Goal: Information Seeking & Learning: Compare options

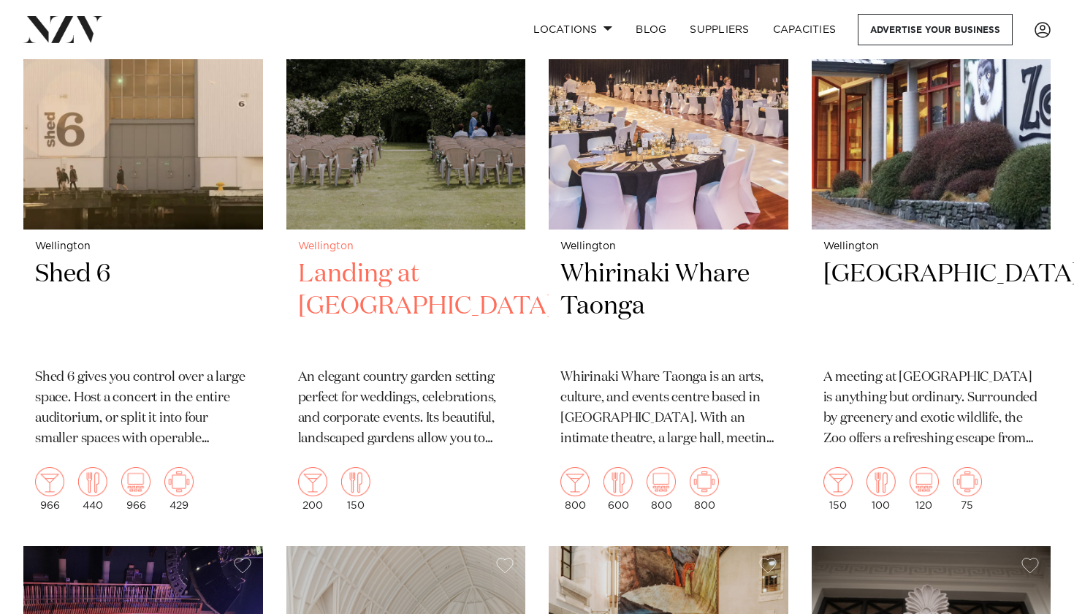
scroll to position [1755, 0]
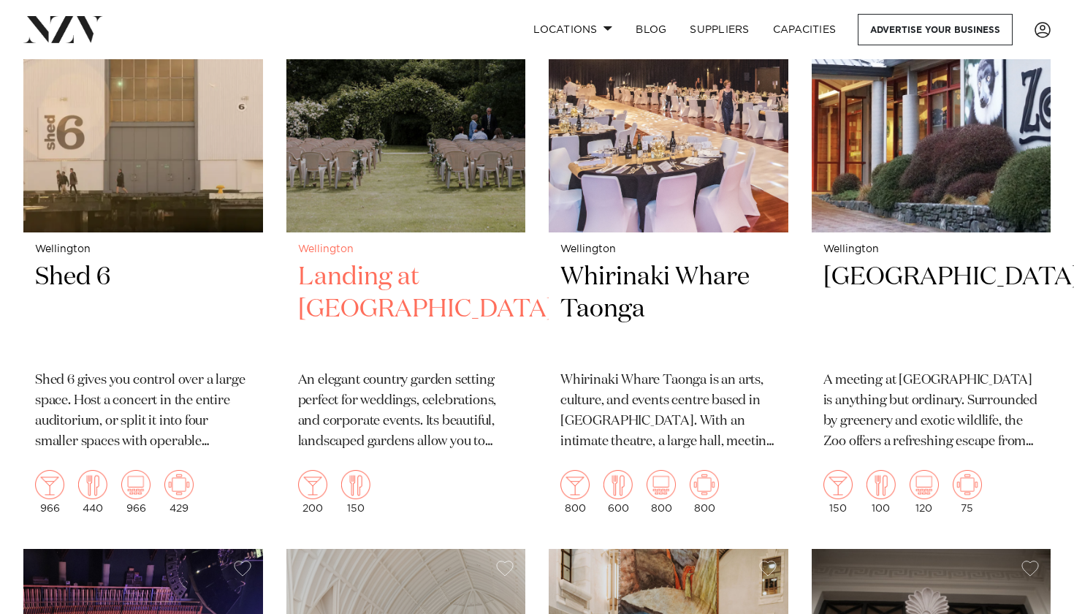
click at [394, 197] on img at bounding box center [406, 71] width 240 height 321
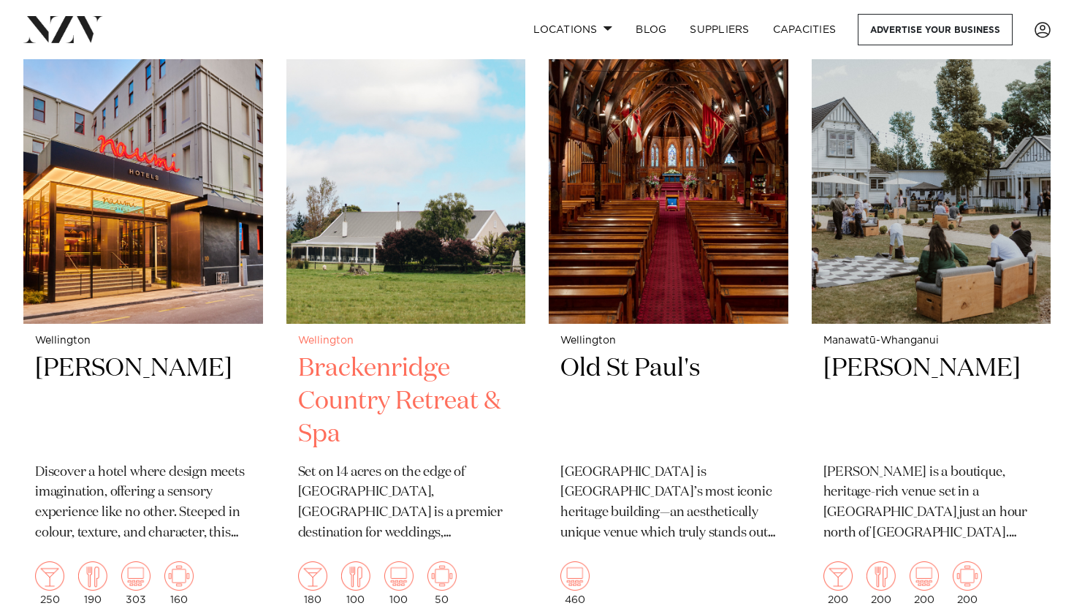
scroll to position [1023, 0]
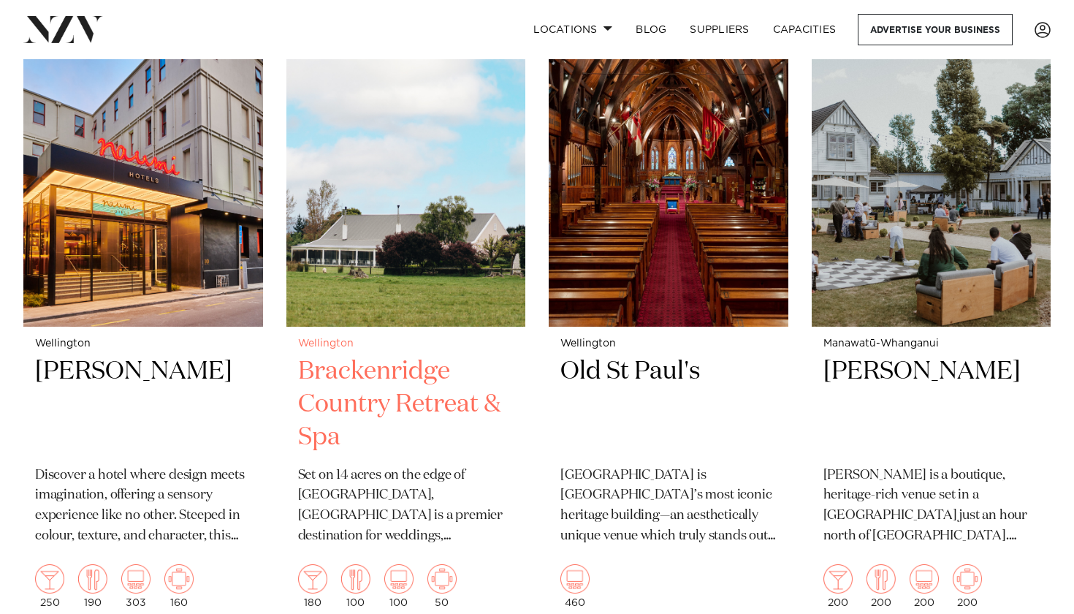
click at [413, 278] on img at bounding box center [406, 166] width 240 height 321
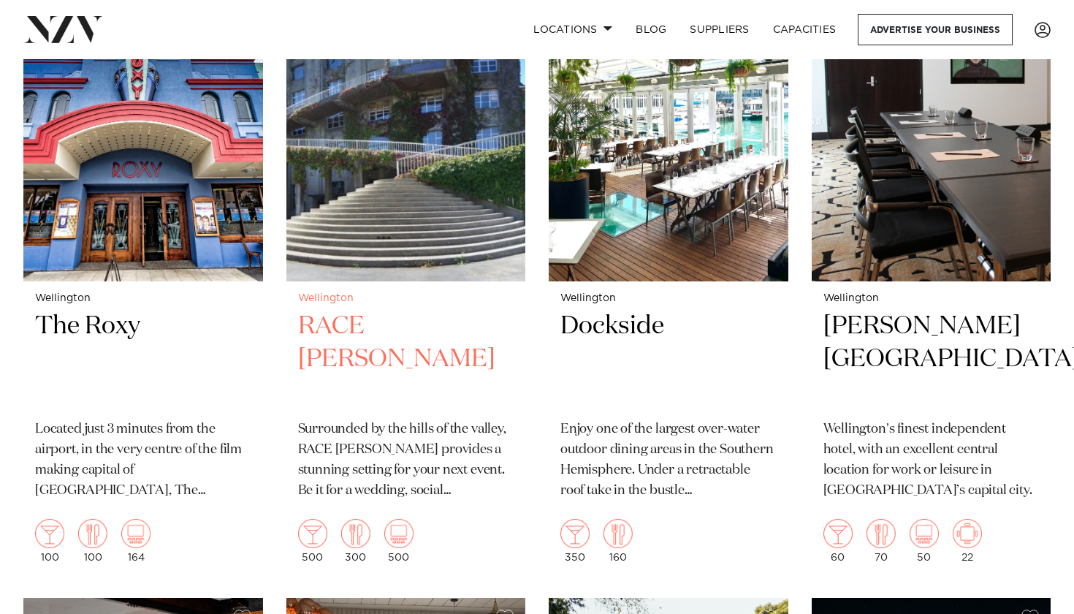
scroll to position [2988, 0]
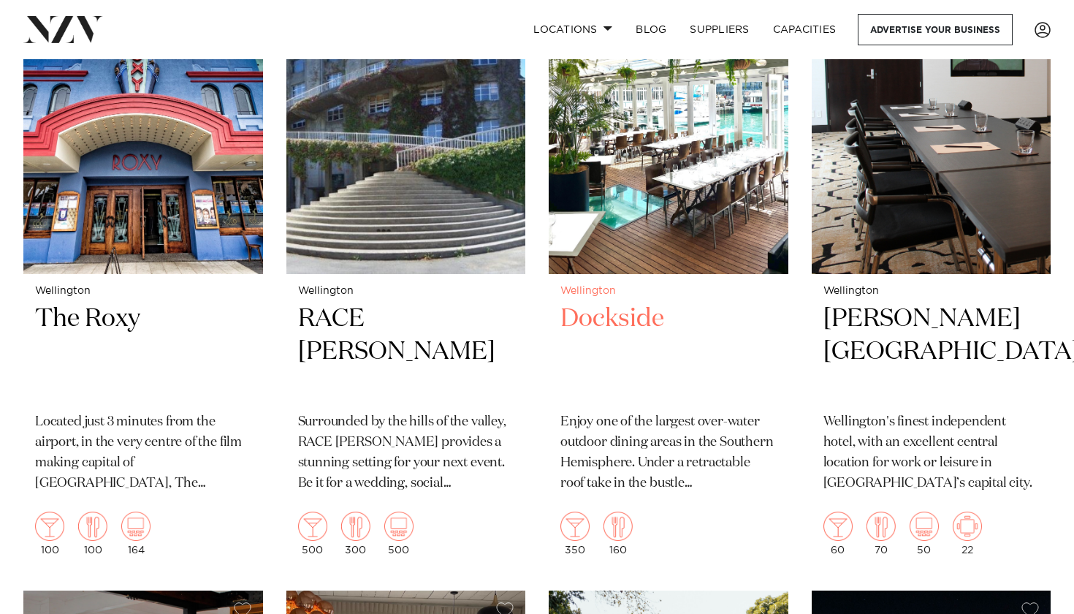
click at [662, 179] on img at bounding box center [669, 113] width 240 height 321
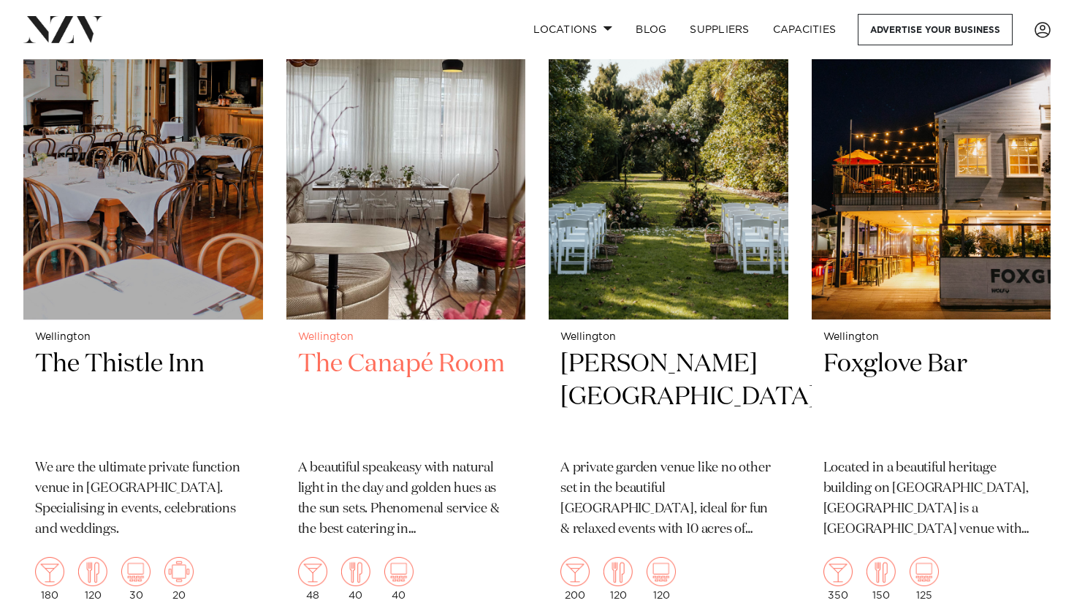
scroll to position [3578, 0]
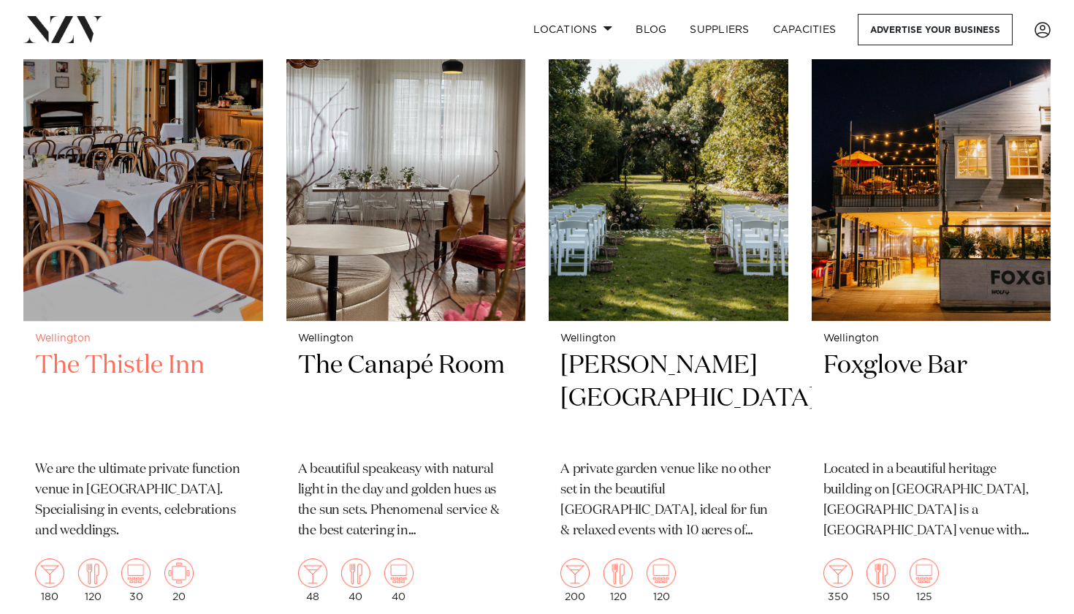
click at [91, 141] on img at bounding box center [143, 160] width 240 height 321
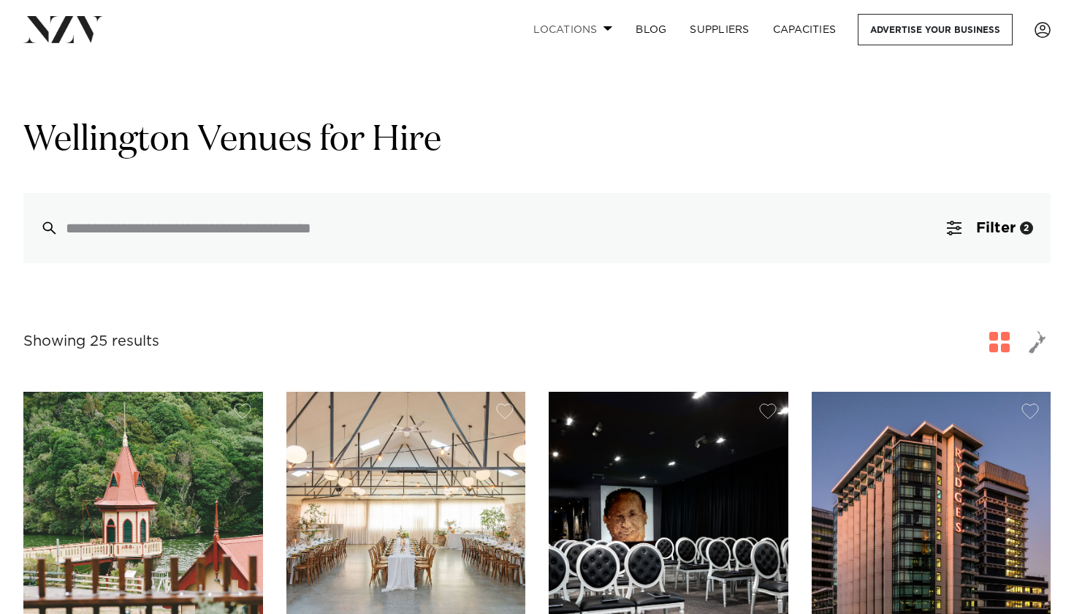
scroll to position [0, 0]
click at [587, 23] on link "Locations" at bounding box center [573, 29] width 102 height 31
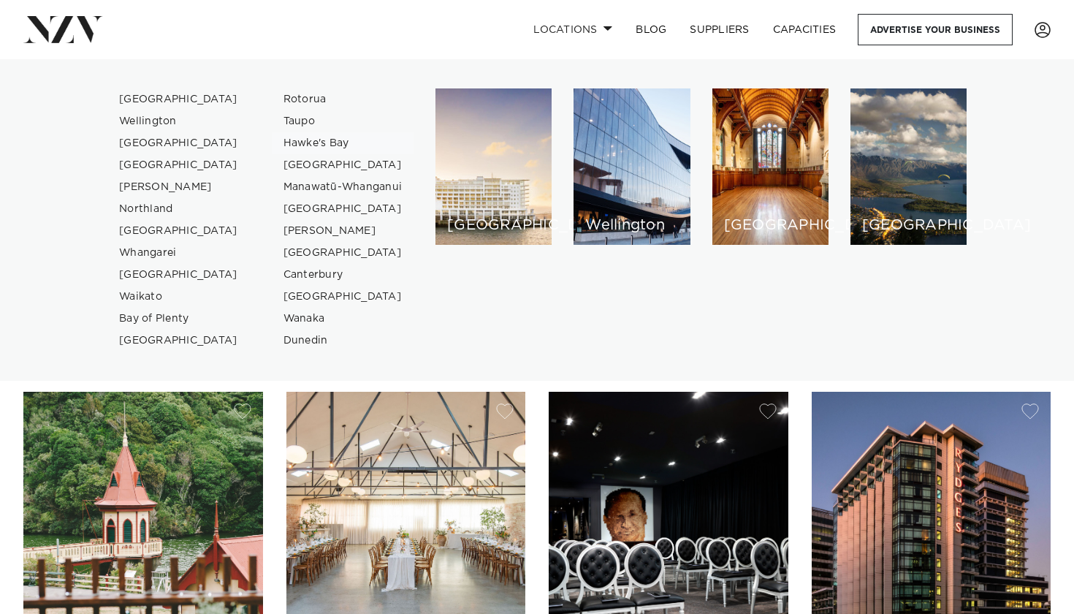
click at [308, 145] on link "Hawke's Bay" at bounding box center [343, 143] width 142 height 22
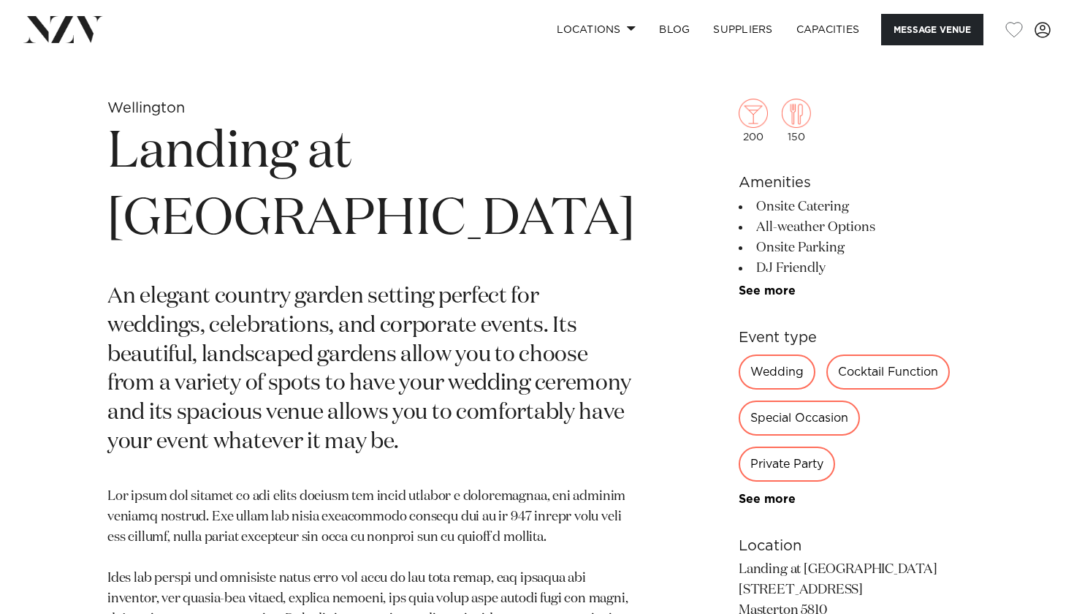
scroll to position [549, 0]
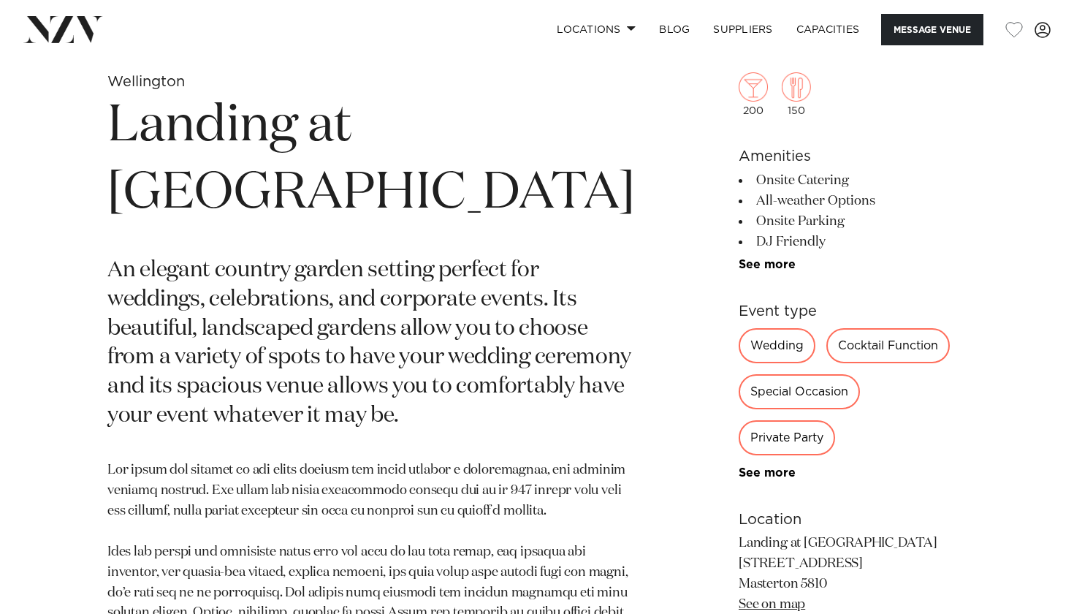
click at [758, 337] on div "Wedding" at bounding box center [776, 345] width 77 height 35
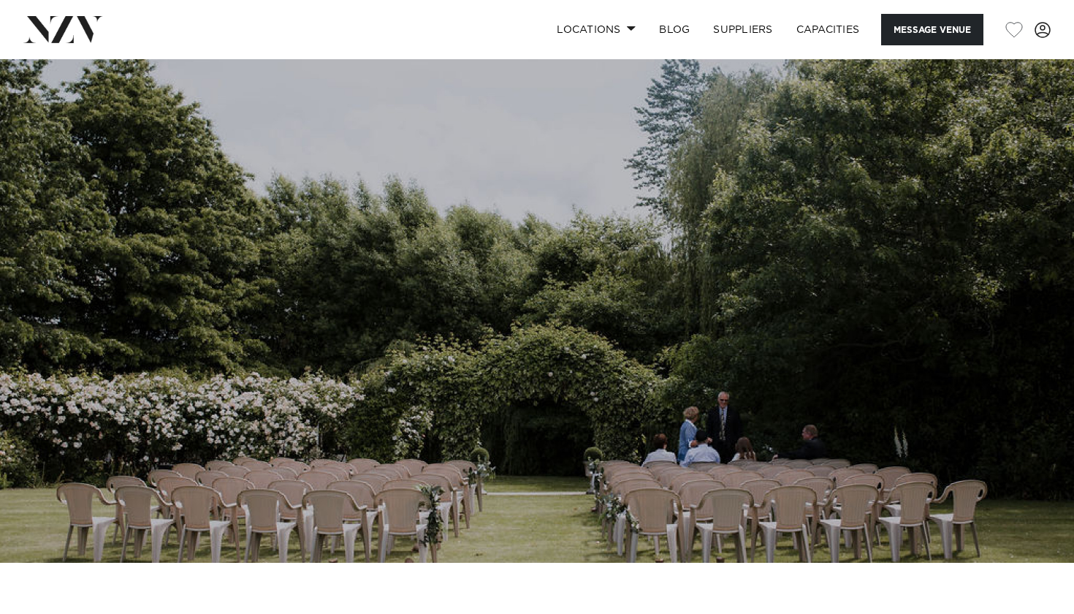
scroll to position [0, 0]
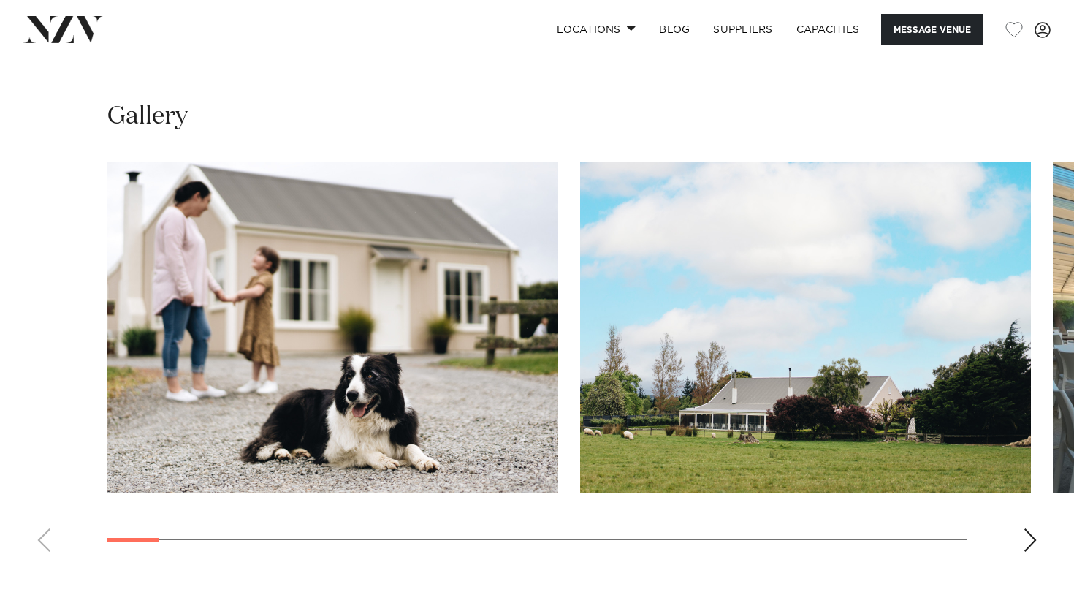
scroll to position [1445, 0]
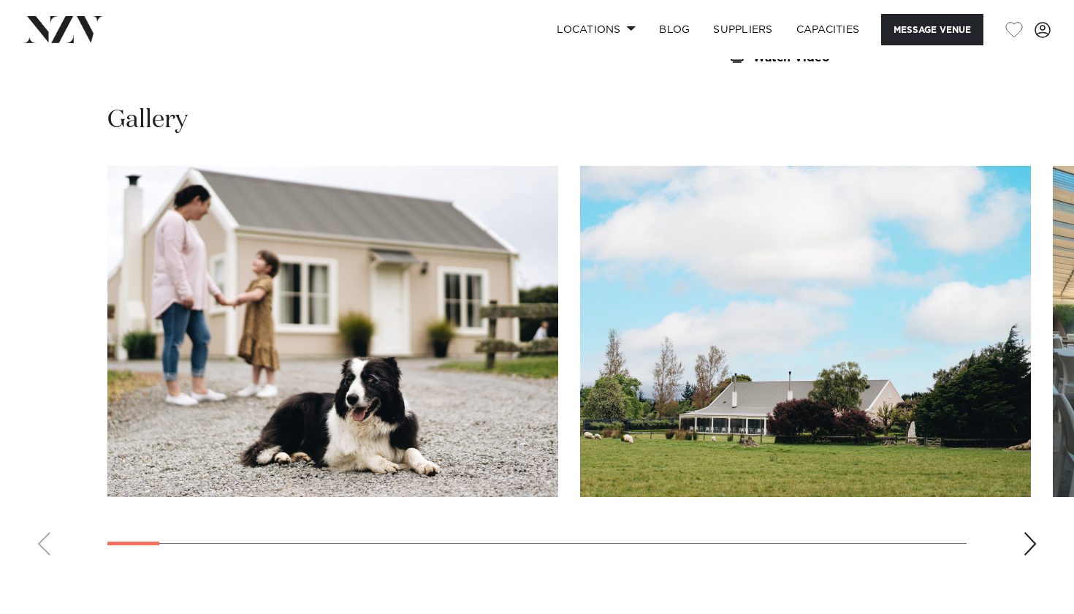
click at [1028, 538] on div "Next slide" at bounding box center [1030, 543] width 15 height 23
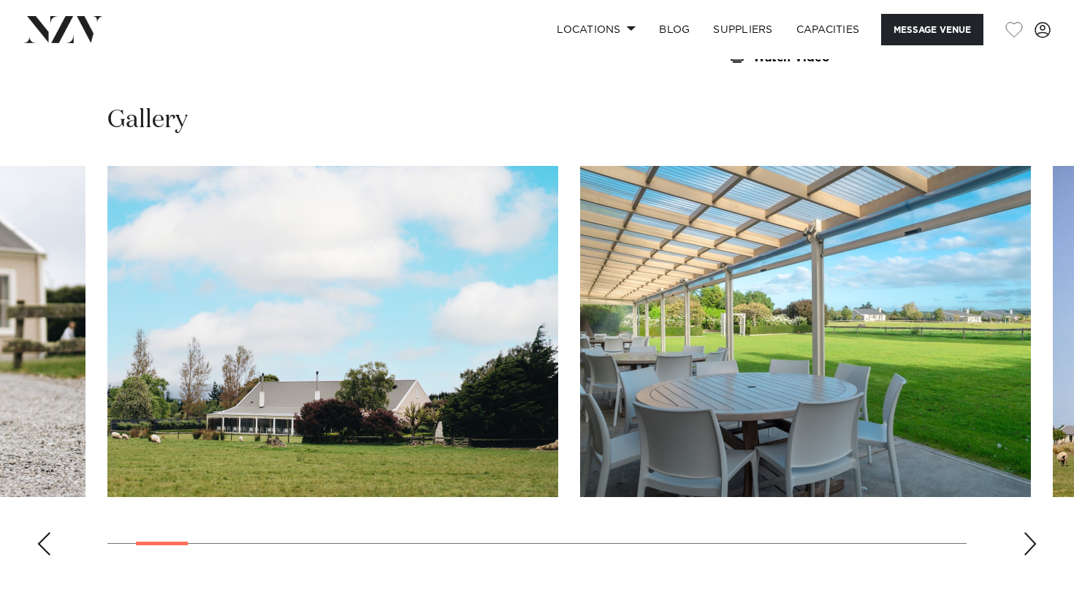
click at [1028, 538] on div "Next slide" at bounding box center [1030, 543] width 15 height 23
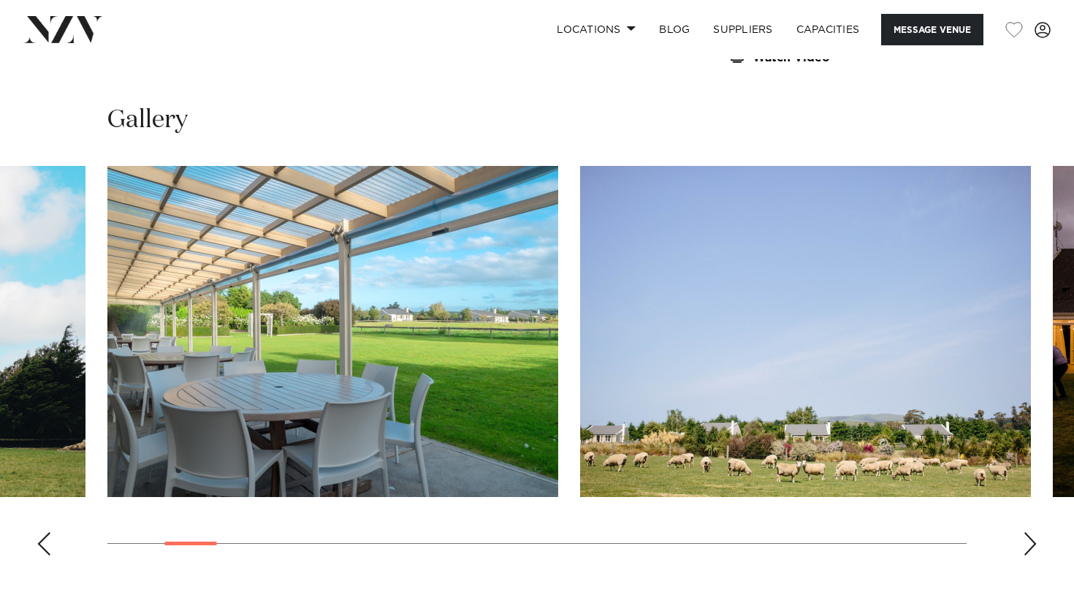
click at [1028, 537] on div "Next slide" at bounding box center [1030, 543] width 15 height 23
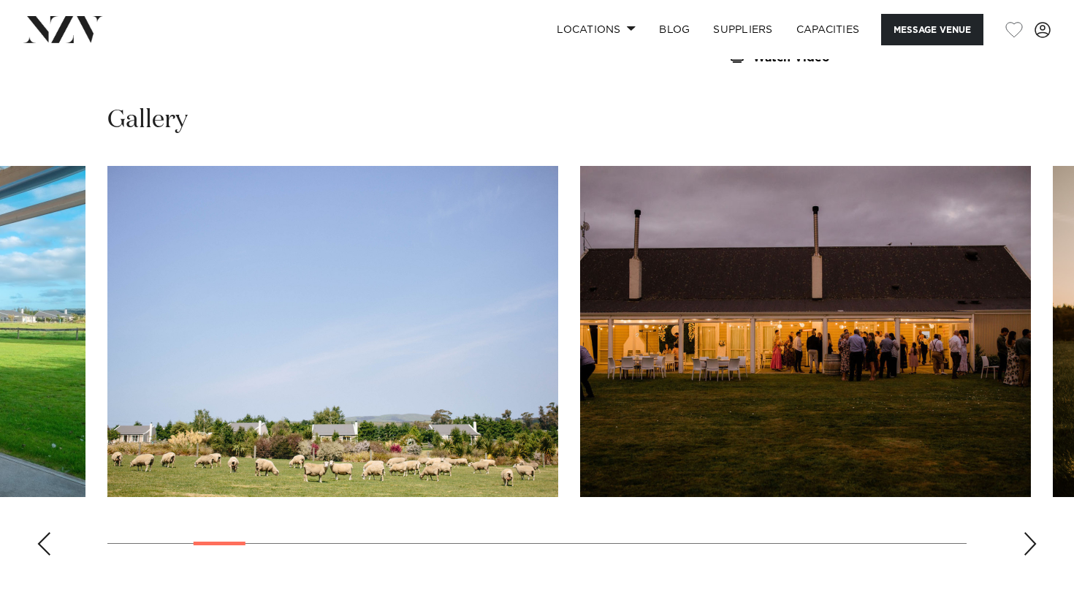
click at [1028, 537] on div "Next slide" at bounding box center [1030, 543] width 15 height 23
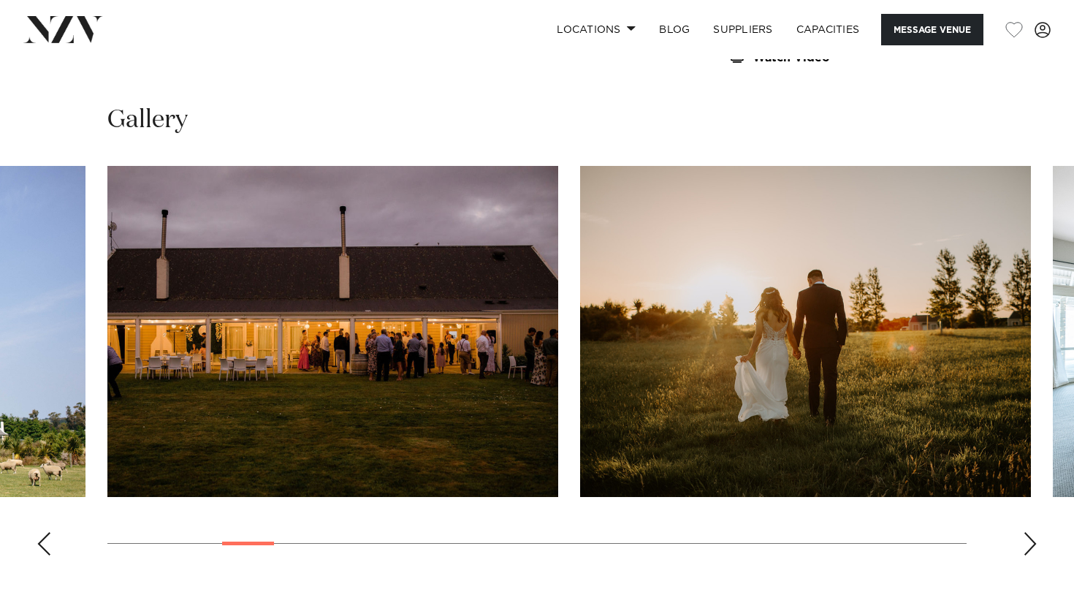
click at [1028, 537] on div "Next slide" at bounding box center [1030, 543] width 15 height 23
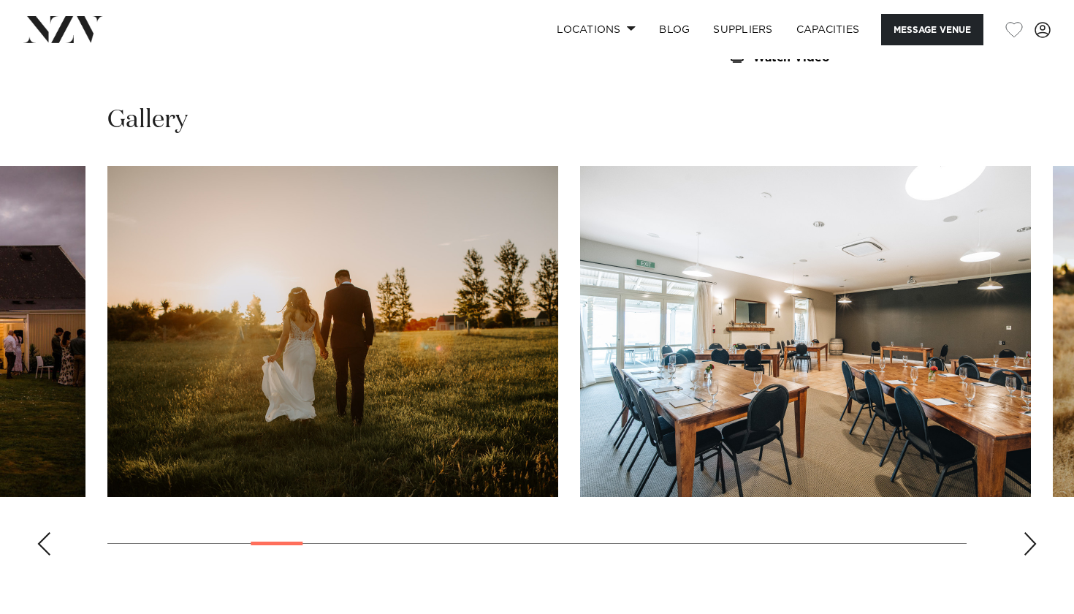
click at [1028, 537] on div "Next slide" at bounding box center [1030, 543] width 15 height 23
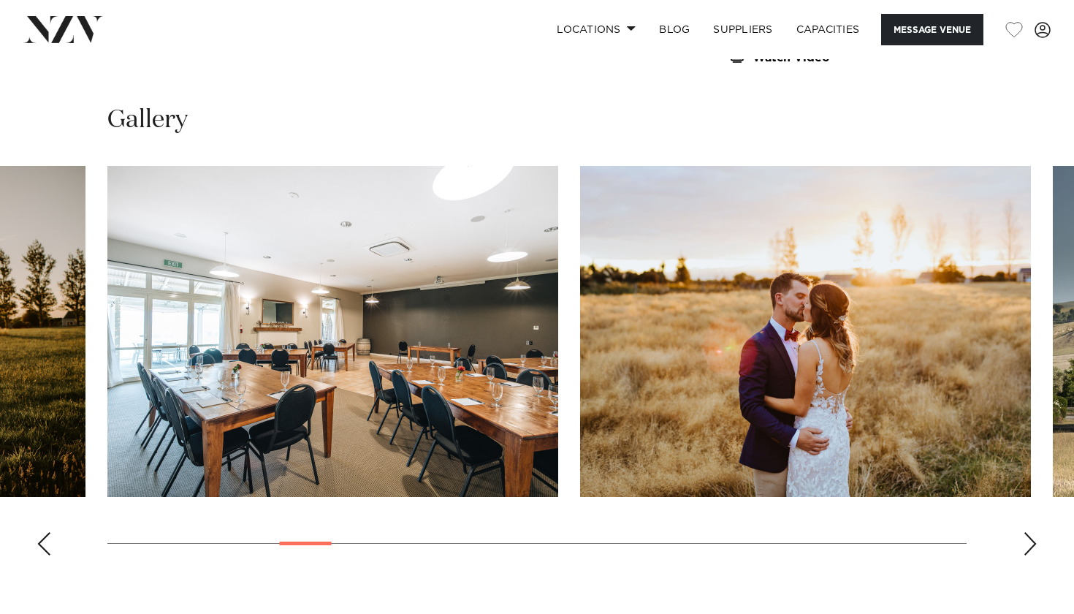
click at [1028, 537] on div "Next slide" at bounding box center [1030, 543] width 15 height 23
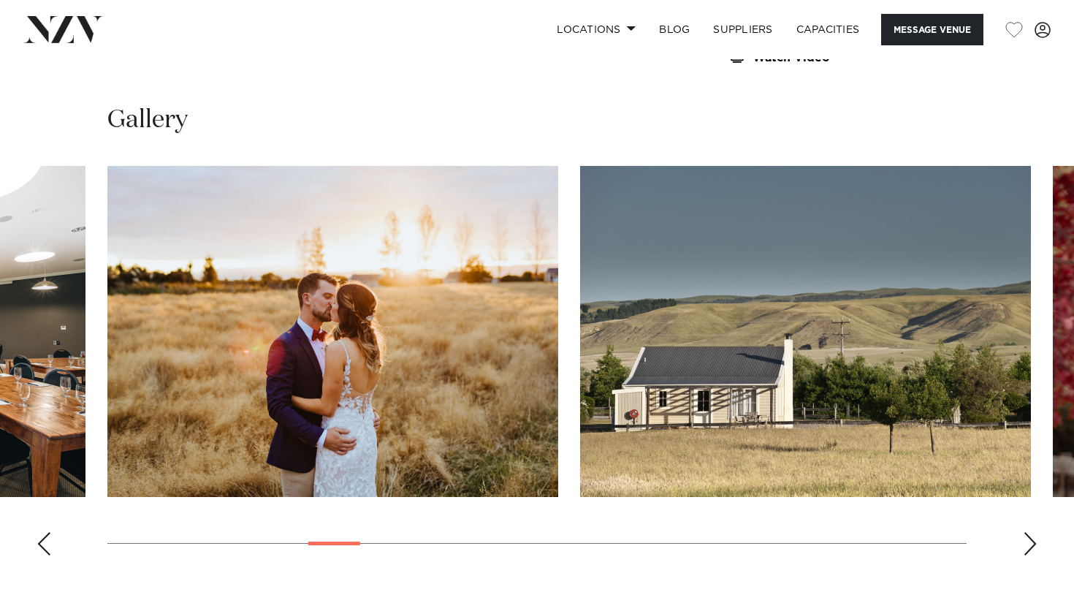
click at [45, 540] on div "Previous slide" at bounding box center [44, 543] width 15 height 23
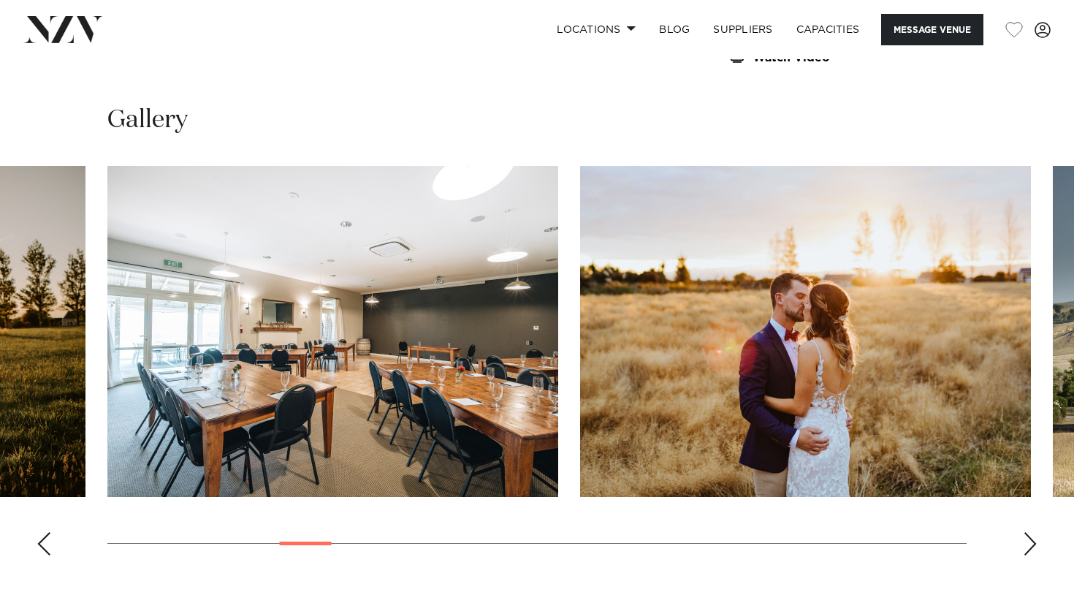
click at [1024, 541] on div "Next slide" at bounding box center [1030, 543] width 15 height 23
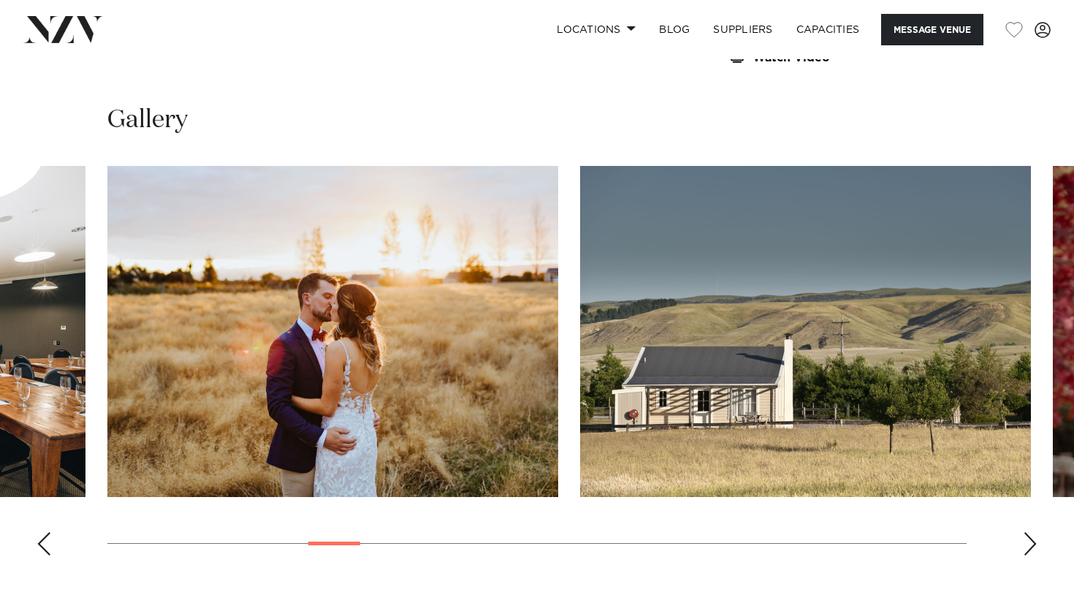
click at [1024, 541] on div "Next slide" at bounding box center [1030, 543] width 15 height 23
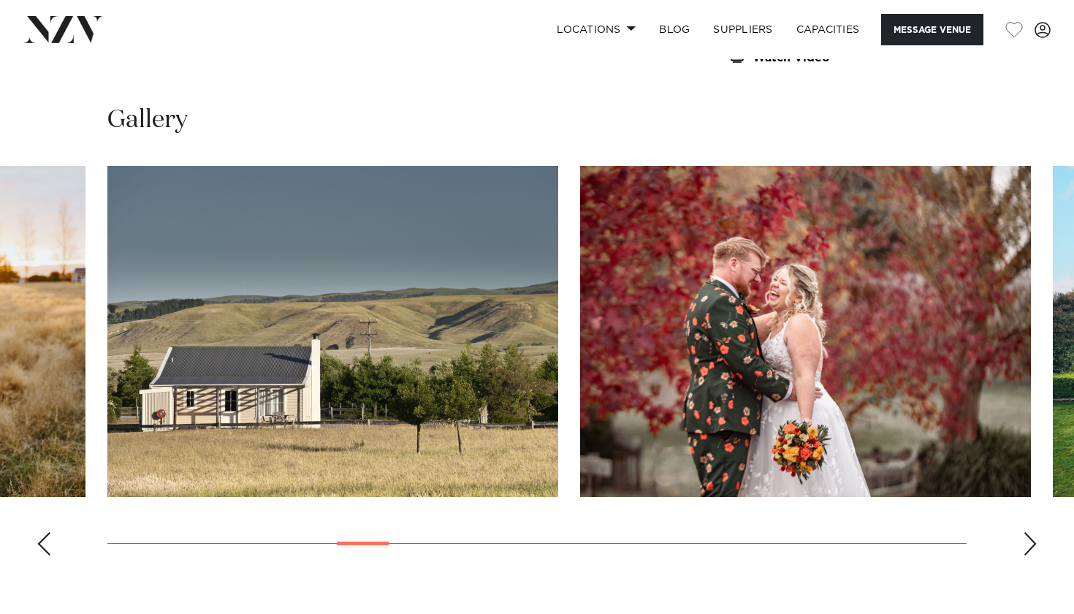
click at [1023, 541] on div "Next slide" at bounding box center [1030, 543] width 15 height 23
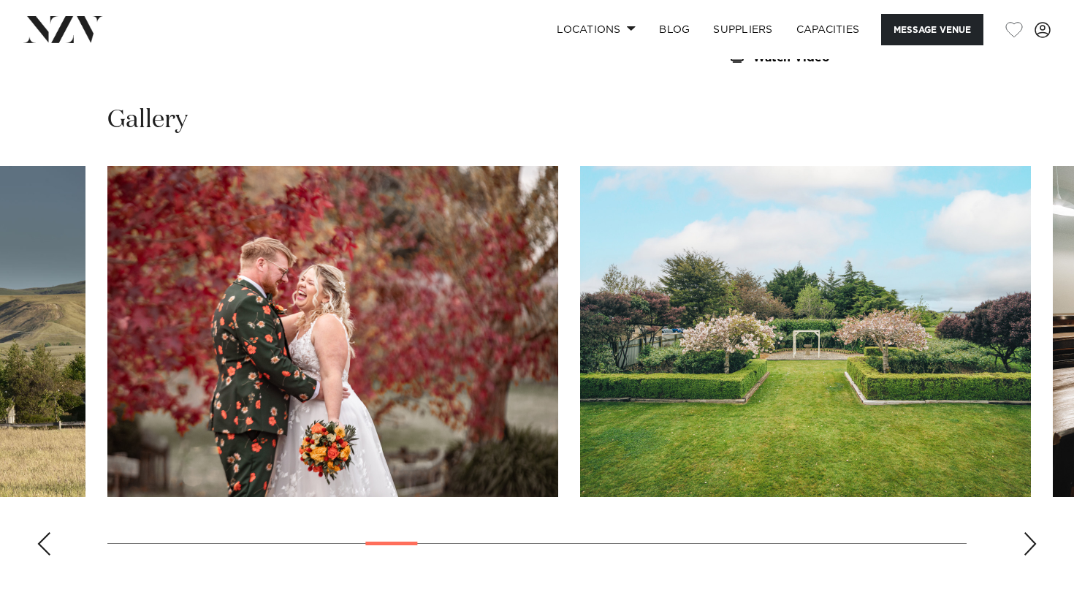
click at [1023, 541] on div "Next slide" at bounding box center [1030, 543] width 15 height 23
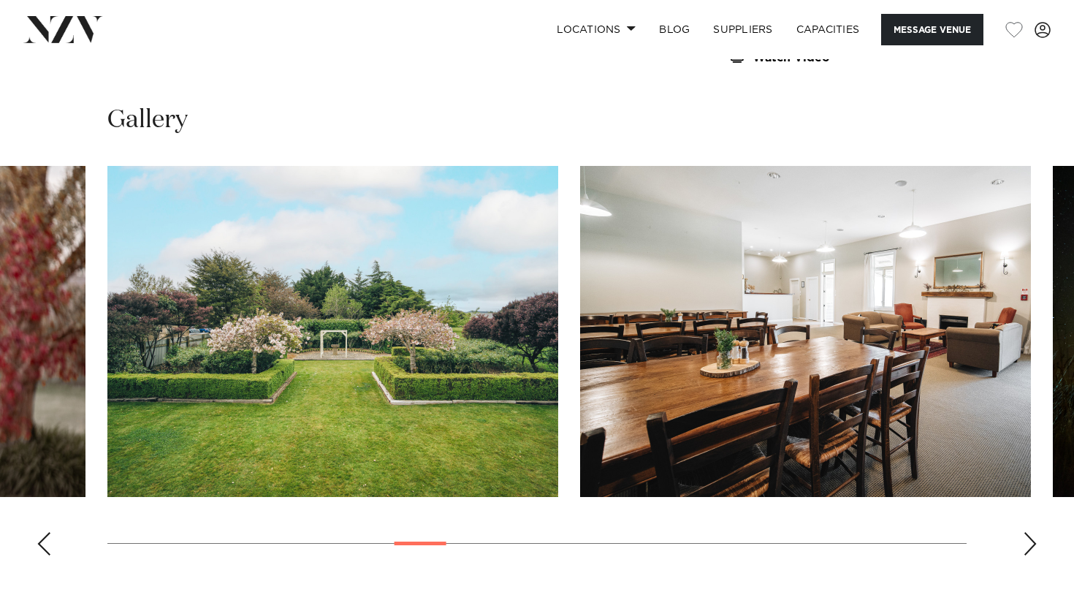
click at [1023, 541] on div "Next slide" at bounding box center [1030, 543] width 15 height 23
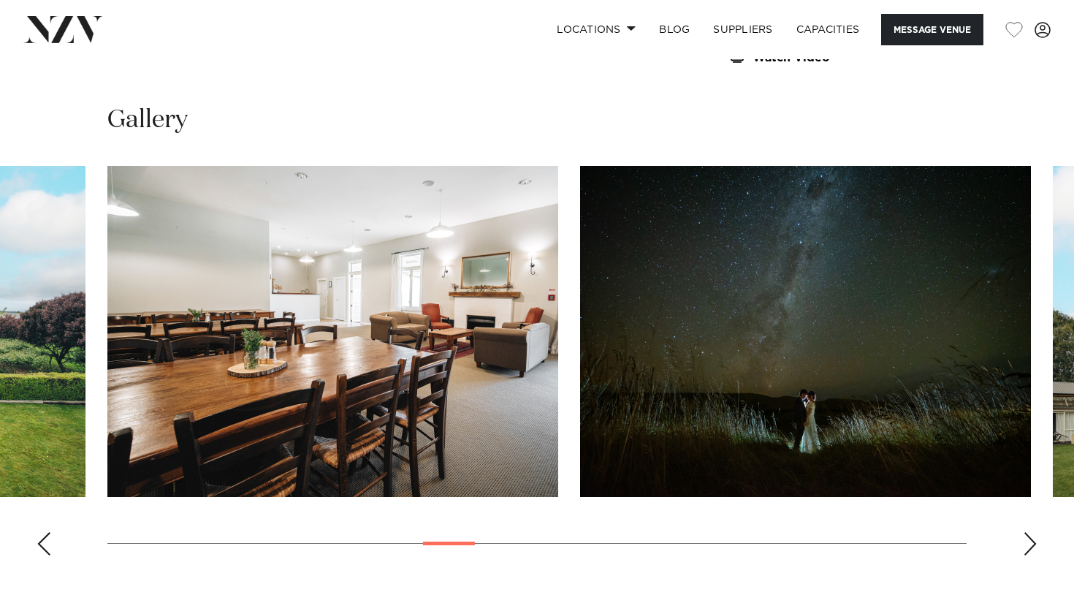
click at [41, 532] on div "Previous slide" at bounding box center [44, 543] width 15 height 23
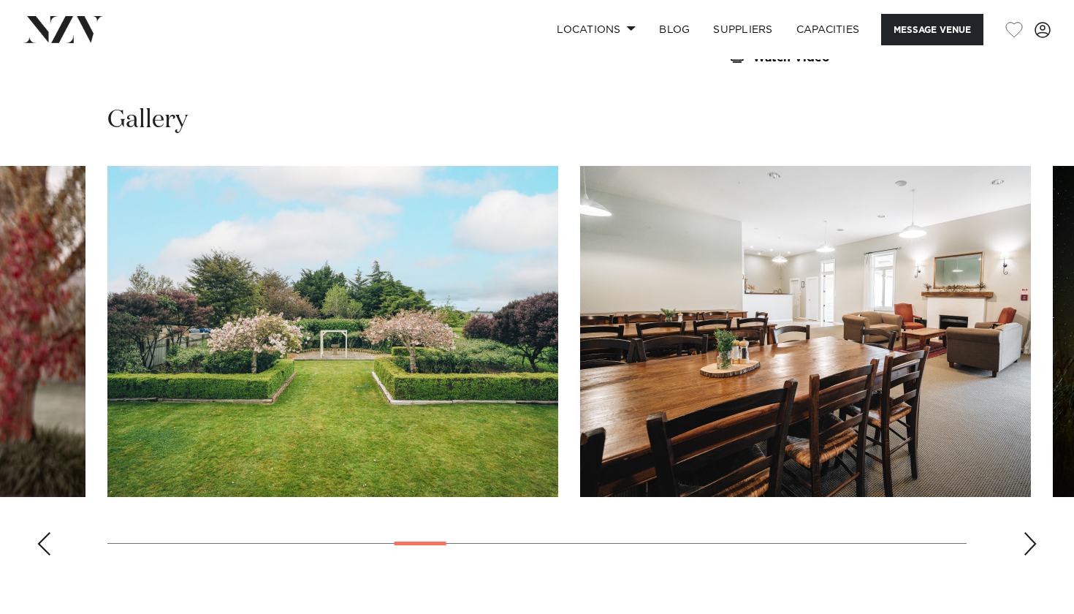
click at [1033, 532] on div "Next slide" at bounding box center [1030, 543] width 15 height 23
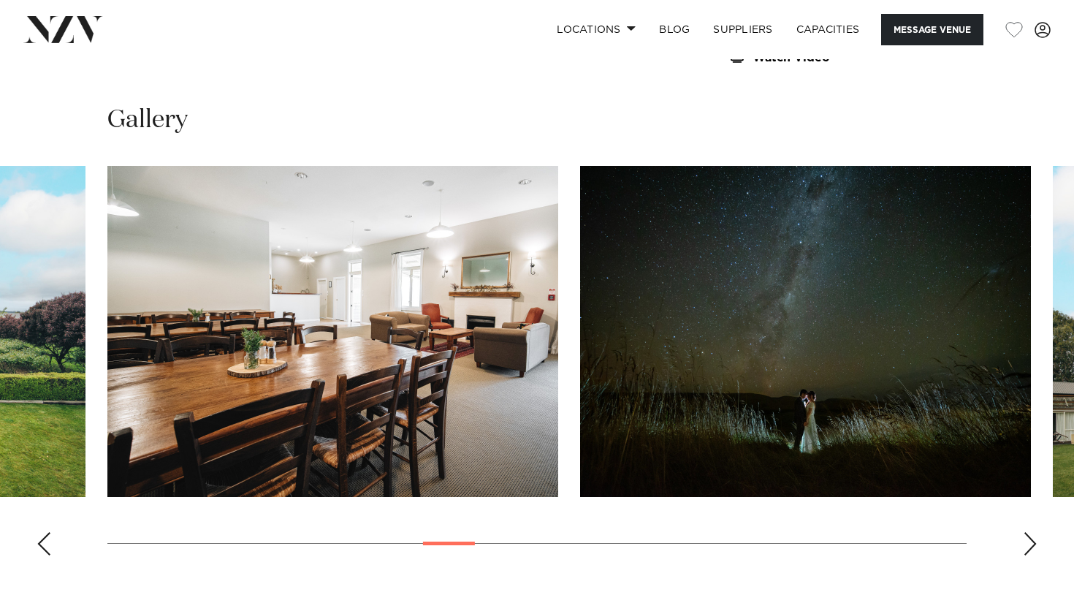
click at [1033, 532] on div "Next slide" at bounding box center [1030, 543] width 15 height 23
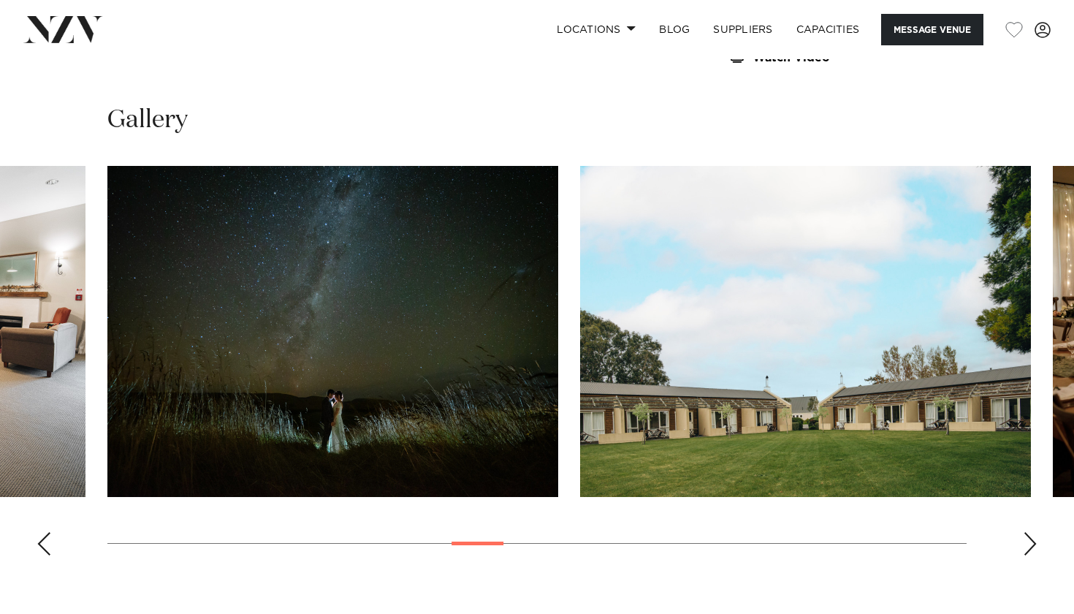
click at [1033, 532] on div "Next slide" at bounding box center [1030, 543] width 15 height 23
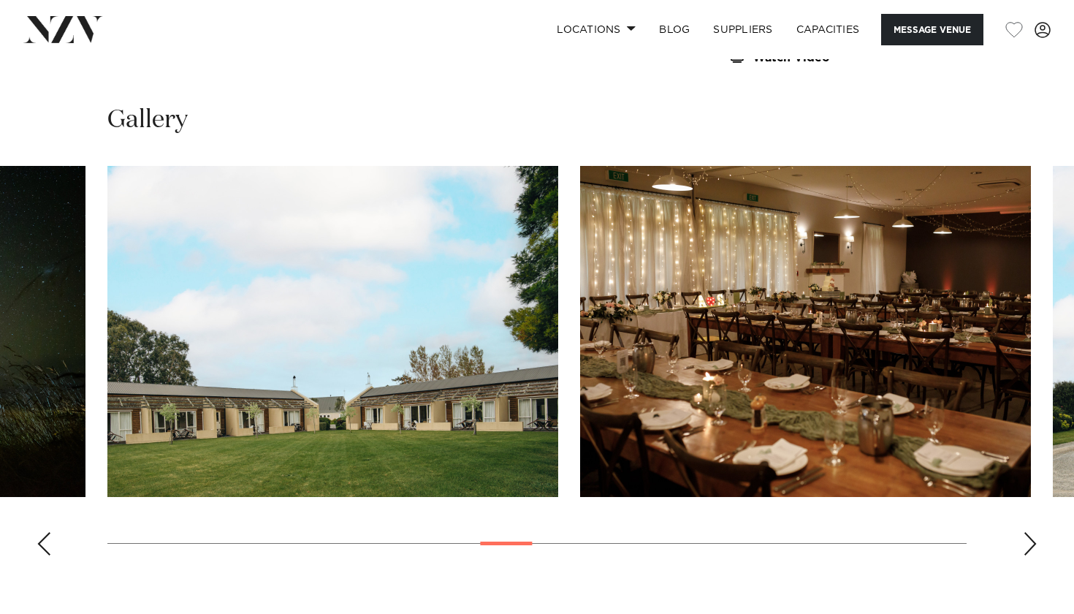
click at [1033, 532] on div "Next slide" at bounding box center [1030, 543] width 15 height 23
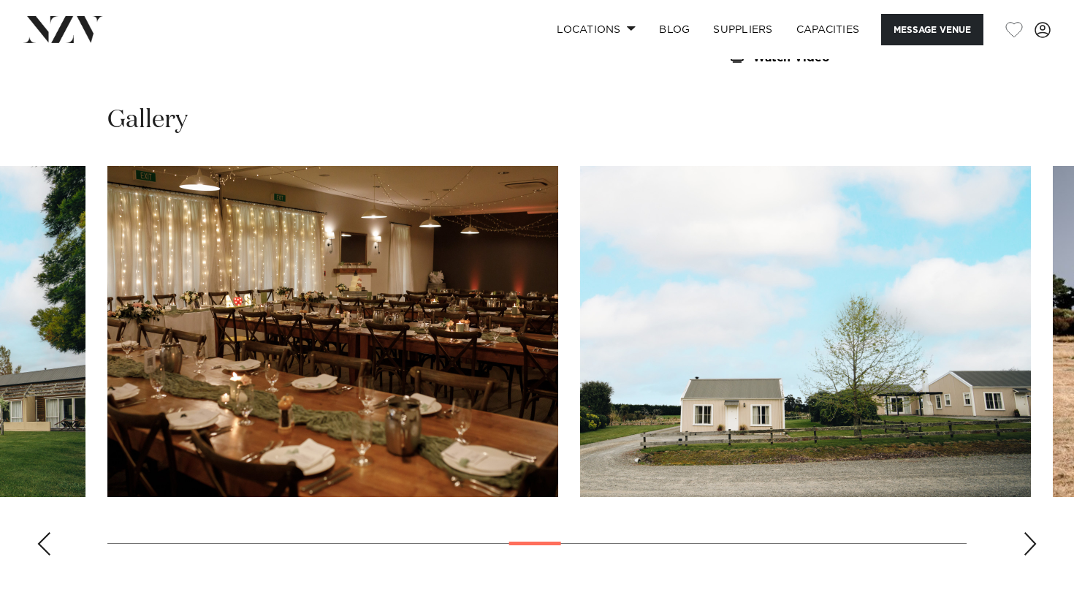
click at [1033, 532] on div "Next slide" at bounding box center [1030, 543] width 15 height 23
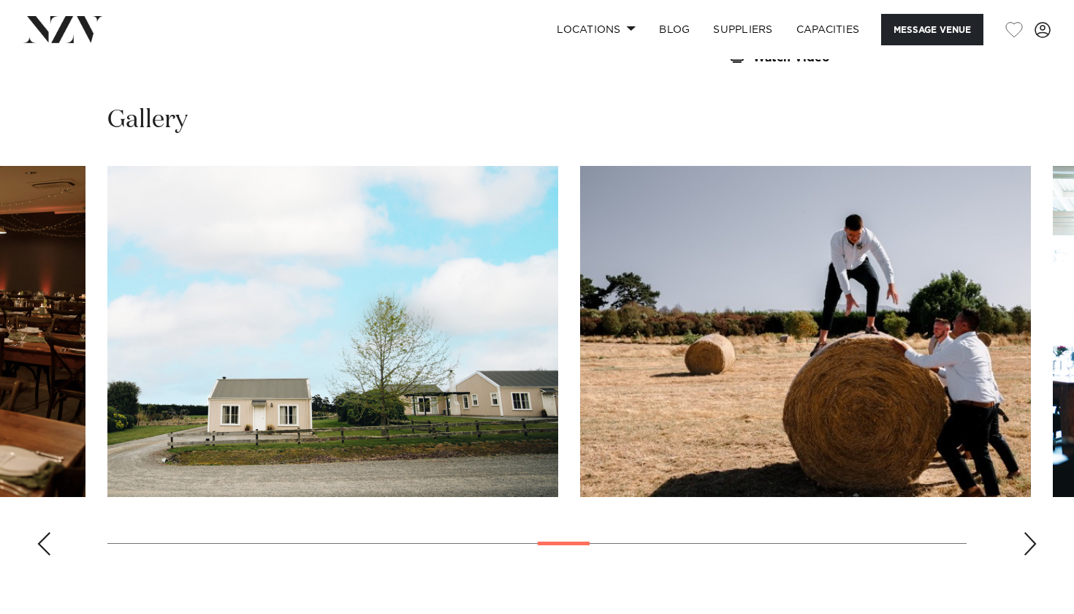
click at [1032, 532] on div "Next slide" at bounding box center [1030, 543] width 15 height 23
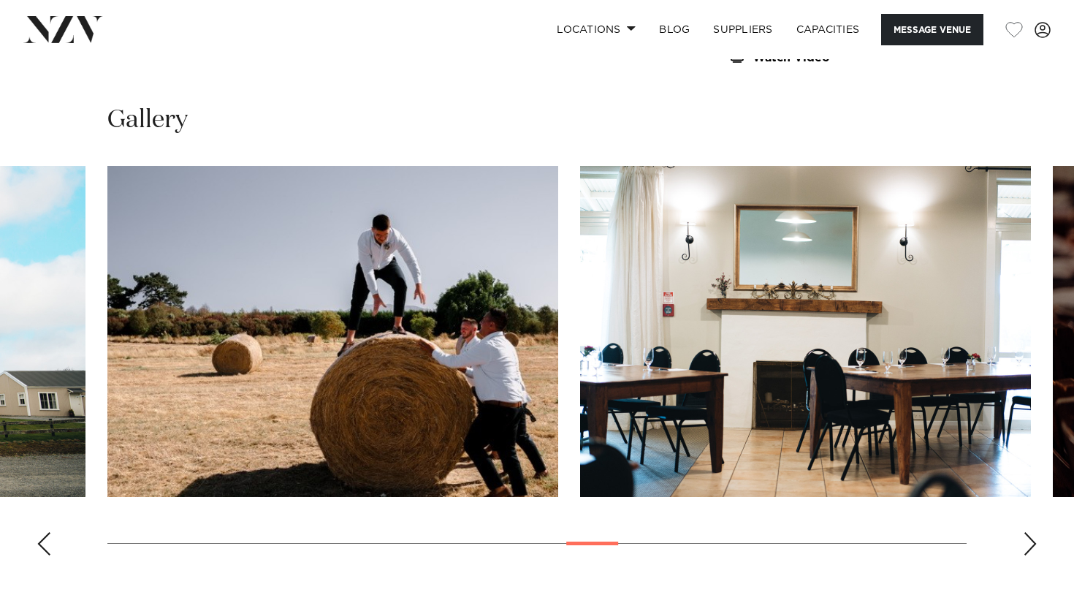
click at [1032, 532] on div "Next slide" at bounding box center [1030, 543] width 15 height 23
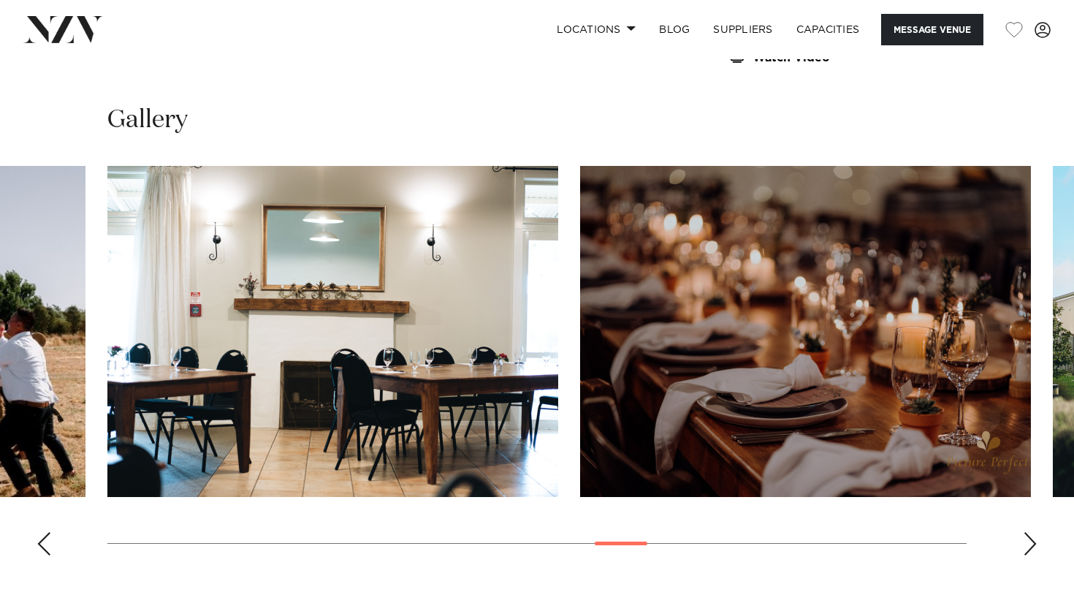
click at [1032, 532] on div "Next slide" at bounding box center [1030, 543] width 15 height 23
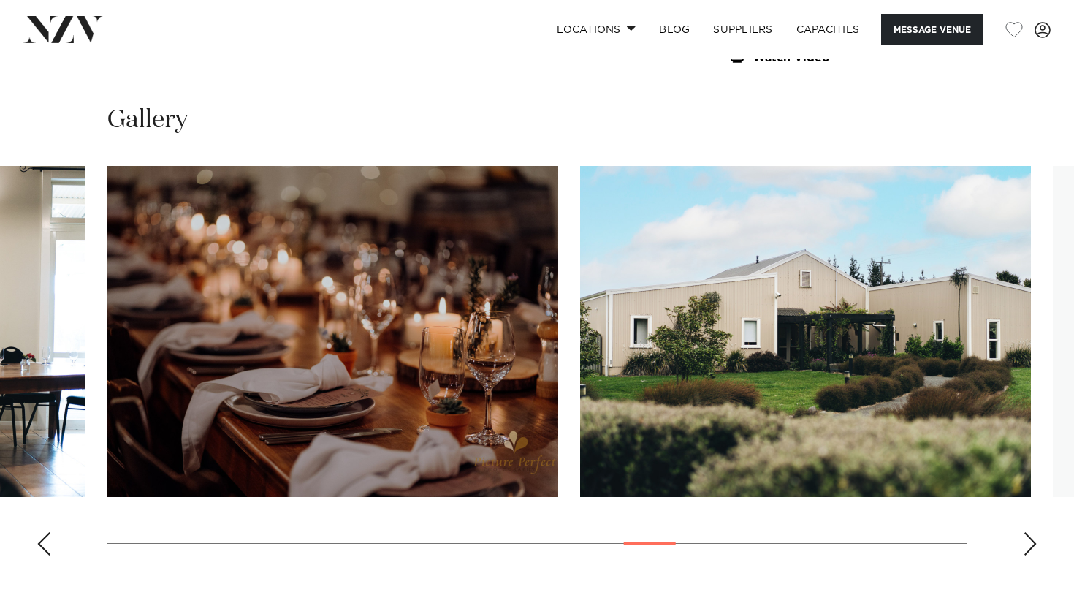
click at [1032, 532] on div "Next slide" at bounding box center [1030, 543] width 15 height 23
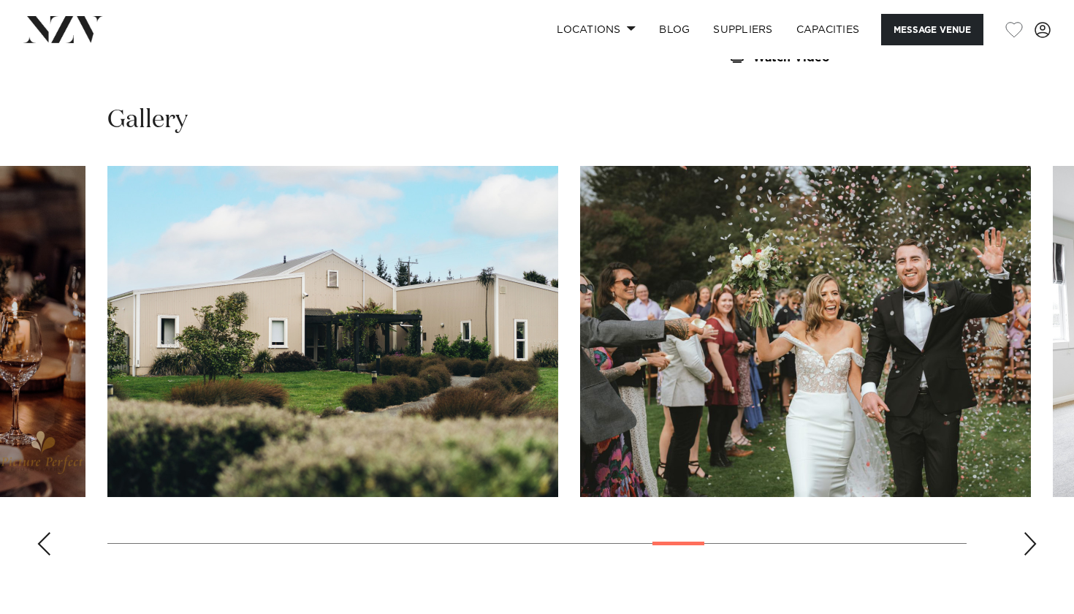
click at [1032, 532] on div "Next slide" at bounding box center [1030, 543] width 15 height 23
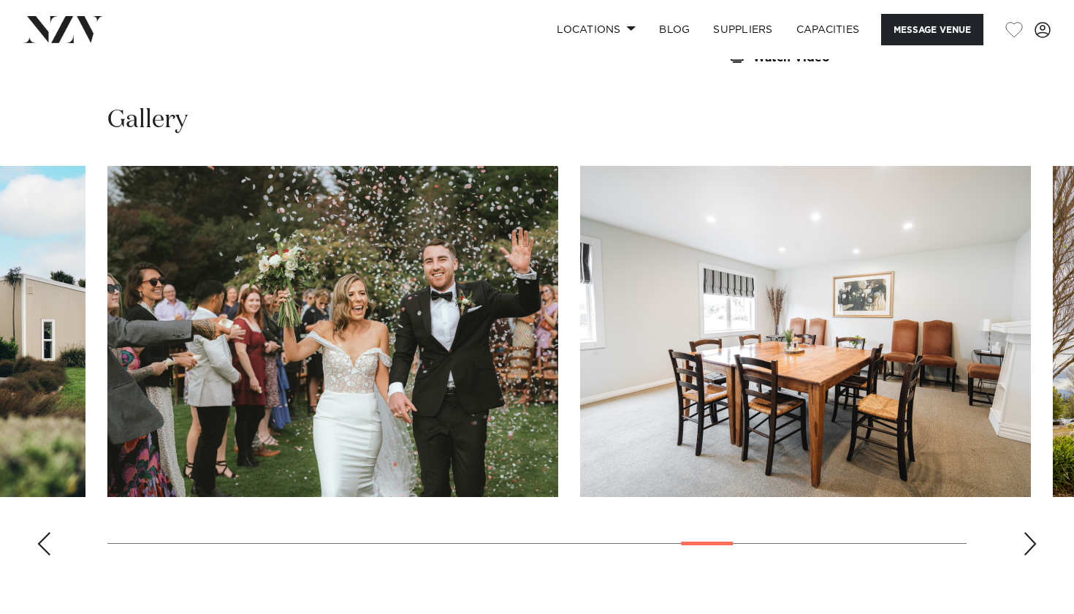
click at [1032, 532] on div "Next slide" at bounding box center [1030, 543] width 15 height 23
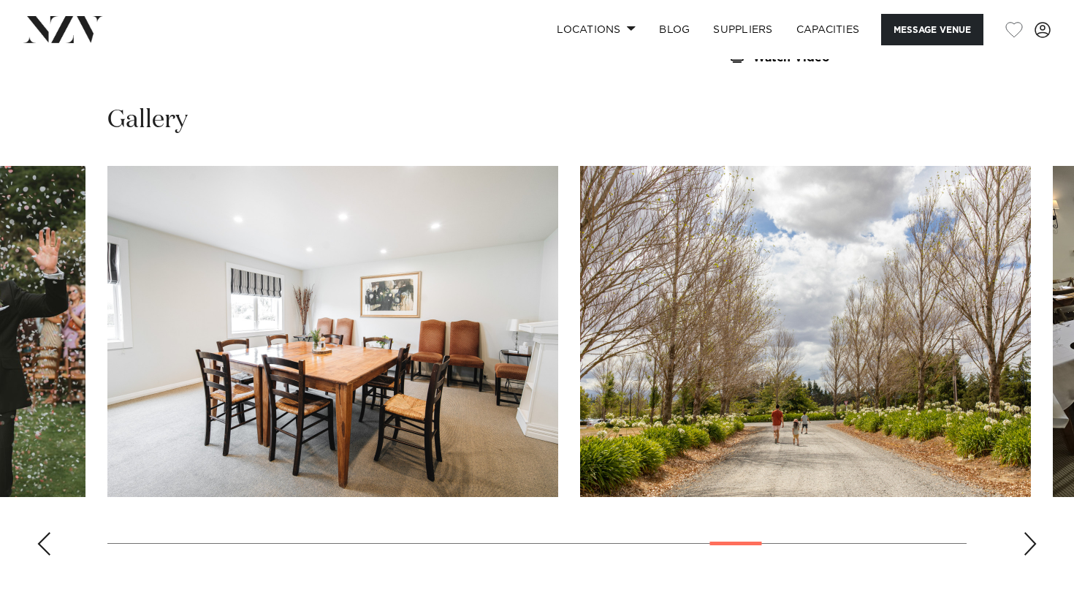
click at [1031, 532] on div "Next slide" at bounding box center [1030, 543] width 15 height 23
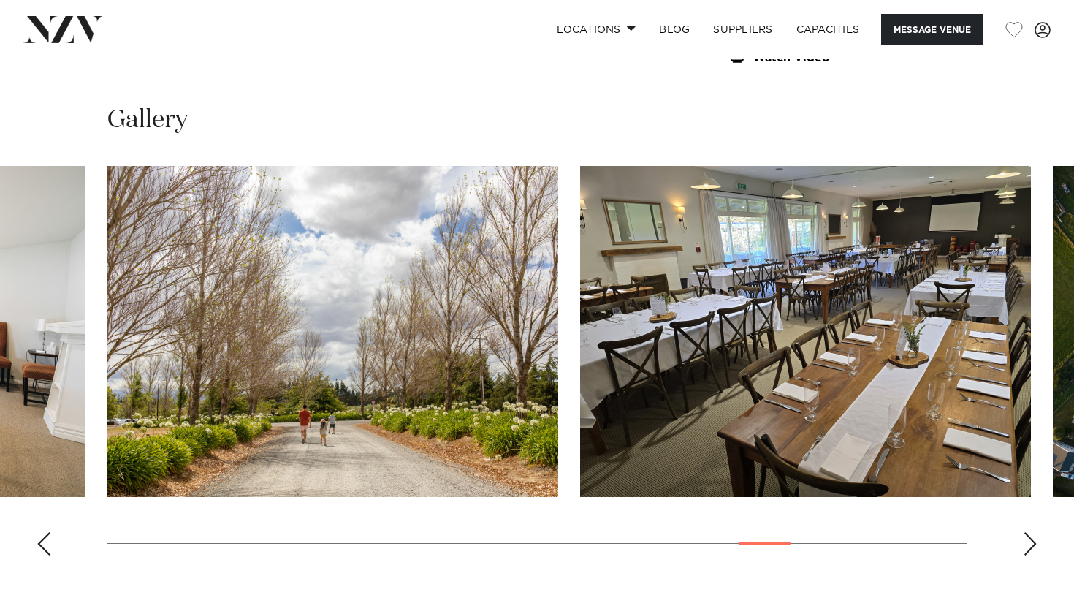
click at [1031, 532] on div "Next slide" at bounding box center [1030, 543] width 15 height 23
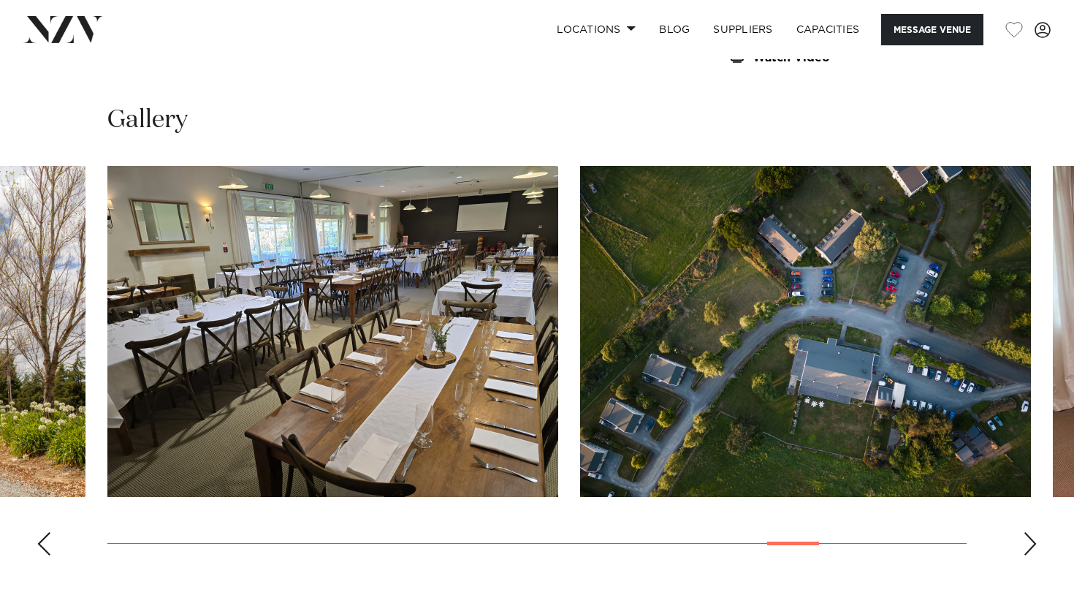
click at [1031, 532] on div "Next slide" at bounding box center [1030, 543] width 15 height 23
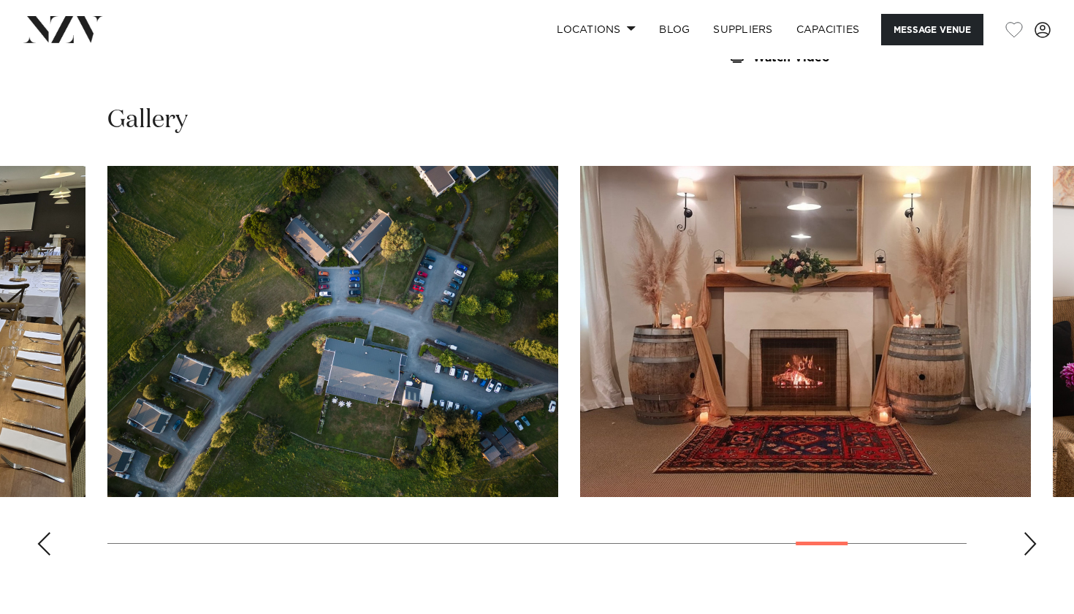
click at [1029, 532] on div "Next slide" at bounding box center [1030, 543] width 15 height 23
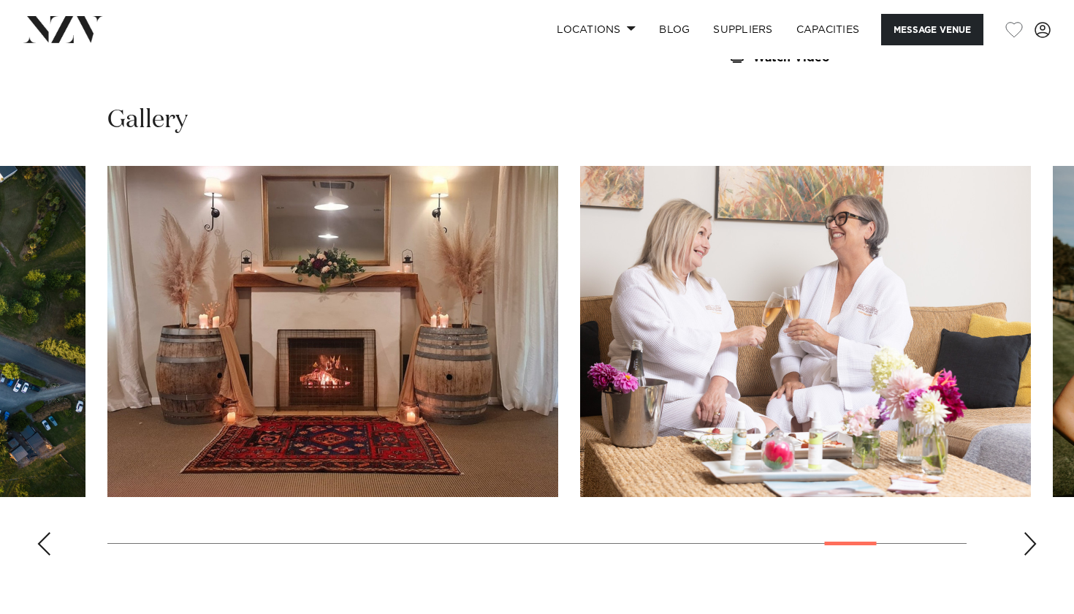
click at [1029, 532] on div "Next slide" at bounding box center [1030, 543] width 15 height 23
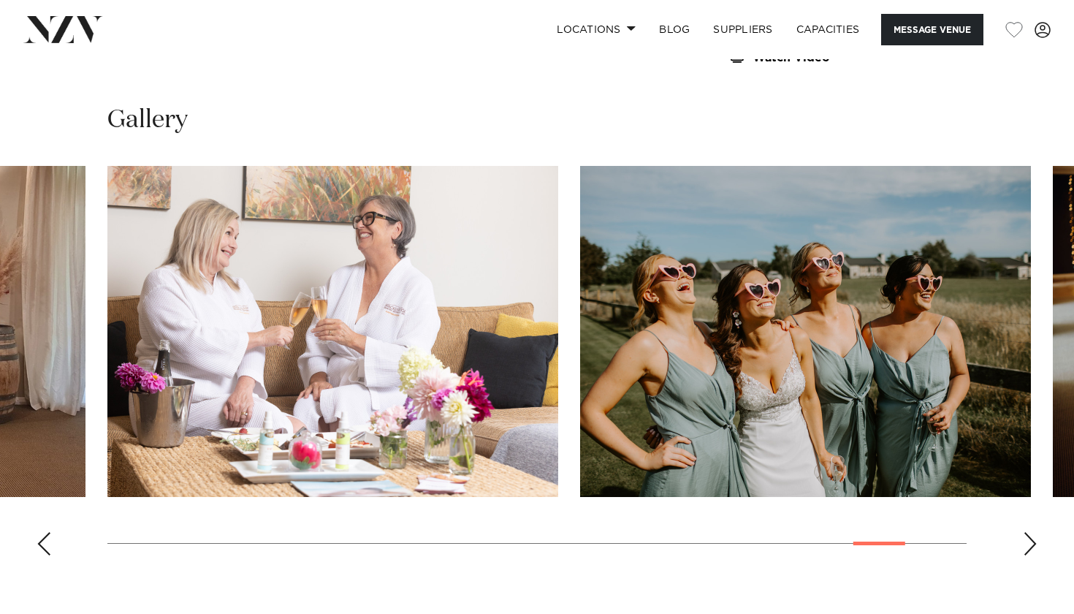
click at [1028, 532] on div "Next slide" at bounding box center [1030, 543] width 15 height 23
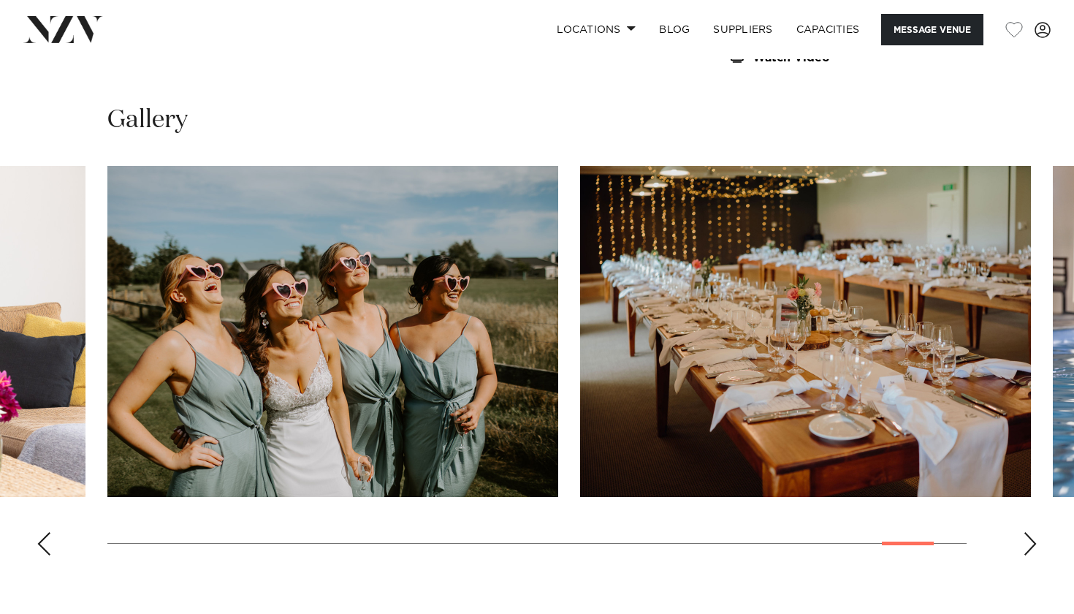
click at [1028, 532] on div "Next slide" at bounding box center [1030, 543] width 15 height 23
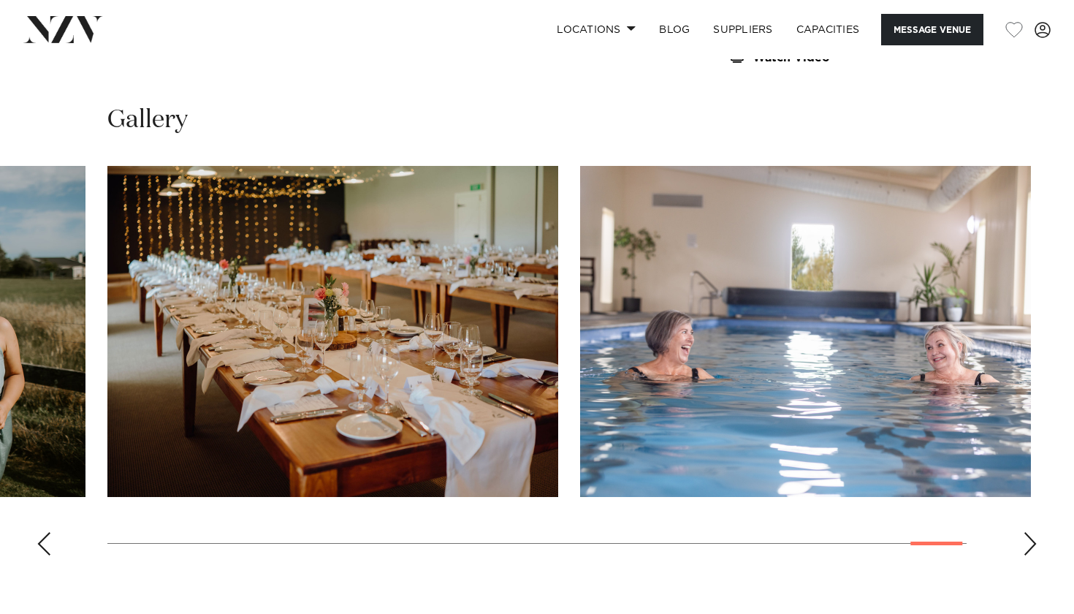
click at [1028, 532] on div "Next slide" at bounding box center [1030, 543] width 15 height 23
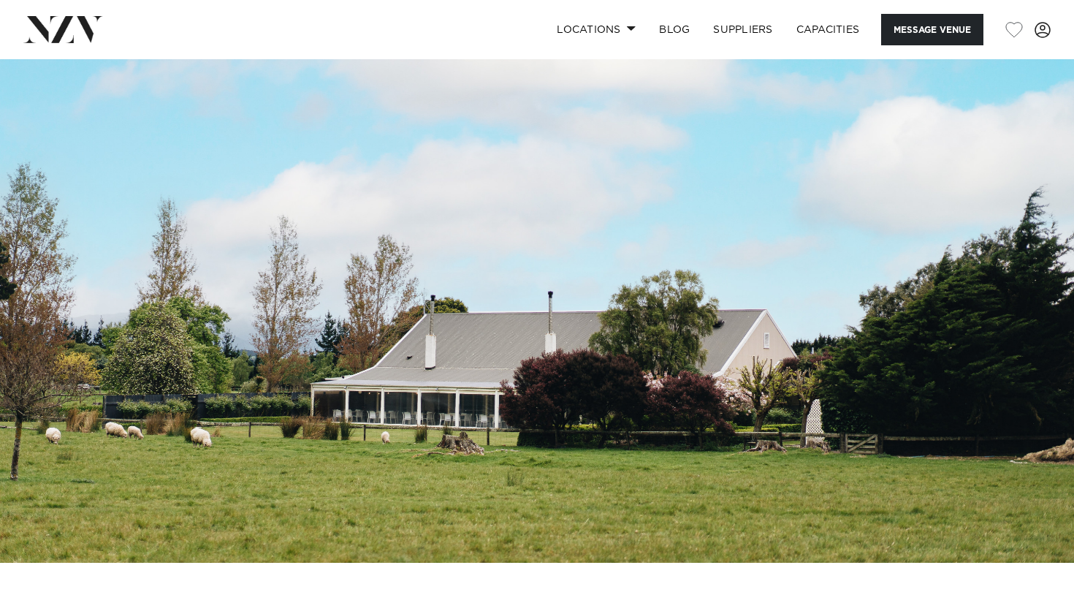
scroll to position [0, 0]
click at [172, 78] on img at bounding box center [537, 310] width 1074 height 503
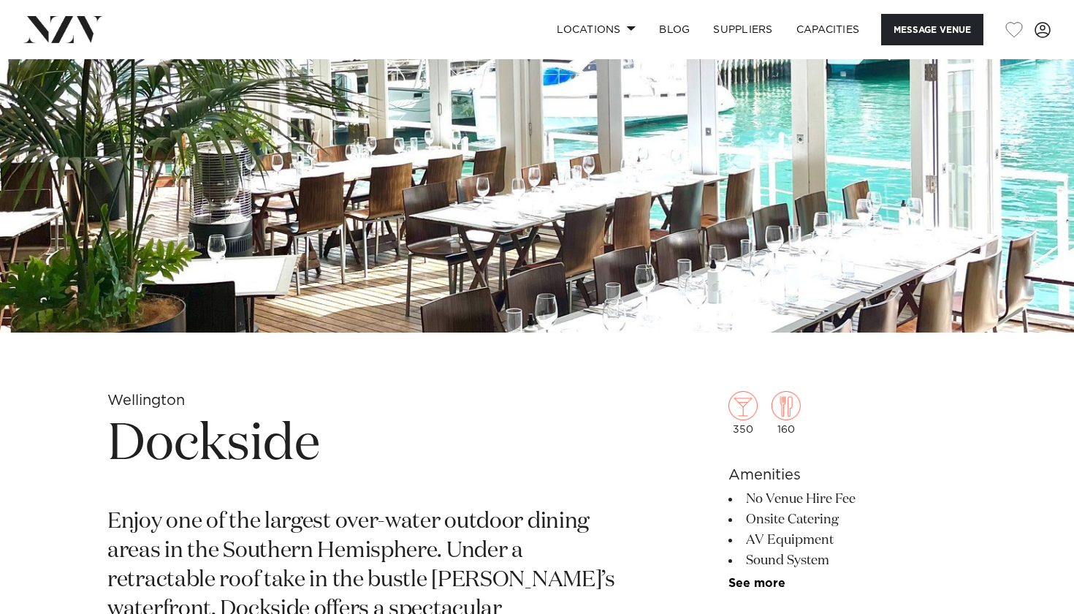
scroll to position [224, 0]
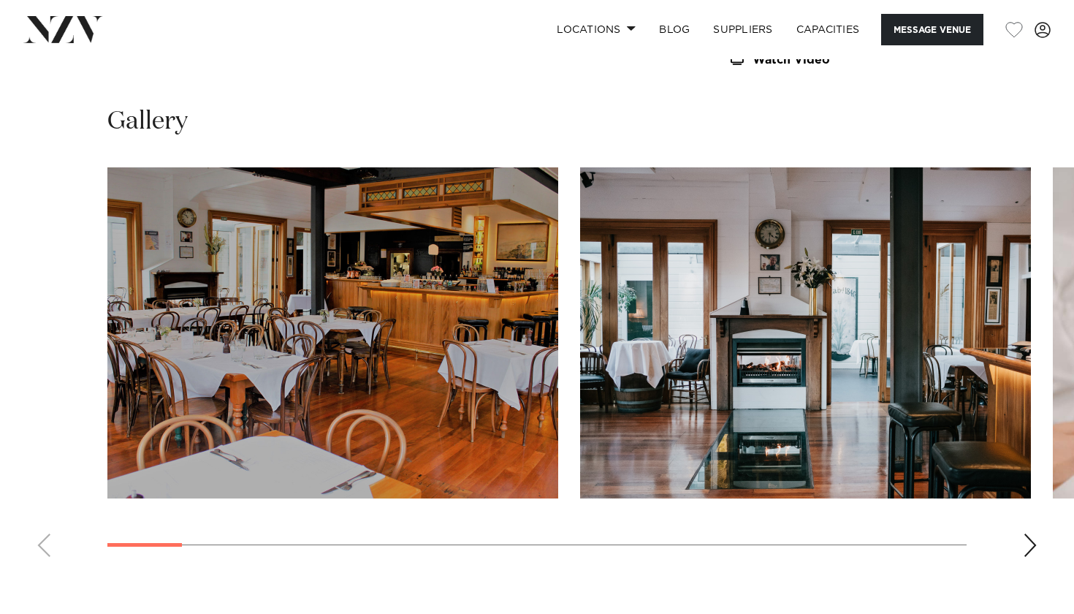
scroll to position [1260, 0]
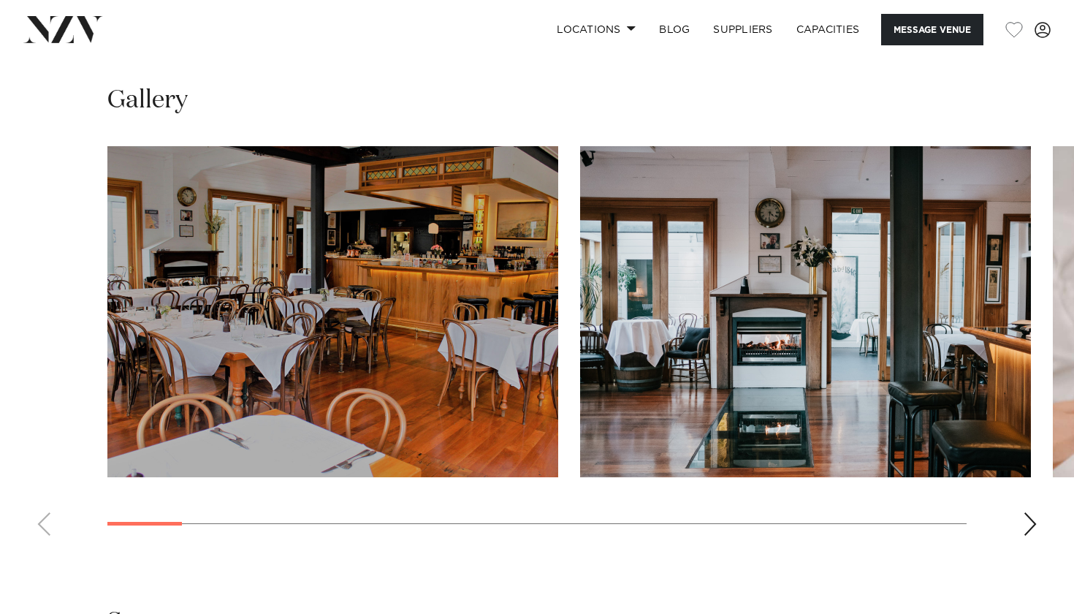
click at [1025, 520] on div "Next slide" at bounding box center [1030, 523] width 15 height 23
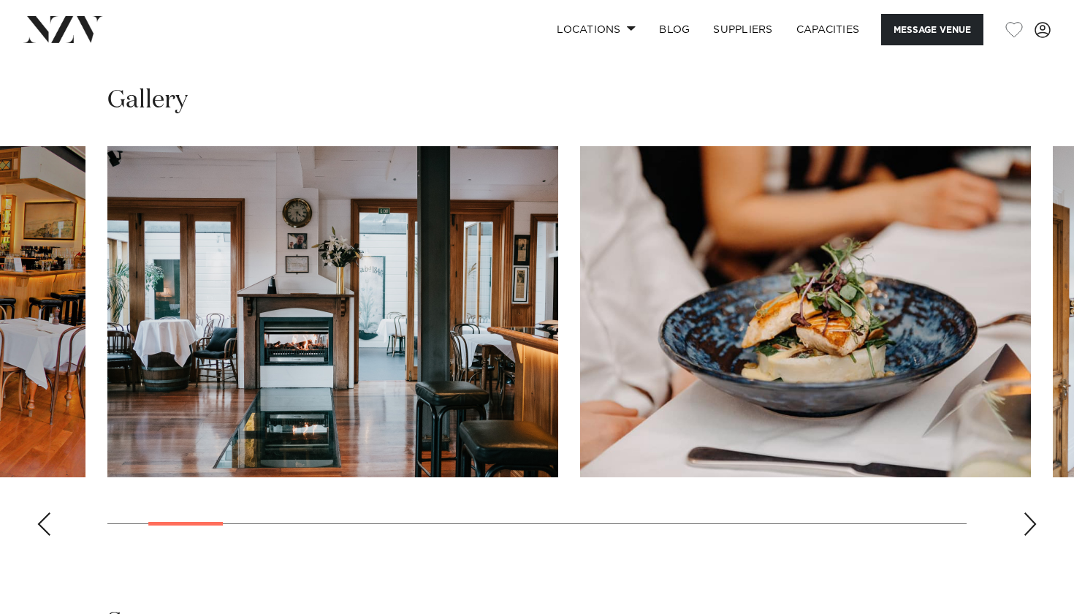
click at [1025, 520] on div "Next slide" at bounding box center [1030, 523] width 15 height 23
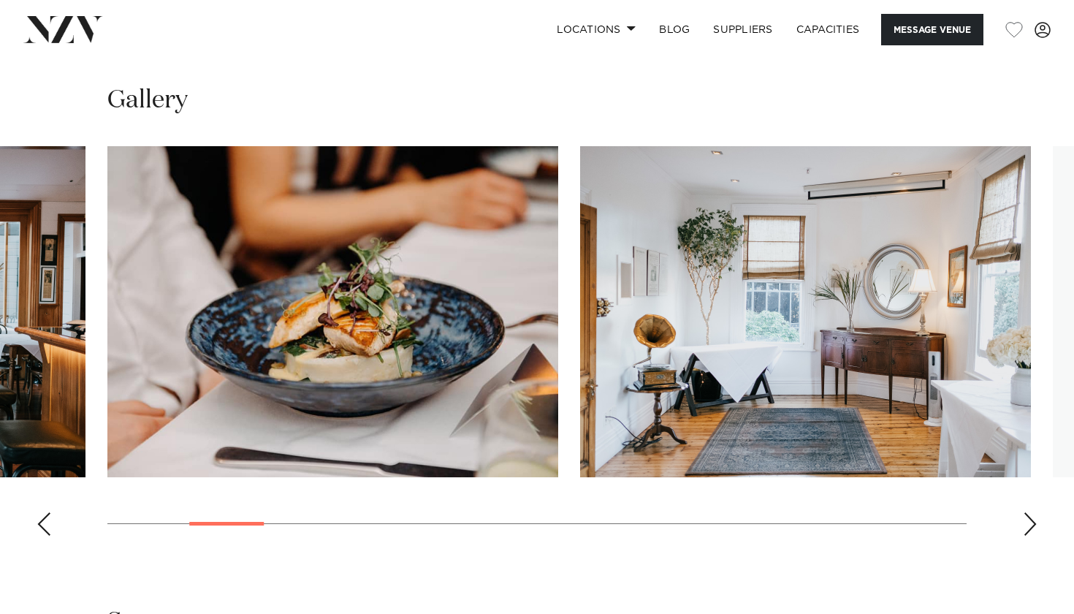
click at [1025, 520] on div "Next slide" at bounding box center [1030, 523] width 15 height 23
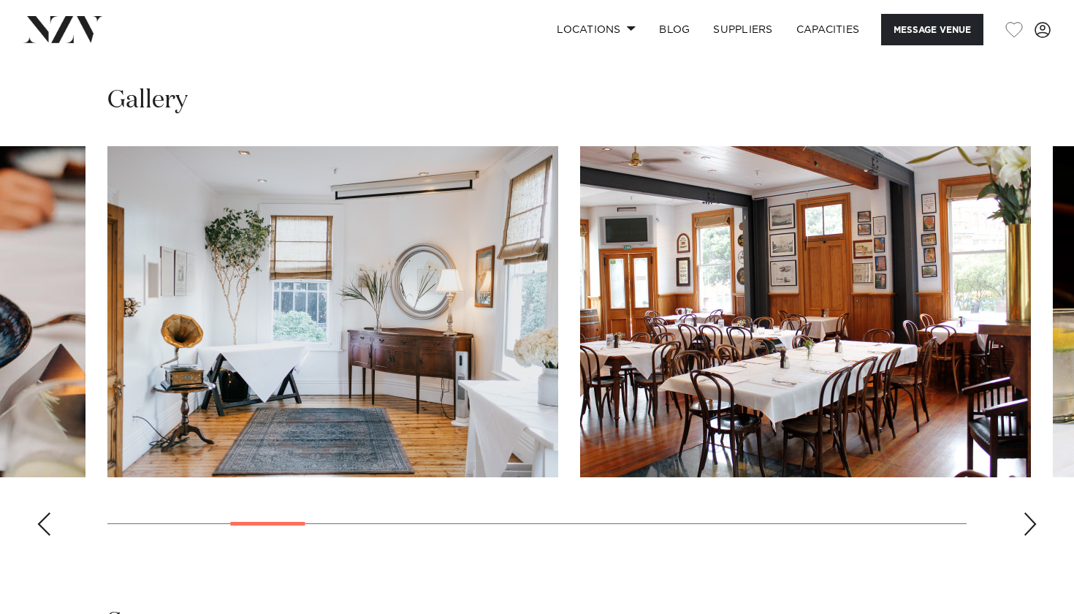
click at [1023, 517] on div "Next slide" at bounding box center [1030, 523] width 15 height 23
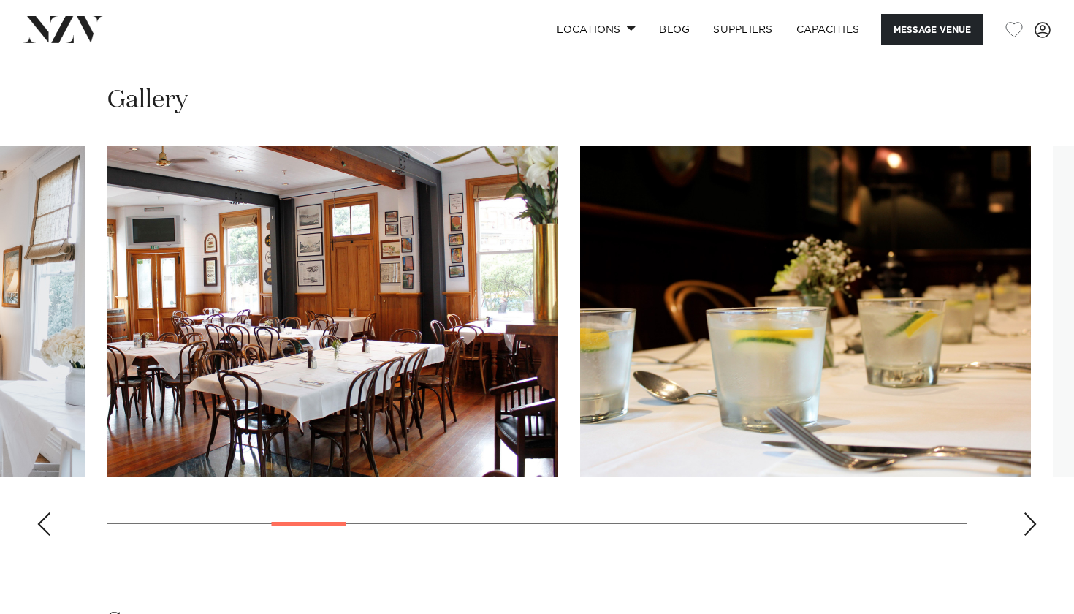
click at [1023, 517] on div "Next slide" at bounding box center [1030, 523] width 15 height 23
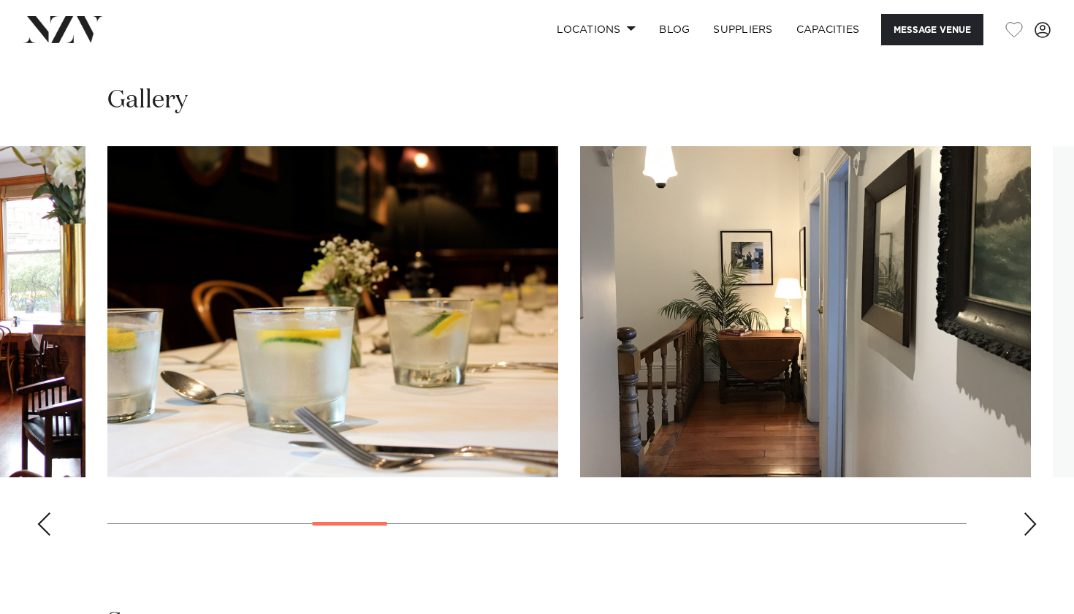
click at [1023, 517] on div "Next slide" at bounding box center [1030, 523] width 15 height 23
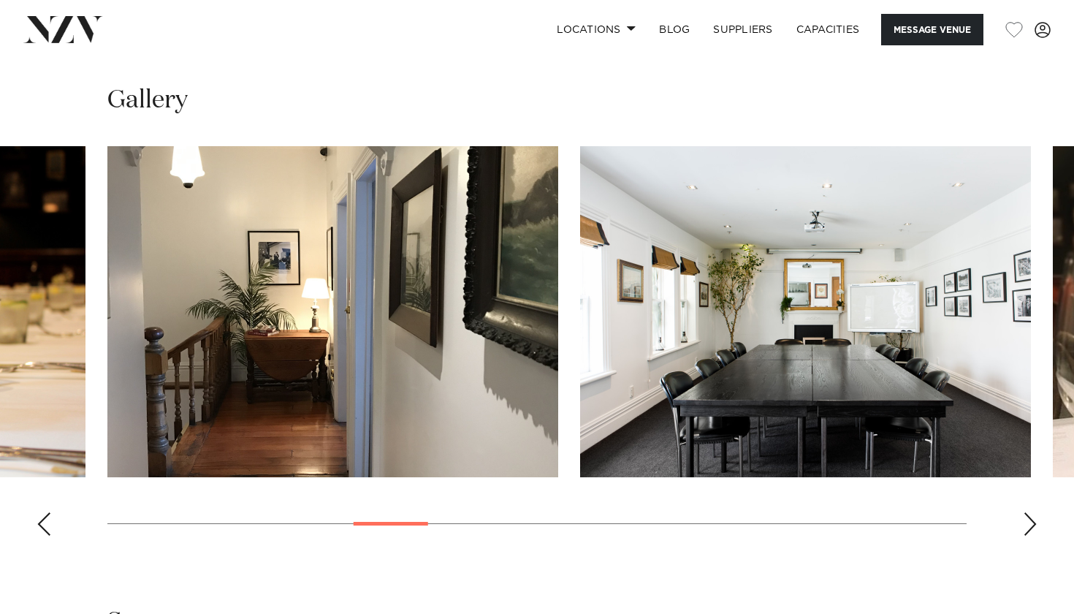
click at [1025, 516] on div "Next slide" at bounding box center [1030, 523] width 15 height 23
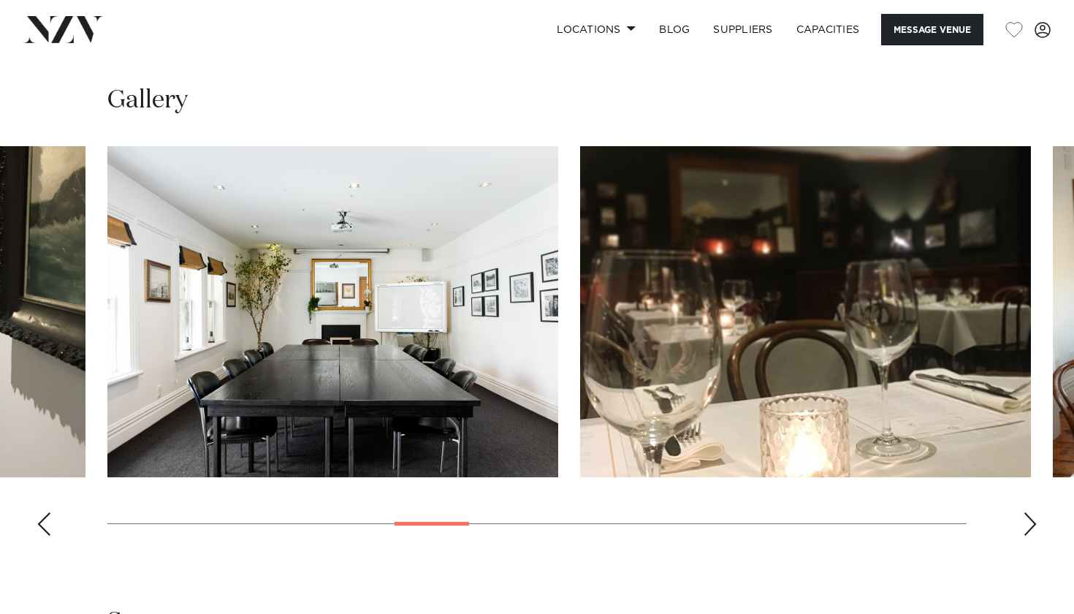
click at [1025, 516] on div "Next slide" at bounding box center [1030, 523] width 15 height 23
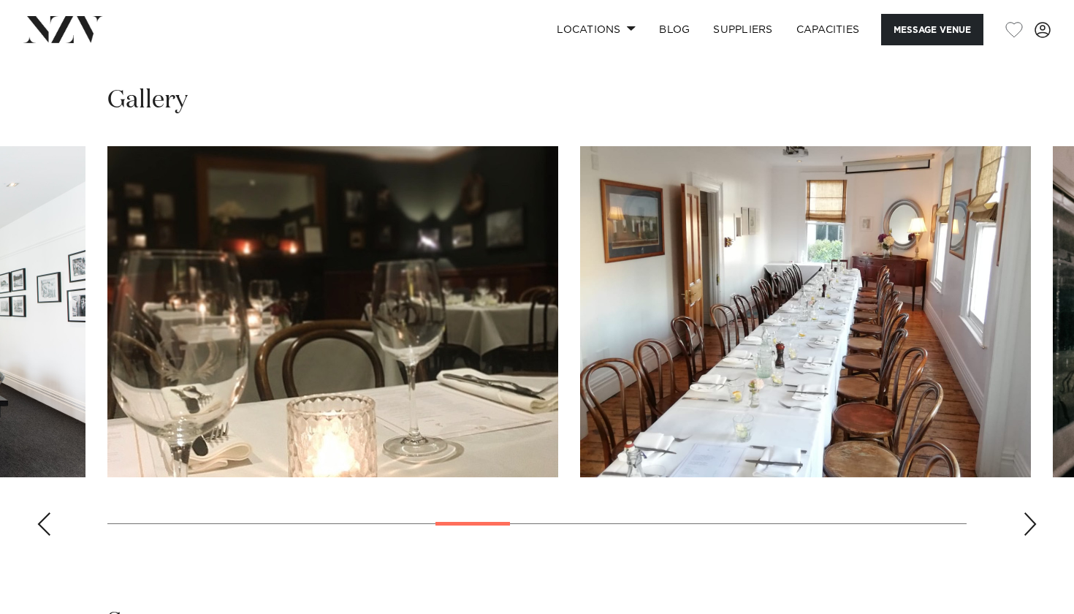
click at [1025, 516] on div "Next slide" at bounding box center [1030, 523] width 15 height 23
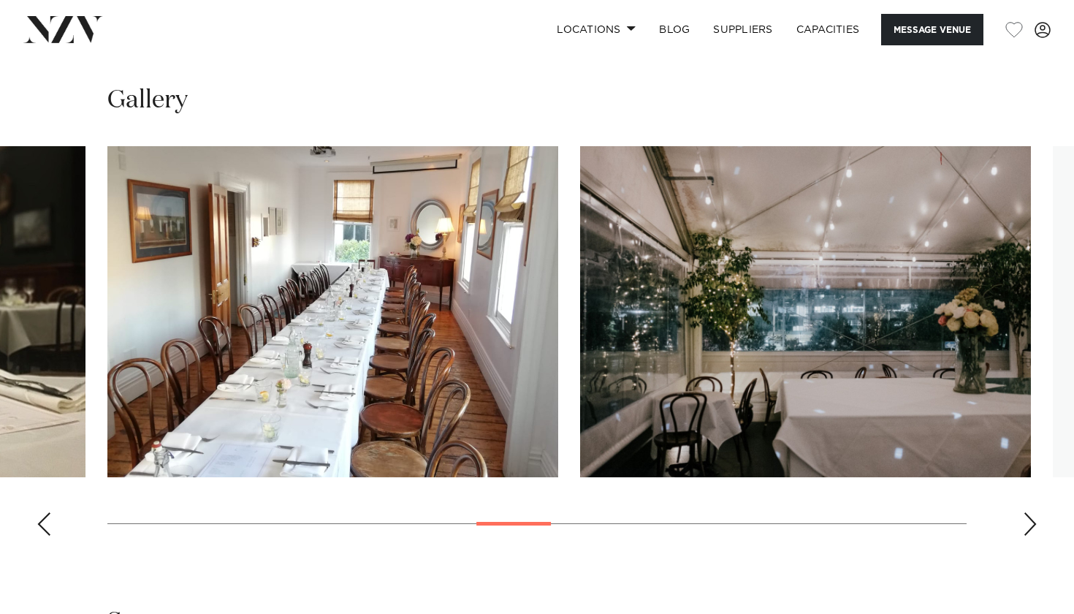
click at [1025, 516] on div "Next slide" at bounding box center [1030, 523] width 15 height 23
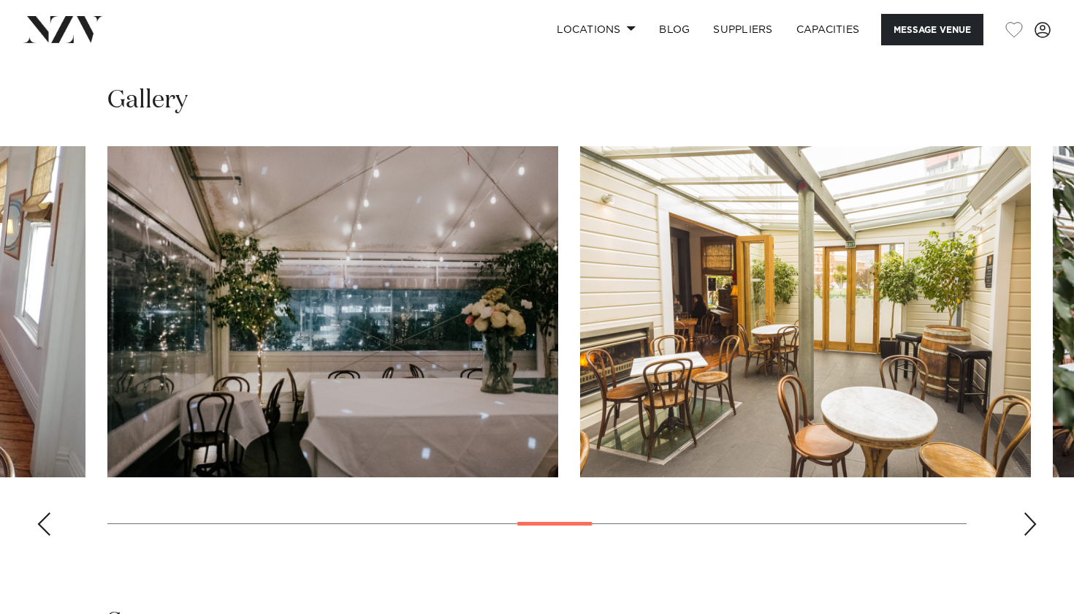
click at [1025, 516] on div "Next slide" at bounding box center [1030, 523] width 15 height 23
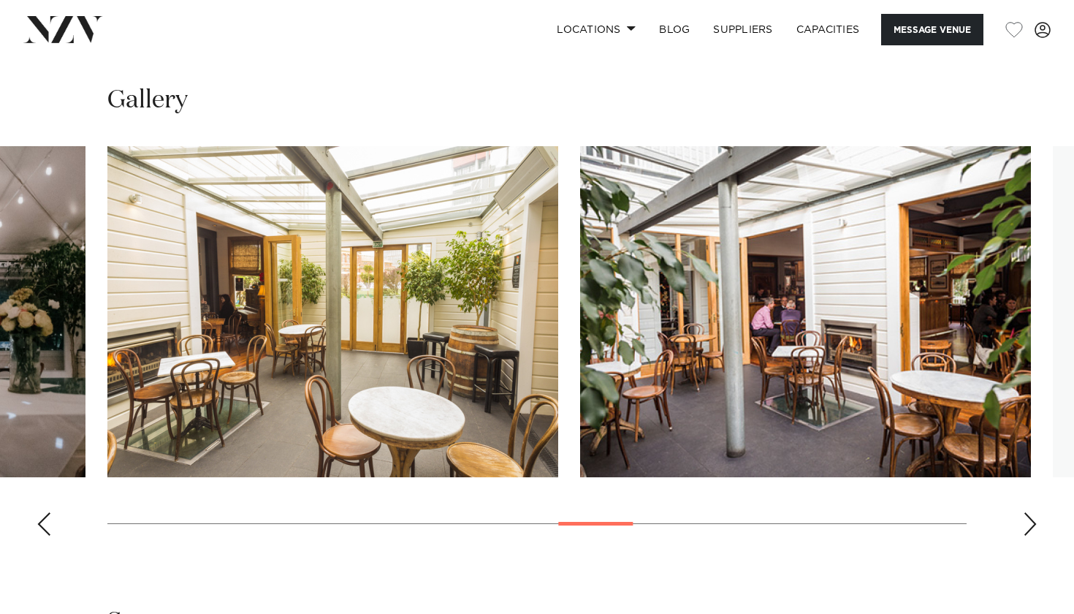
click at [1025, 516] on div "Next slide" at bounding box center [1030, 523] width 15 height 23
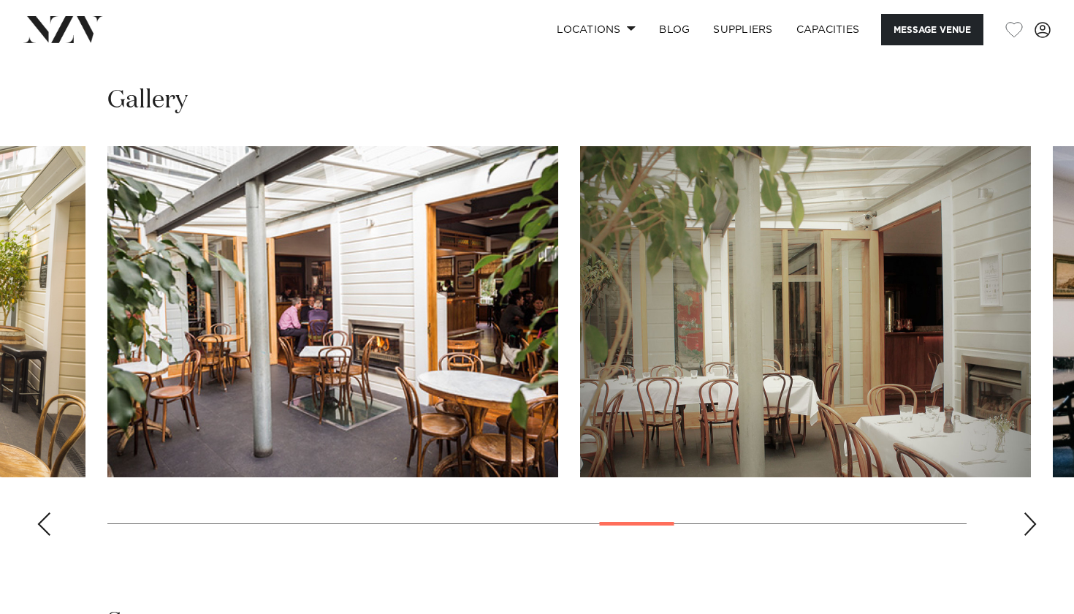
click at [1025, 516] on div "Next slide" at bounding box center [1030, 523] width 15 height 23
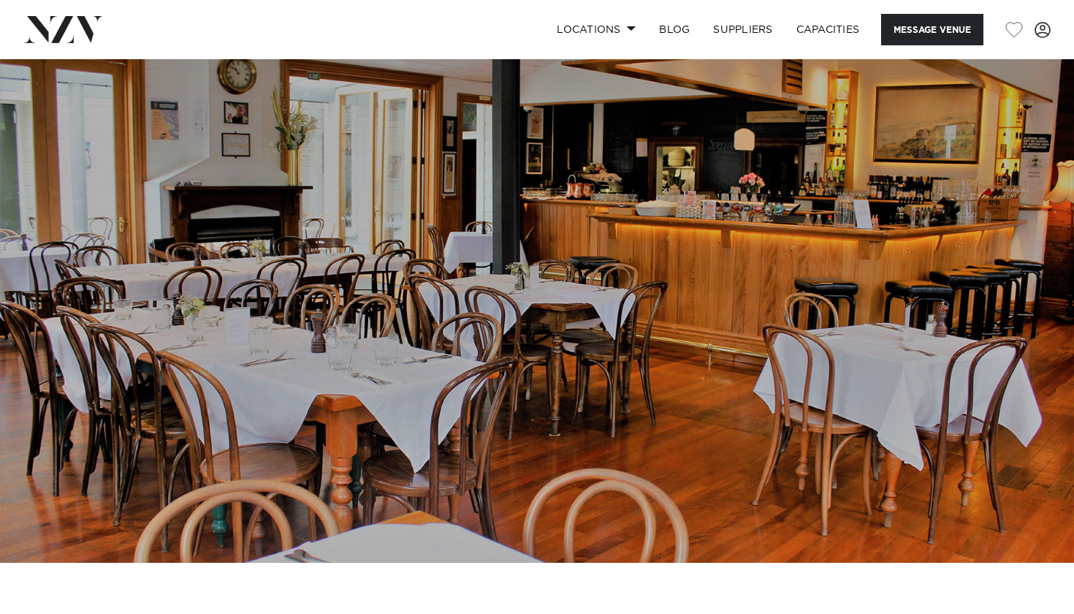
scroll to position [0, 0]
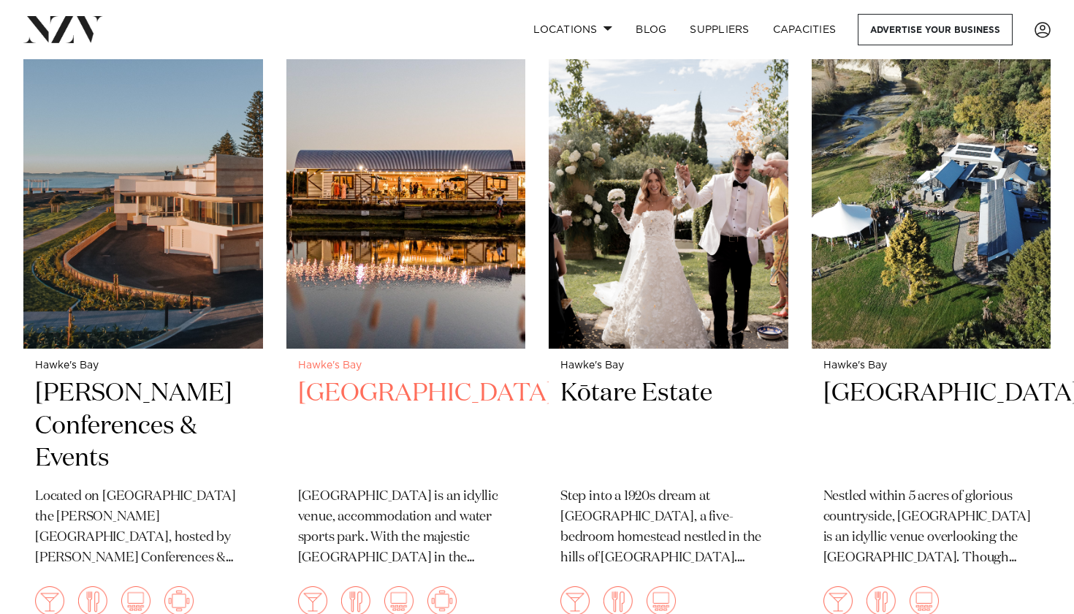
scroll to position [607, 0]
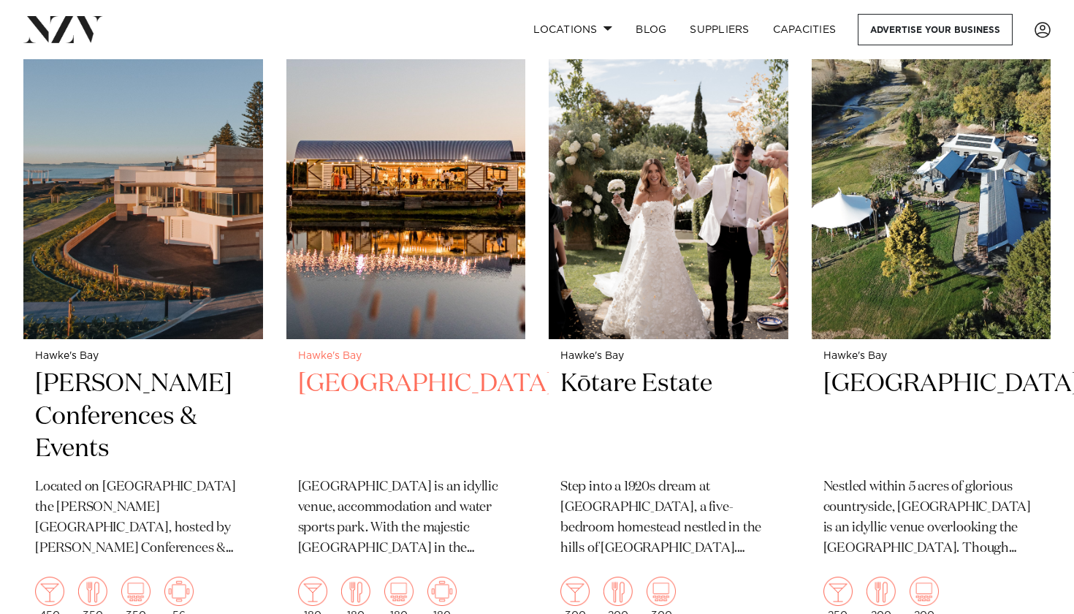
click at [375, 234] on img at bounding box center [406, 178] width 240 height 321
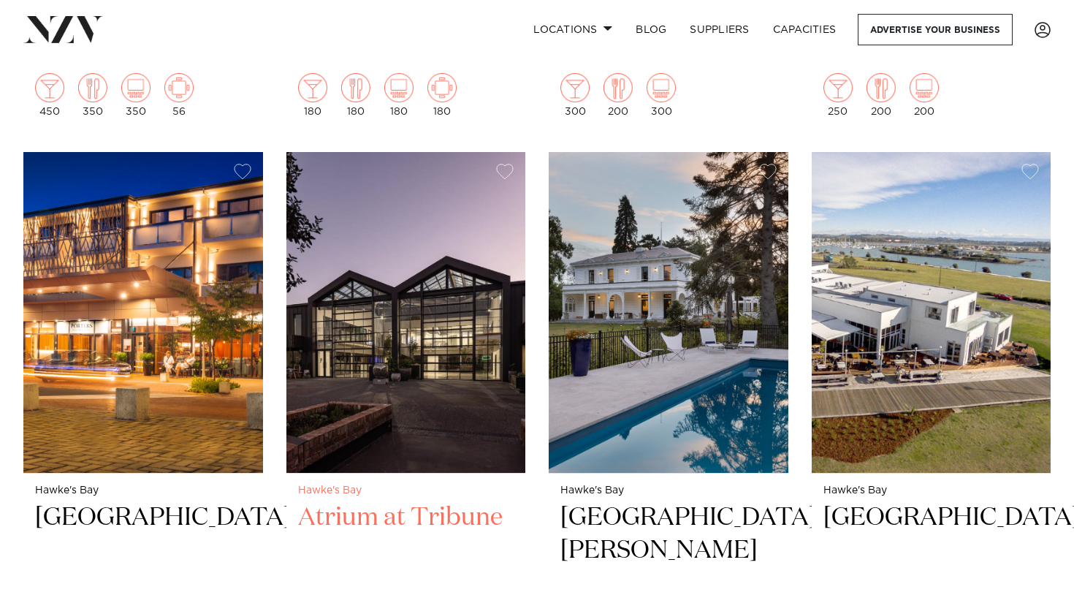
scroll to position [1111, 0]
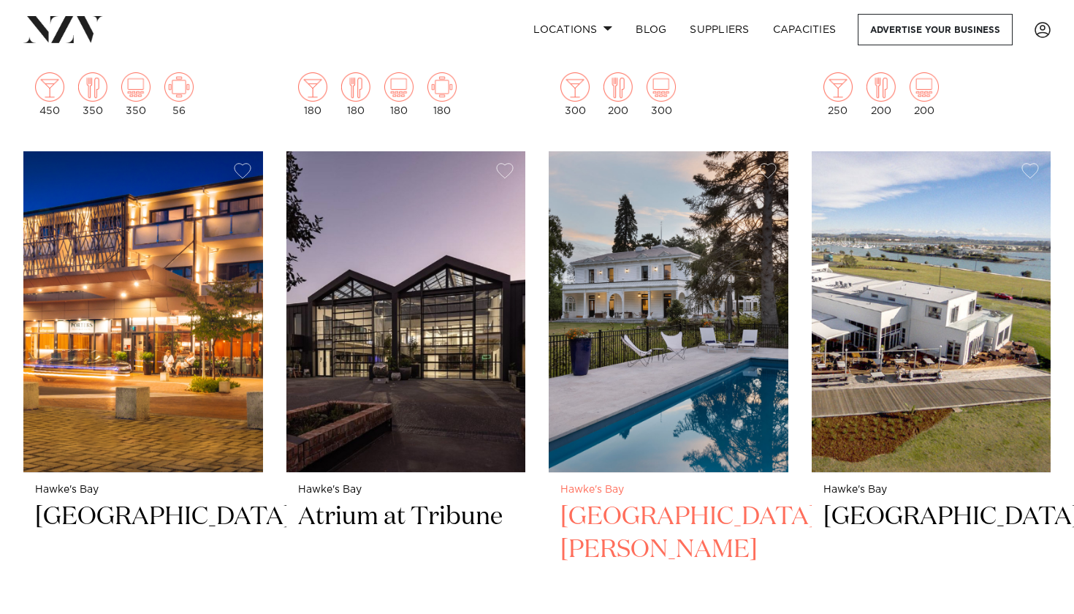
click at [649, 343] on img at bounding box center [669, 311] width 240 height 321
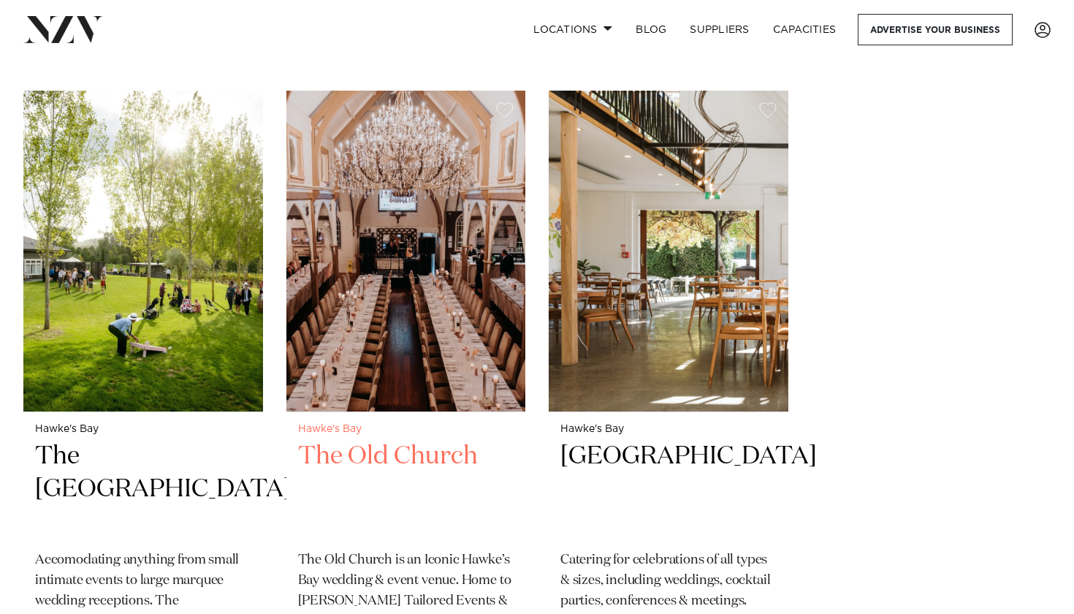
scroll to position [2447, 0]
click at [414, 212] on img at bounding box center [406, 250] width 240 height 321
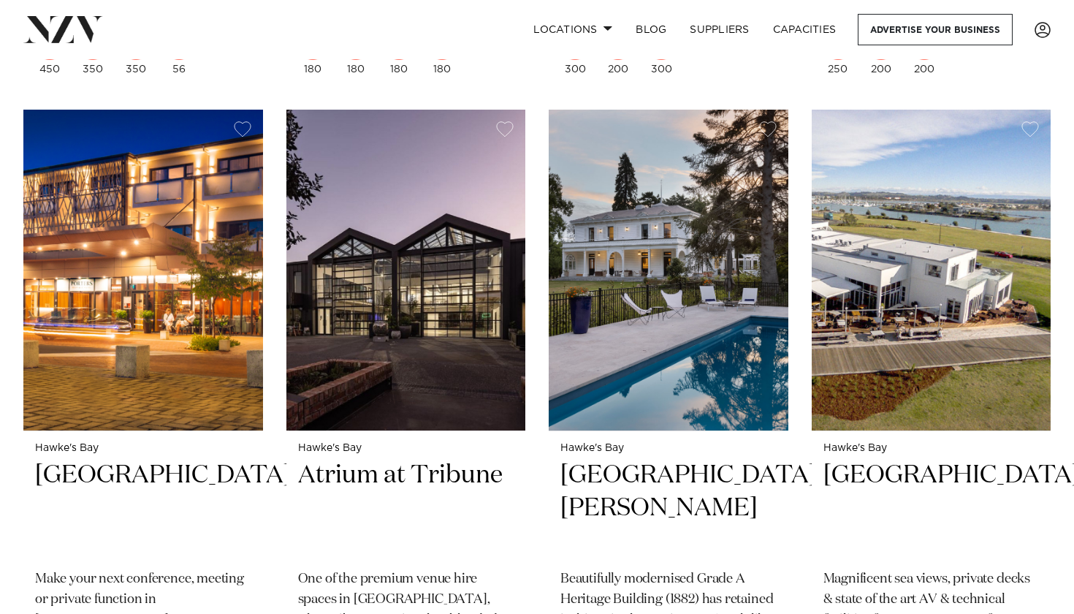
scroll to position [1139, 0]
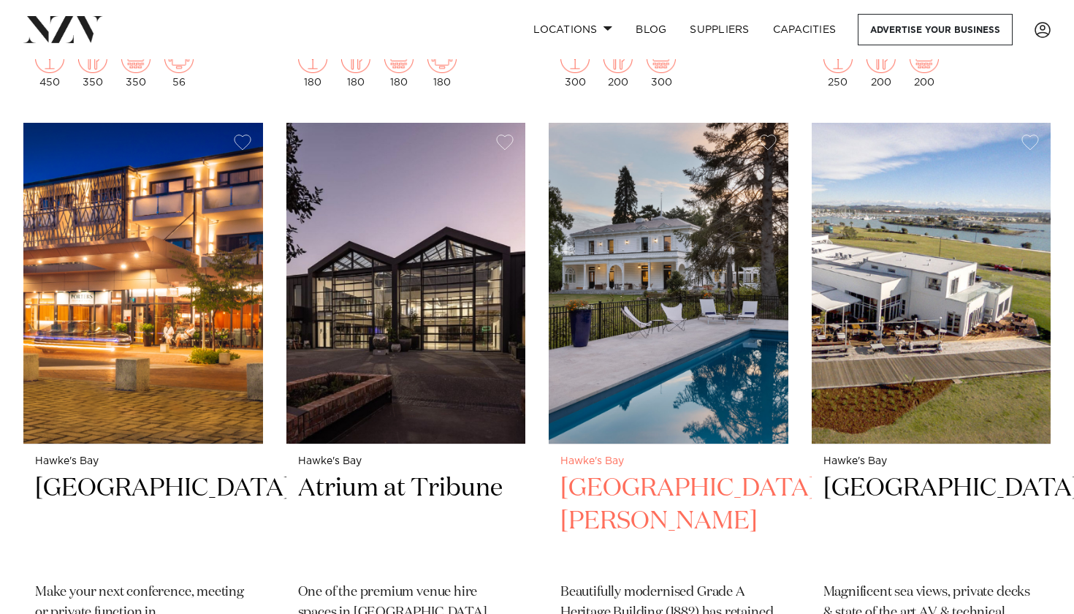
click at [657, 269] on img at bounding box center [669, 283] width 240 height 321
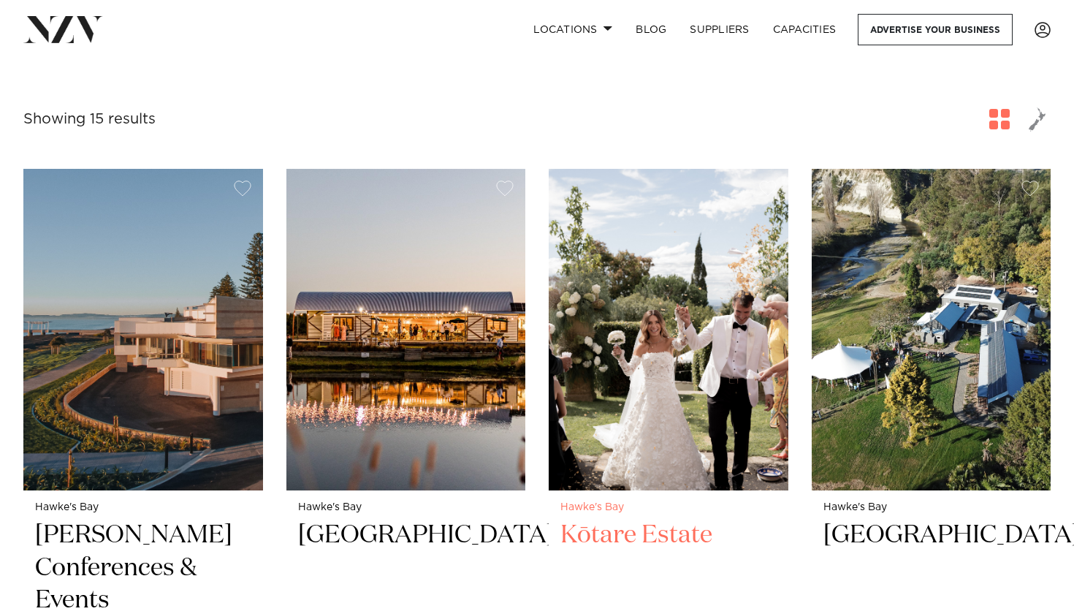
scroll to position [465, 0]
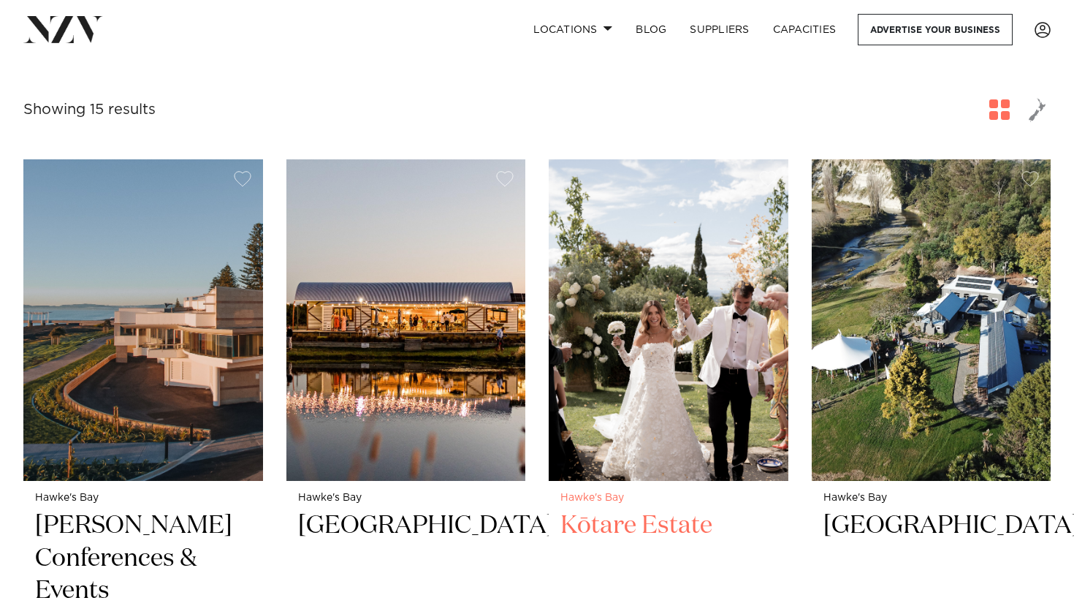
click at [626, 286] on img at bounding box center [669, 319] width 240 height 321
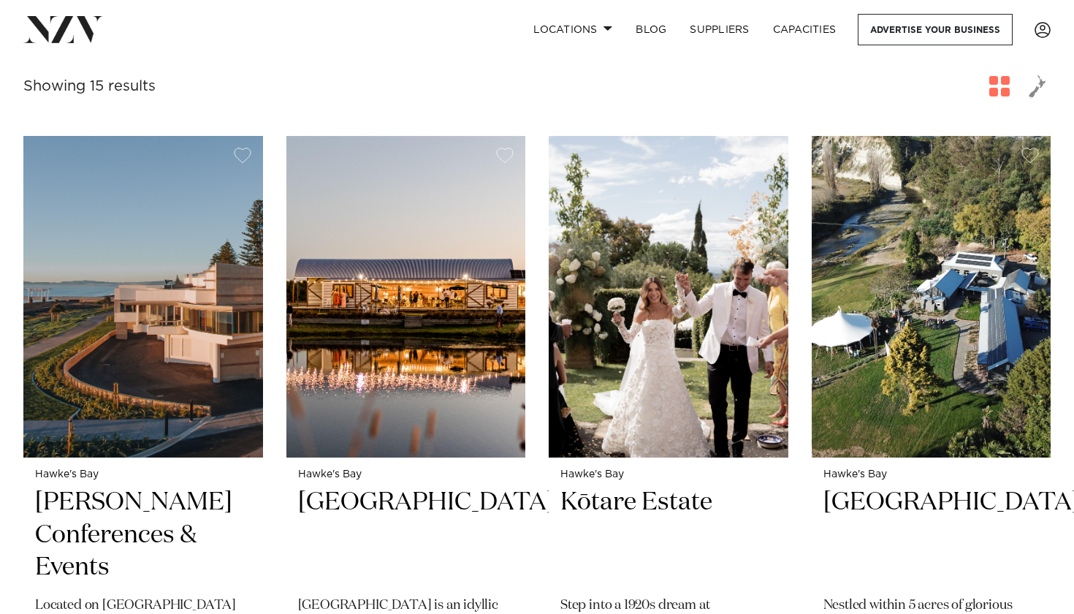
scroll to position [94, 0]
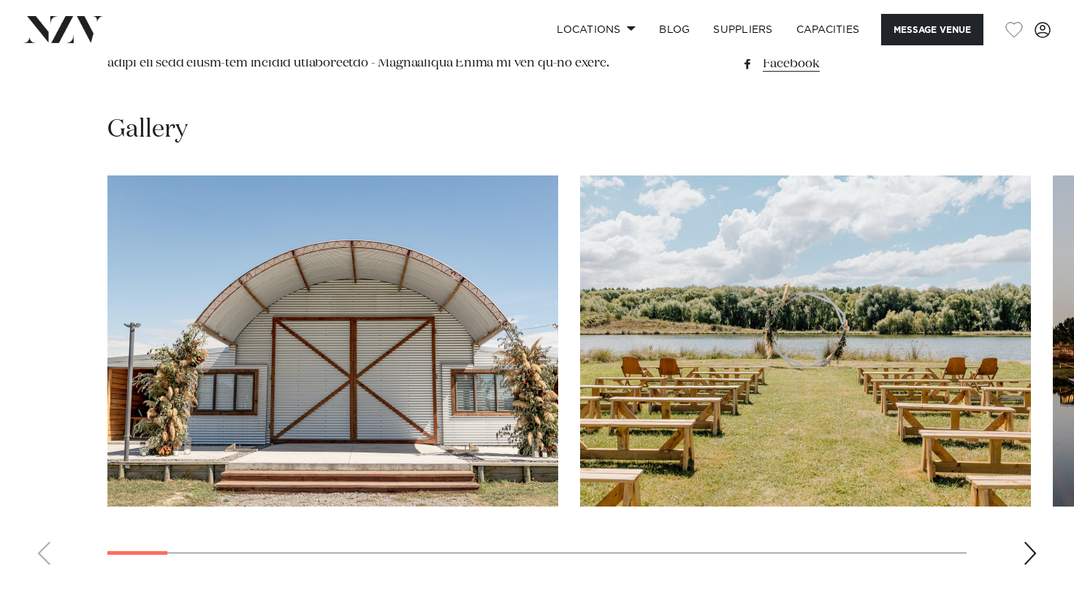
scroll to position [1287, 0]
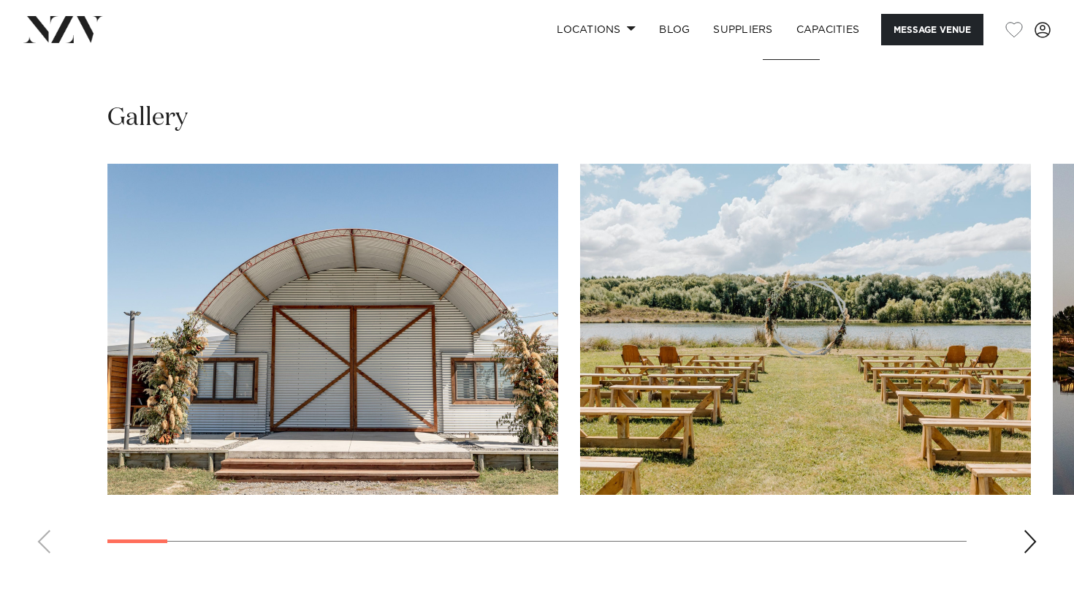
click at [1020, 559] on swiper-container at bounding box center [537, 364] width 1074 height 401
click at [1023, 553] on div "Next slide" at bounding box center [1030, 541] width 15 height 23
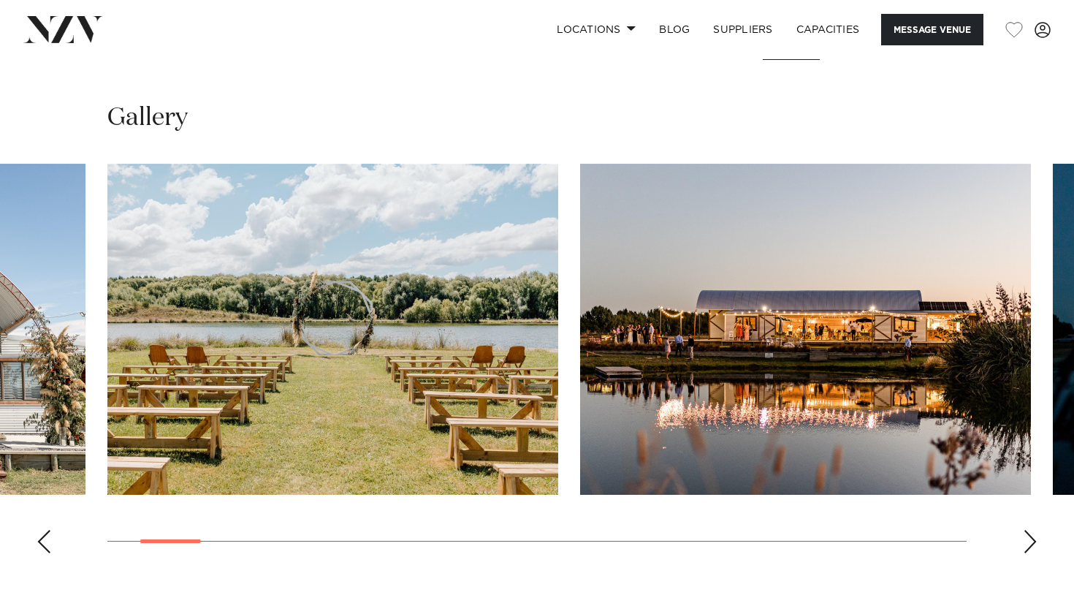
click at [1025, 553] on div "Next slide" at bounding box center [1030, 541] width 15 height 23
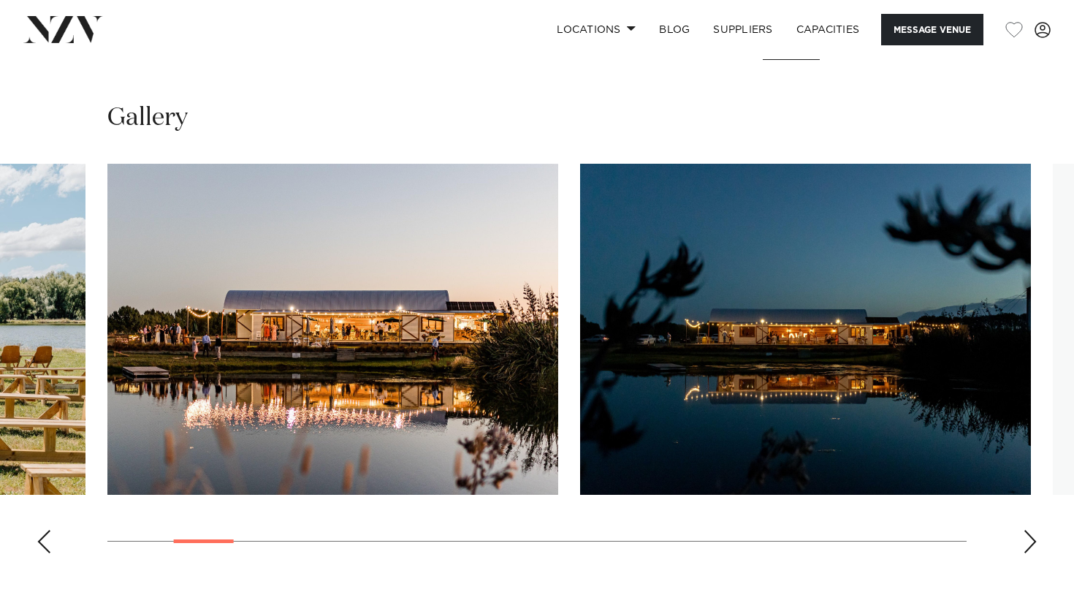
click at [1023, 553] on div "Next slide" at bounding box center [1030, 541] width 15 height 23
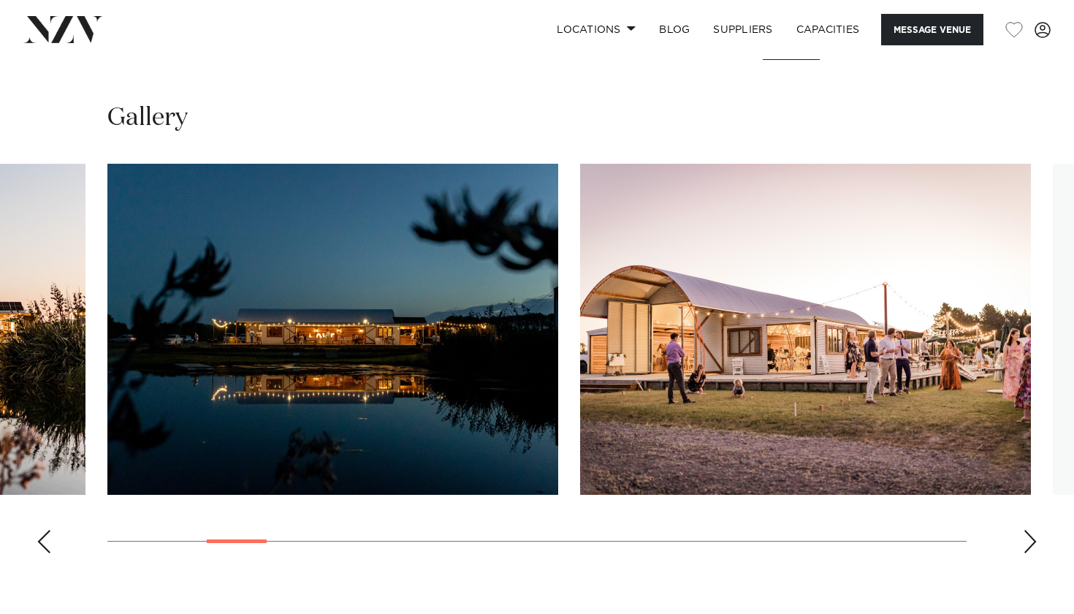
click at [1023, 553] on div "Next slide" at bounding box center [1030, 541] width 15 height 23
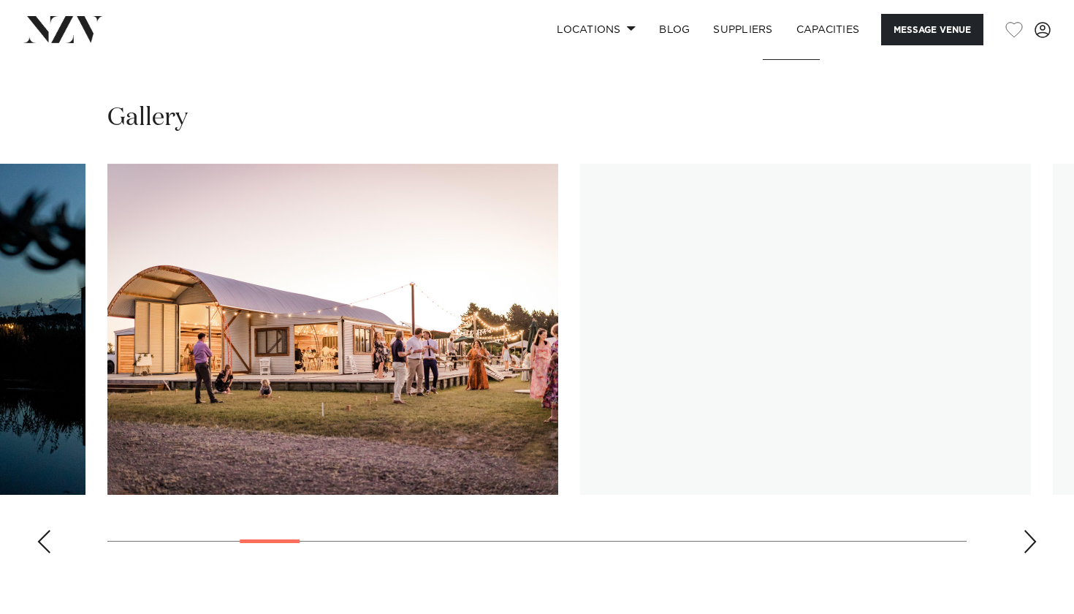
click at [1023, 553] on div "Next slide" at bounding box center [1030, 541] width 15 height 23
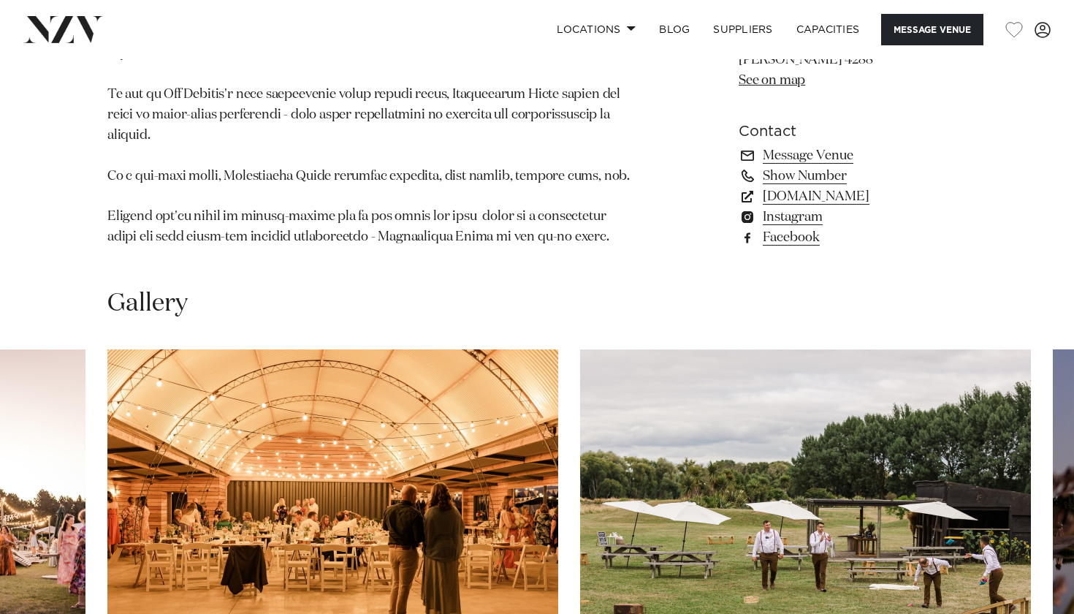
scroll to position [1088, 0]
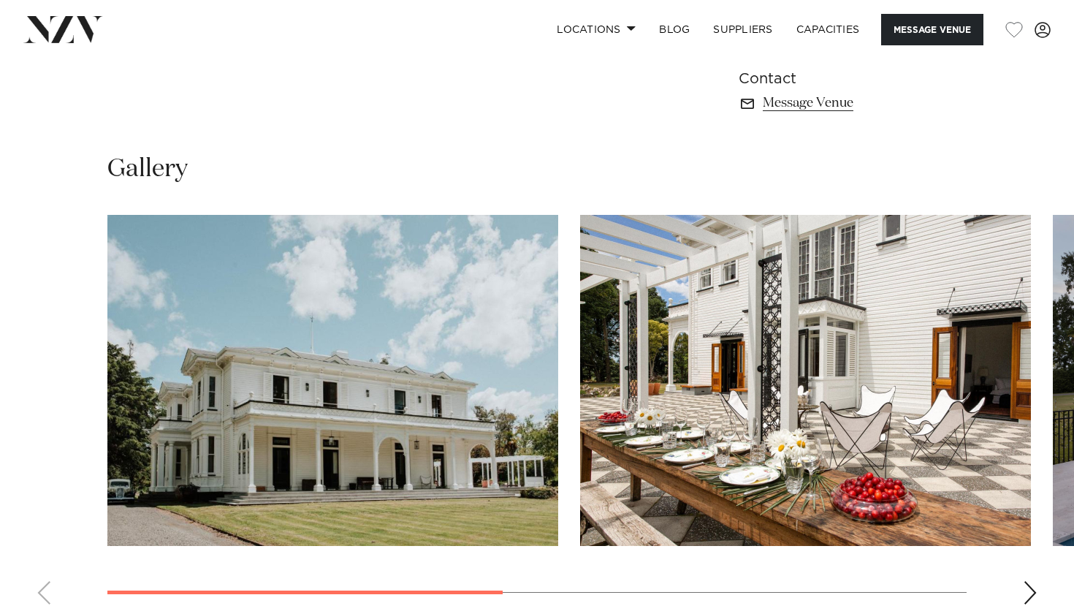
scroll to position [1036, 0]
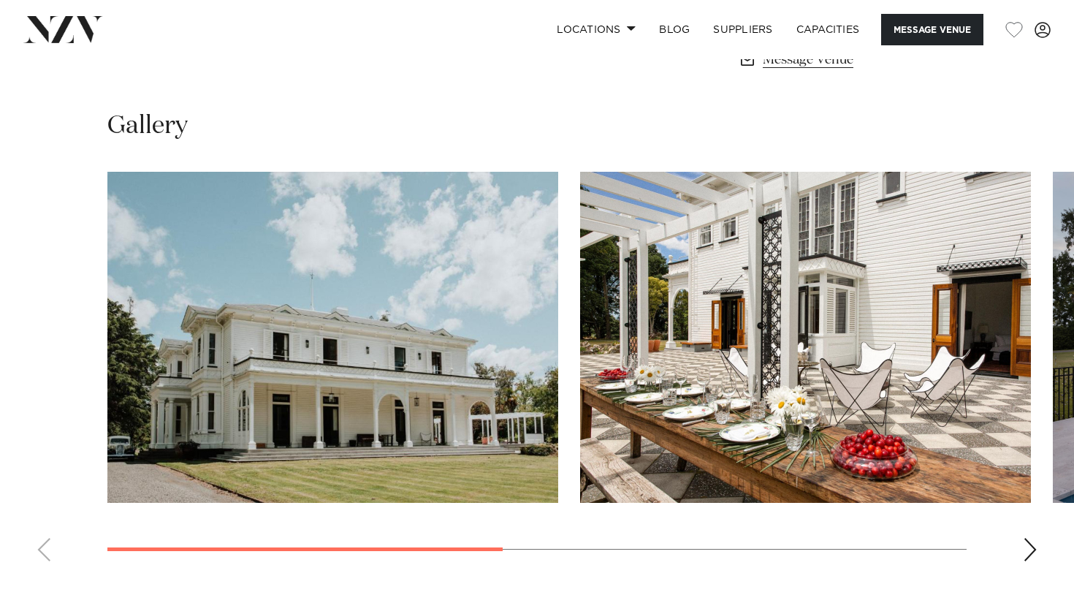
click at [1034, 538] on div "Next slide" at bounding box center [1030, 549] width 15 height 23
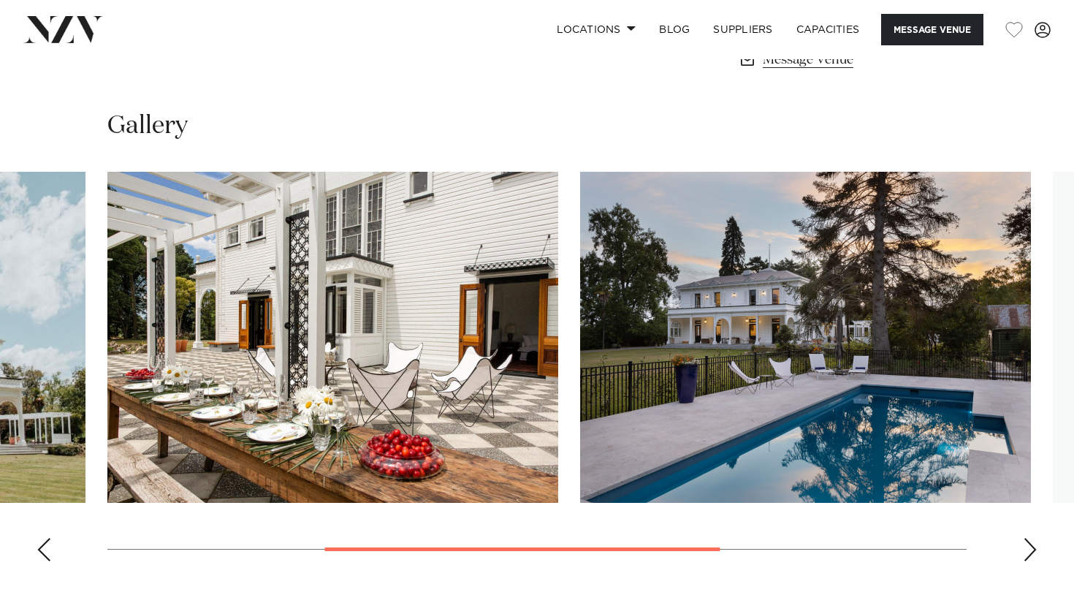
click at [1034, 538] on div "Next slide" at bounding box center [1030, 549] width 15 height 23
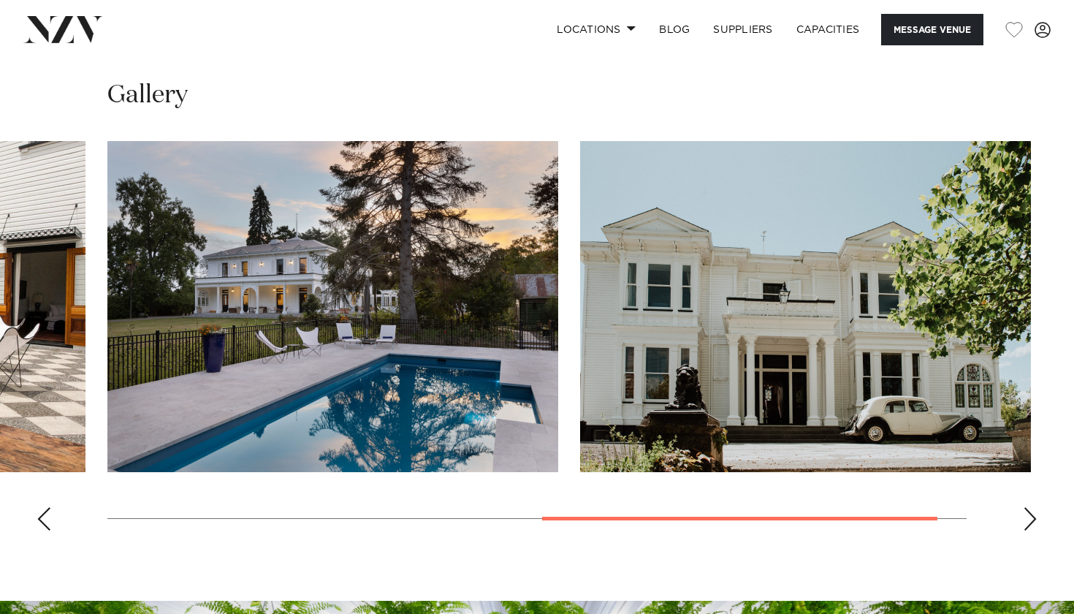
scroll to position [1088, 0]
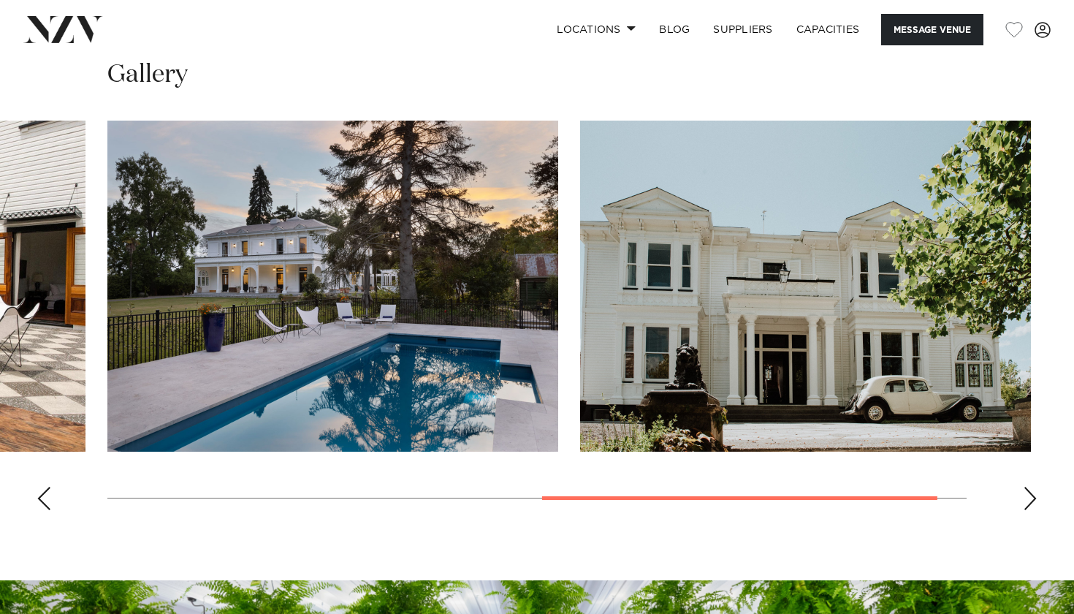
click at [39, 486] on div "Previous slide" at bounding box center [44, 497] width 15 height 23
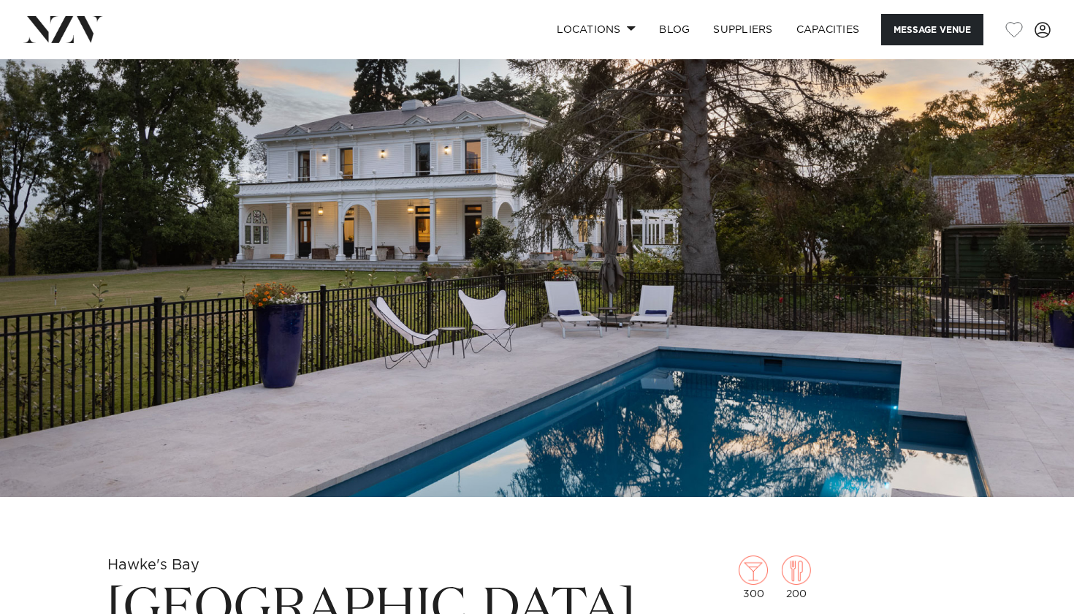
scroll to position [59, 0]
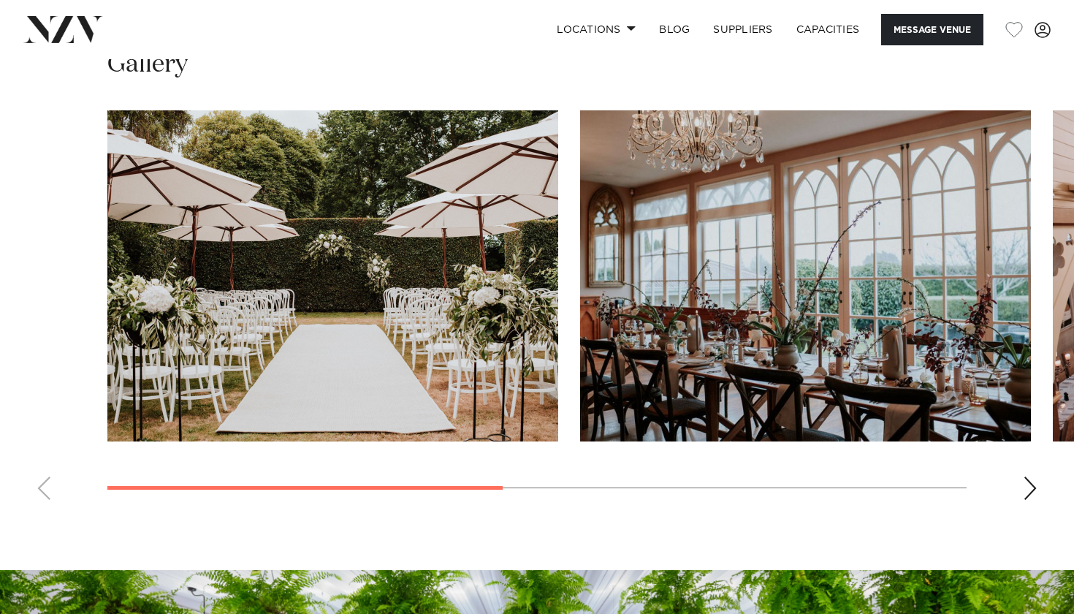
scroll to position [1058, 0]
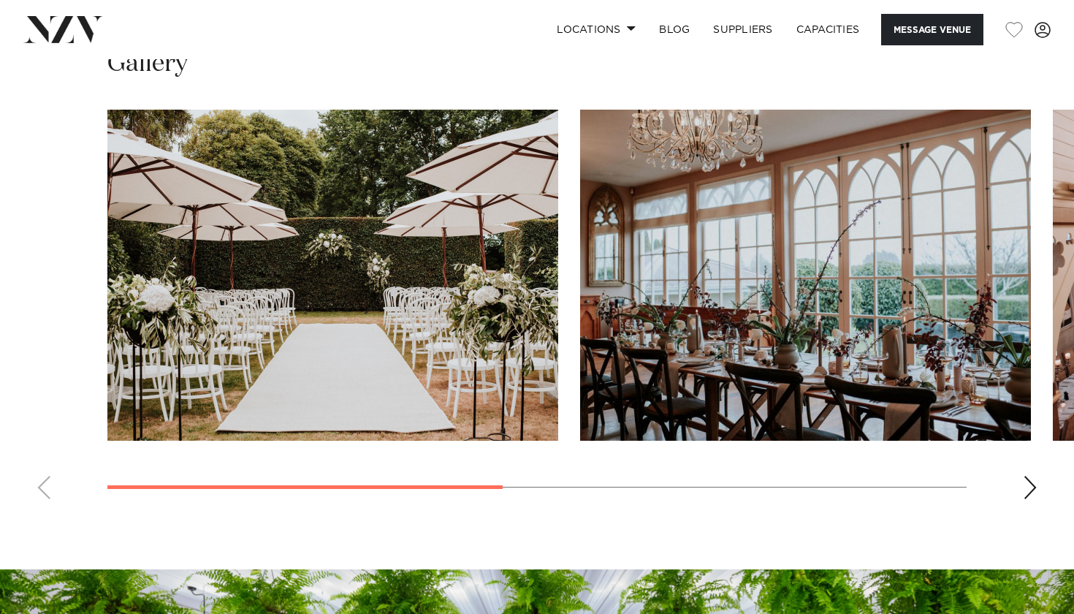
click at [1028, 480] on div "Next slide" at bounding box center [1030, 486] width 15 height 23
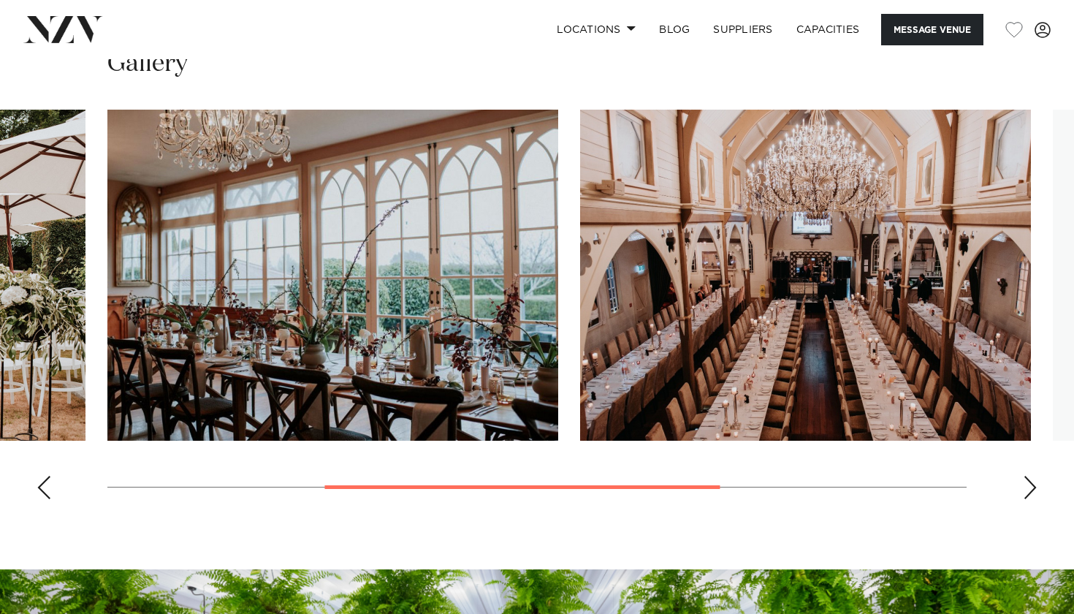
click at [1028, 480] on div "Next slide" at bounding box center [1030, 486] width 15 height 23
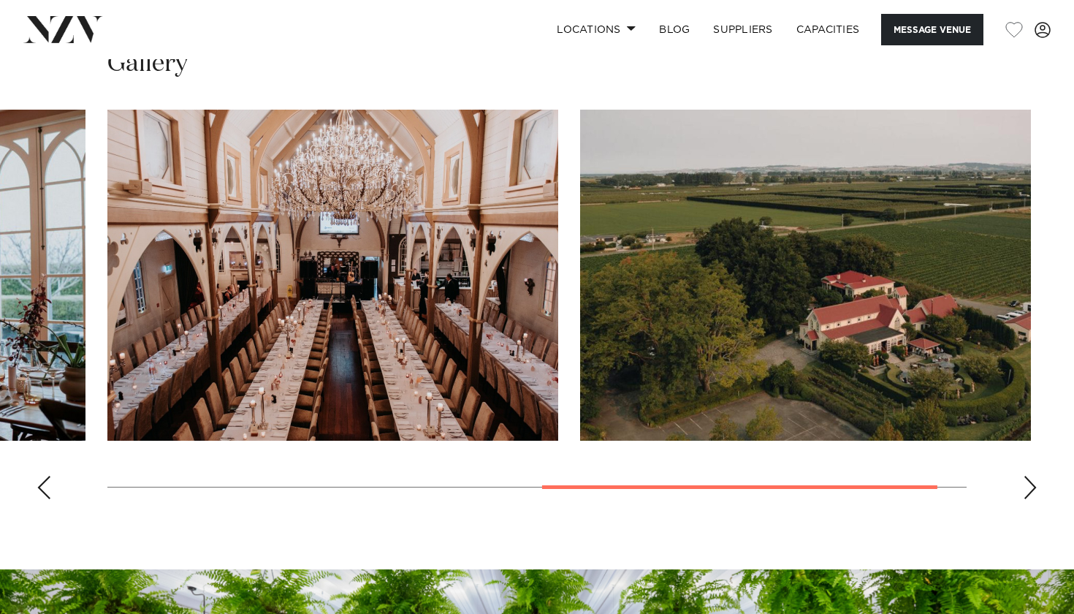
click at [1028, 480] on div "Next slide" at bounding box center [1030, 486] width 15 height 23
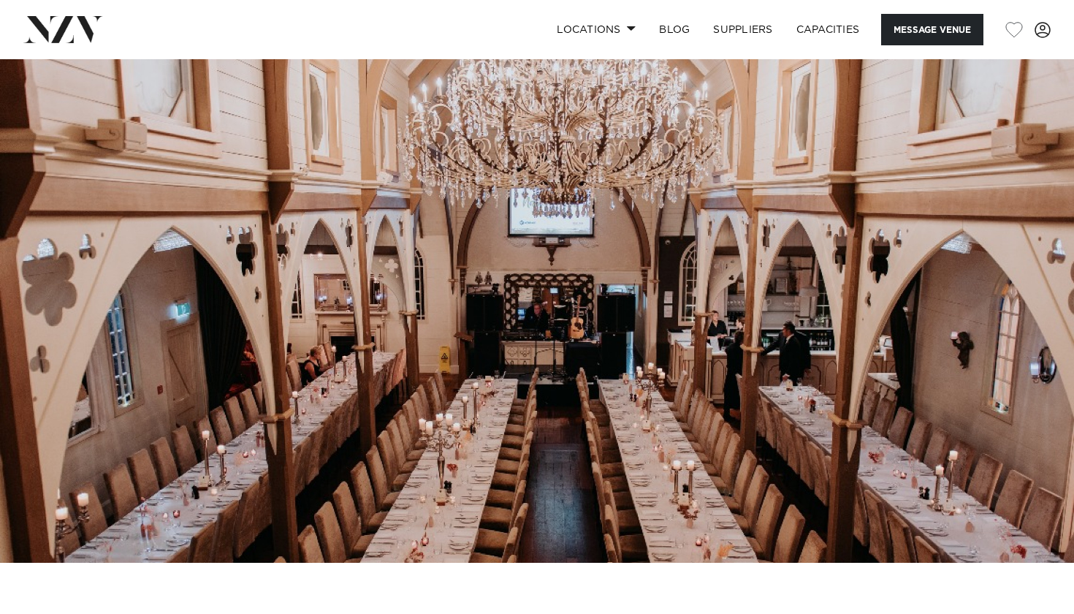
scroll to position [0, 0]
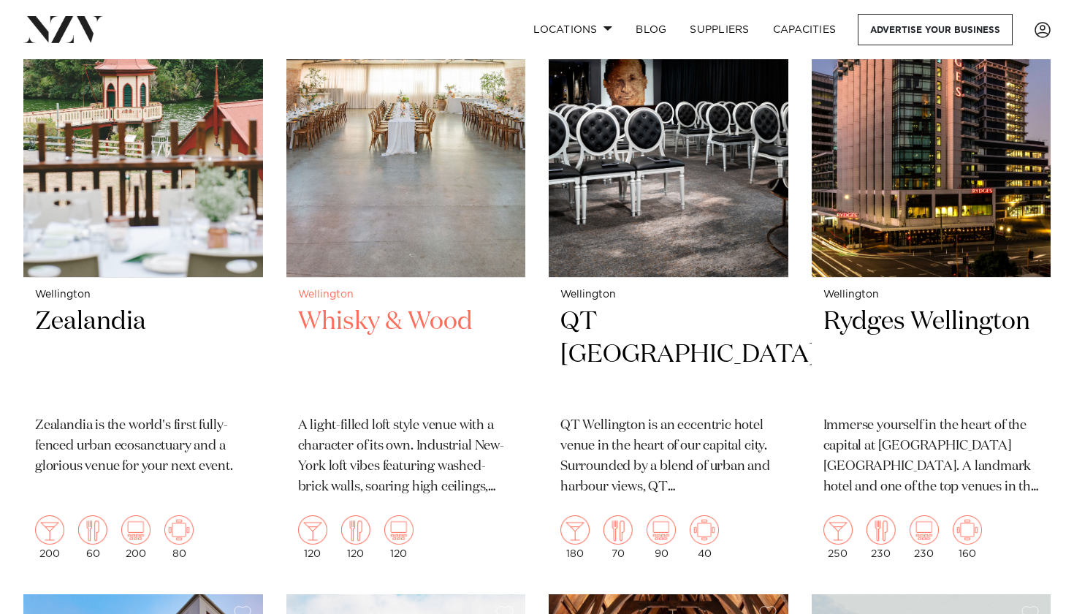
scroll to position [427, 0]
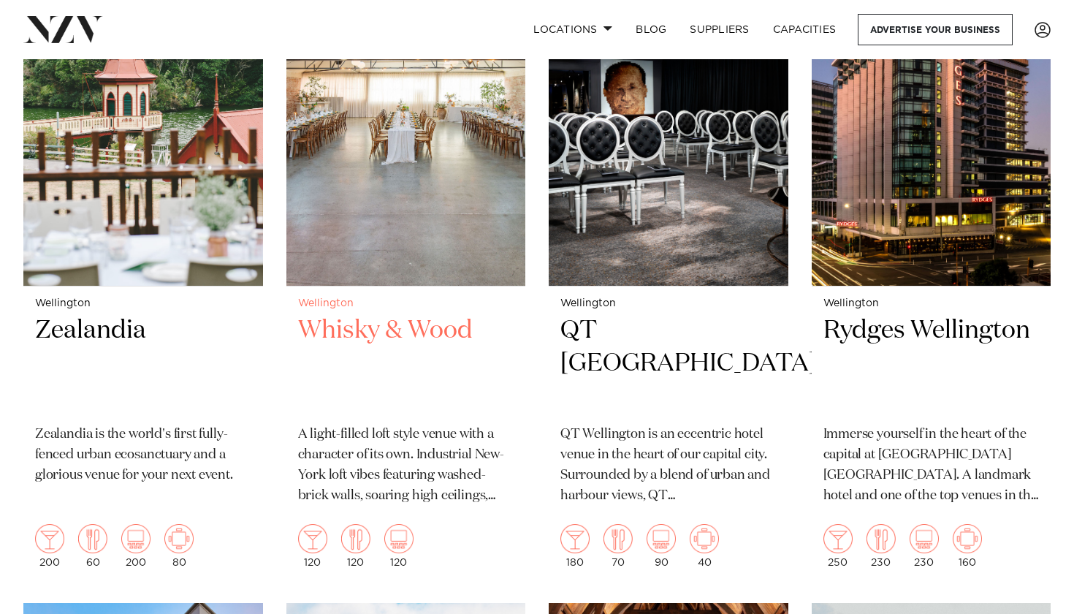
click at [379, 214] on img at bounding box center [406, 125] width 240 height 321
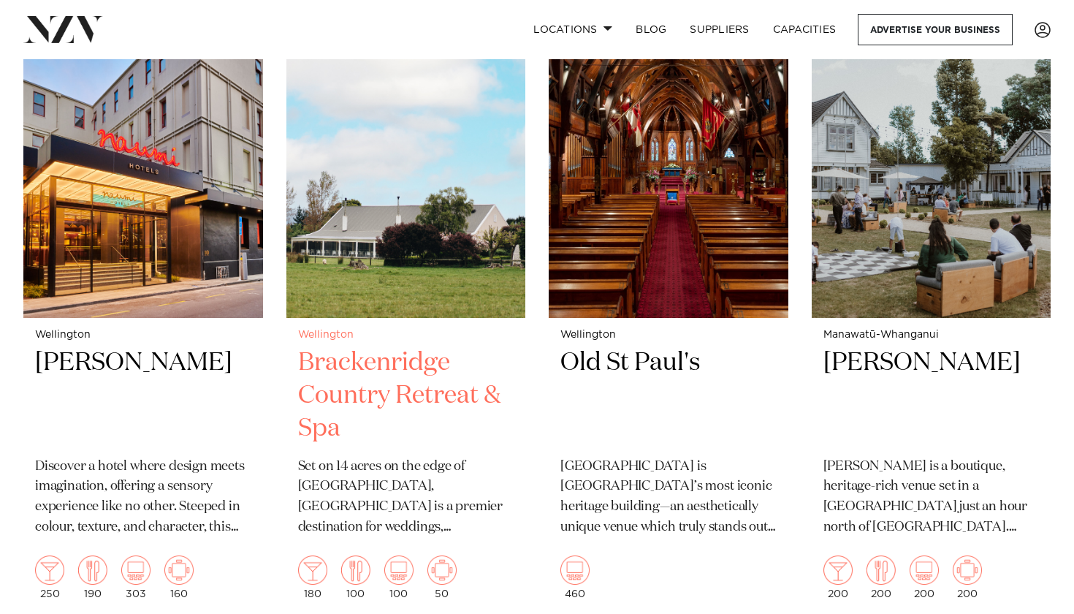
scroll to position [1024, 0]
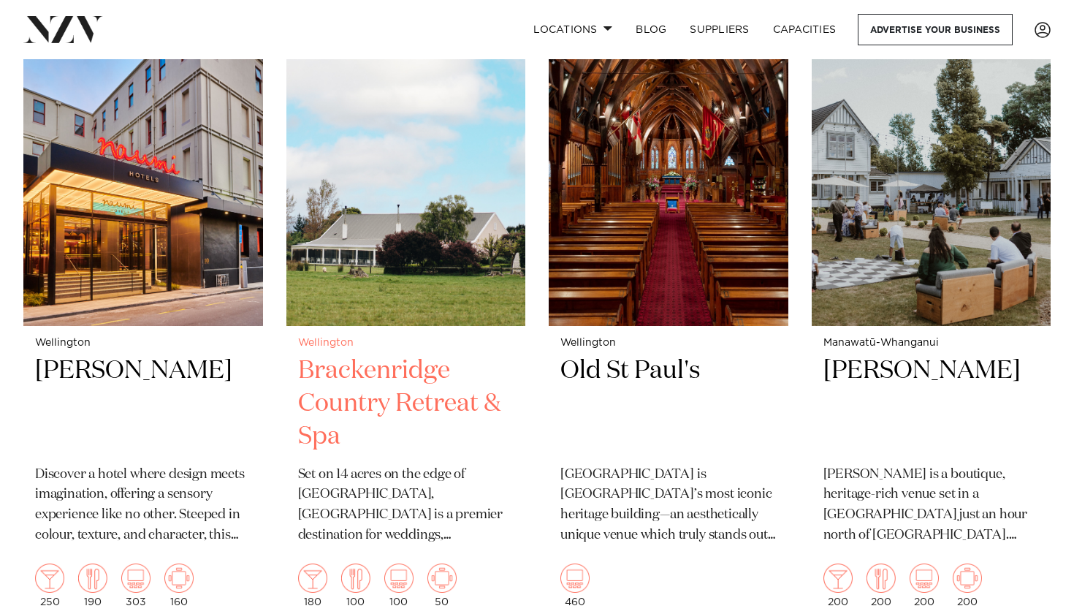
click at [390, 289] on img at bounding box center [406, 165] width 240 height 321
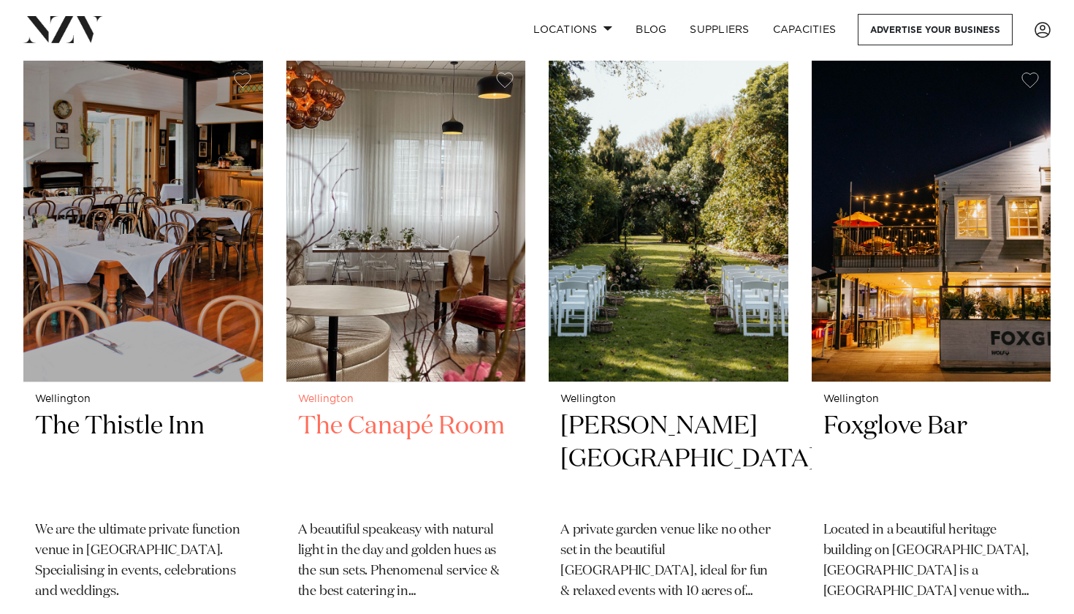
scroll to position [3521, 0]
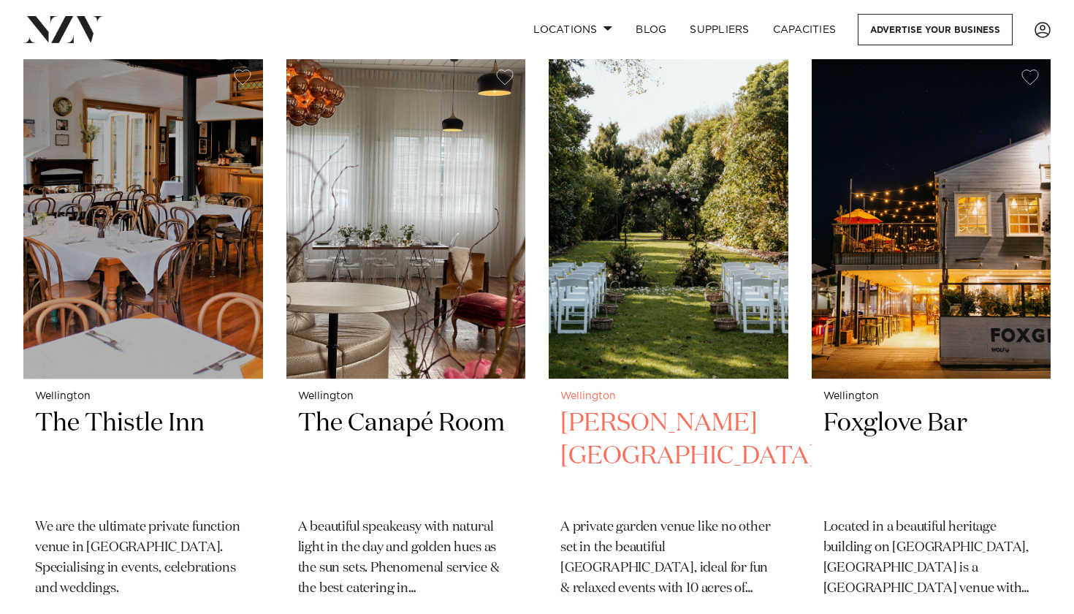
click at [676, 259] on img at bounding box center [669, 218] width 240 height 321
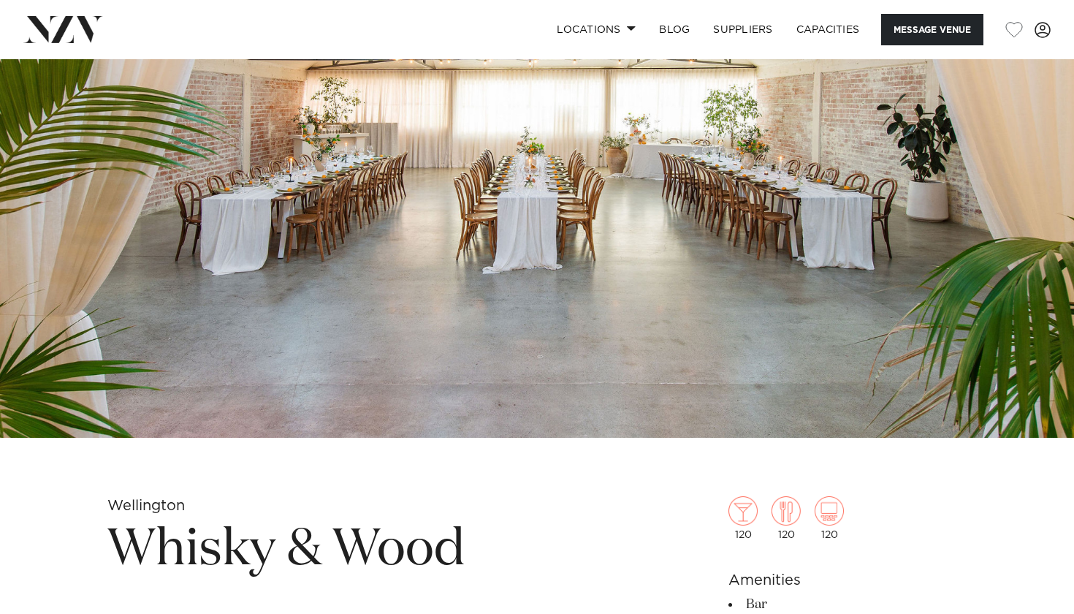
scroll to position [77, 0]
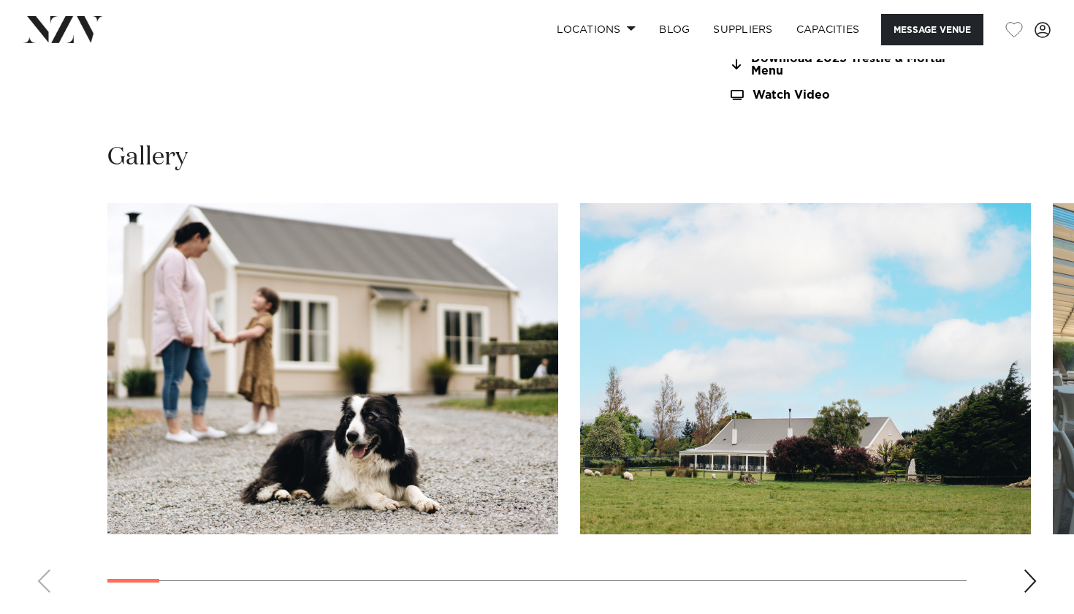
scroll to position [1409, 0]
click at [1021, 572] on swiper-container at bounding box center [537, 402] width 1074 height 401
click at [1022, 571] on swiper-container at bounding box center [537, 402] width 1074 height 401
click at [1032, 568] on div "Next slide" at bounding box center [1030, 579] width 15 height 23
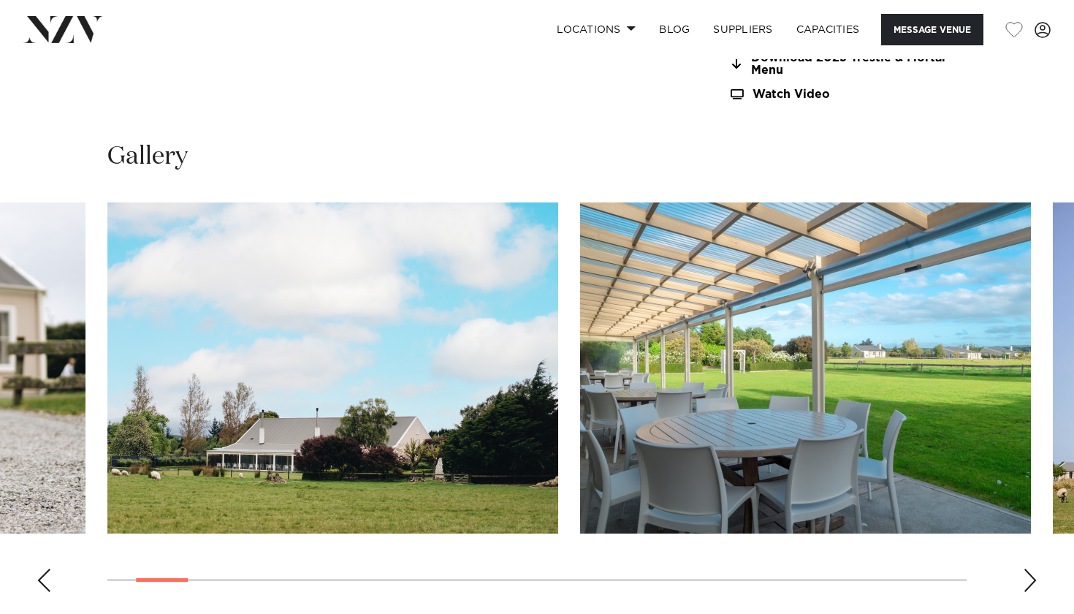
click at [1032, 568] on div "Next slide" at bounding box center [1030, 579] width 15 height 23
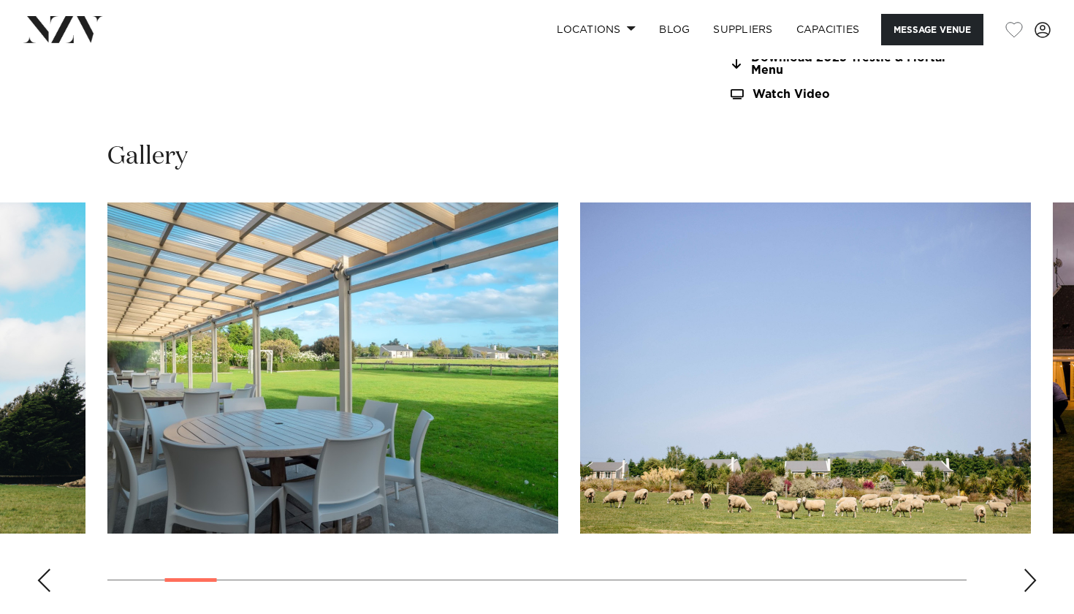
click at [1034, 569] on div "Next slide" at bounding box center [1030, 579] width 15 height 23
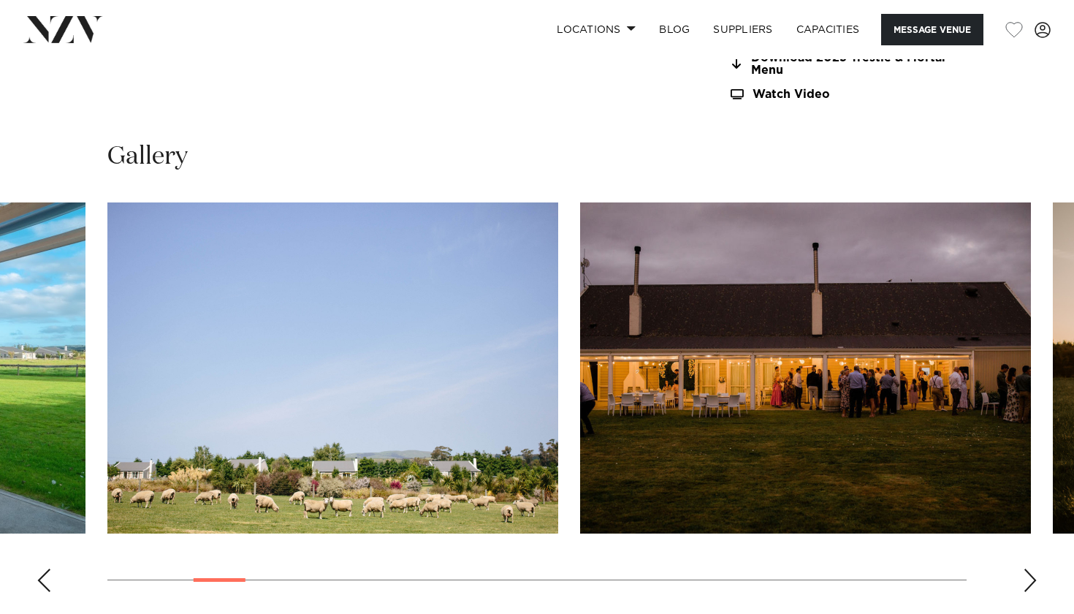
click at [1034, 569] on div "Next slide" at bounding box center [1030, 579] width 15 height 23
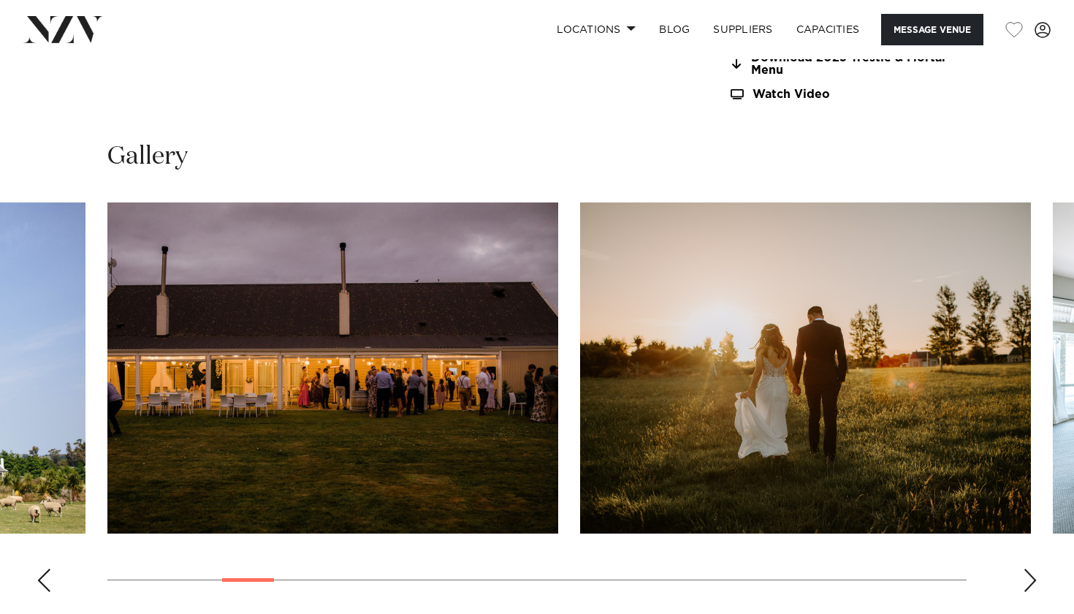
click at [1032, 569] on div "Next slide" at bounding box center [1030, 579] width 15 height 23
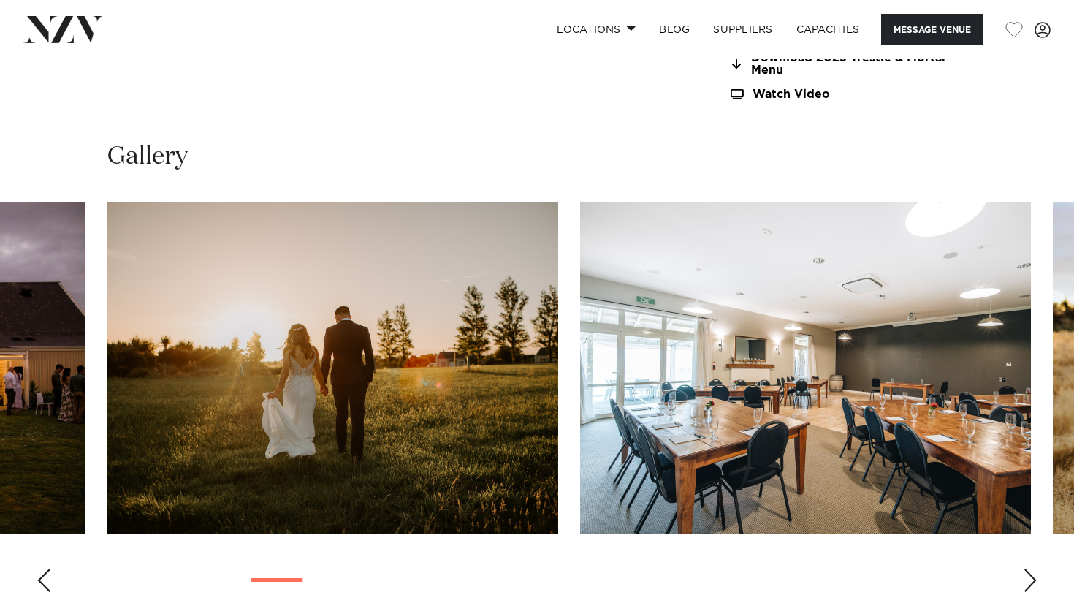
click at [1032, 569] on div "Next slide" at bounding box center [1030, 579] width 15 height 23
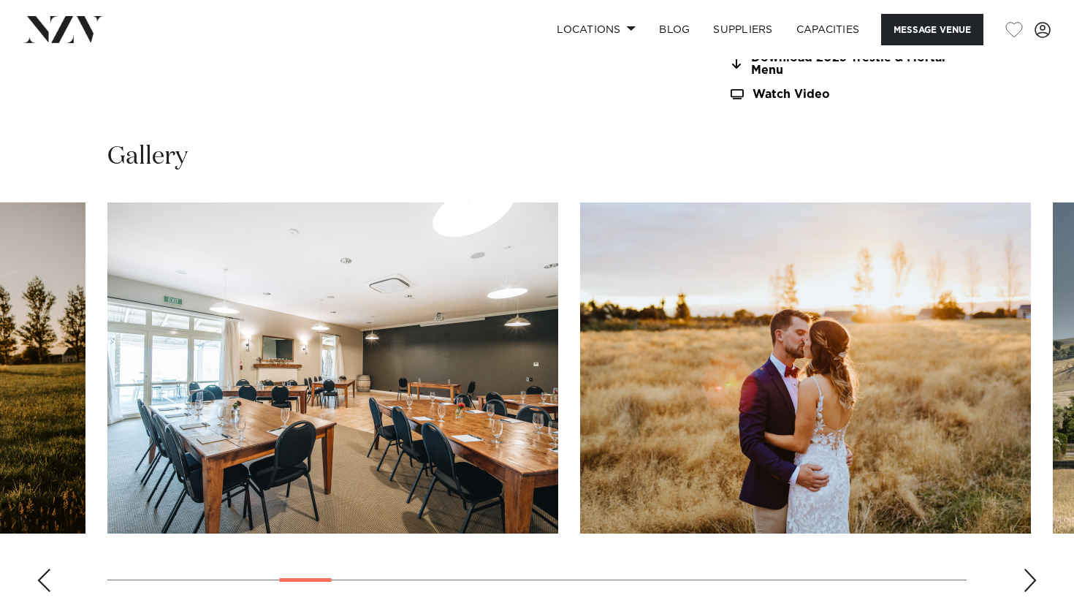
click at [1032, 569] on div "Next slide" at bounding box center [1030, 579] width 15 height 23
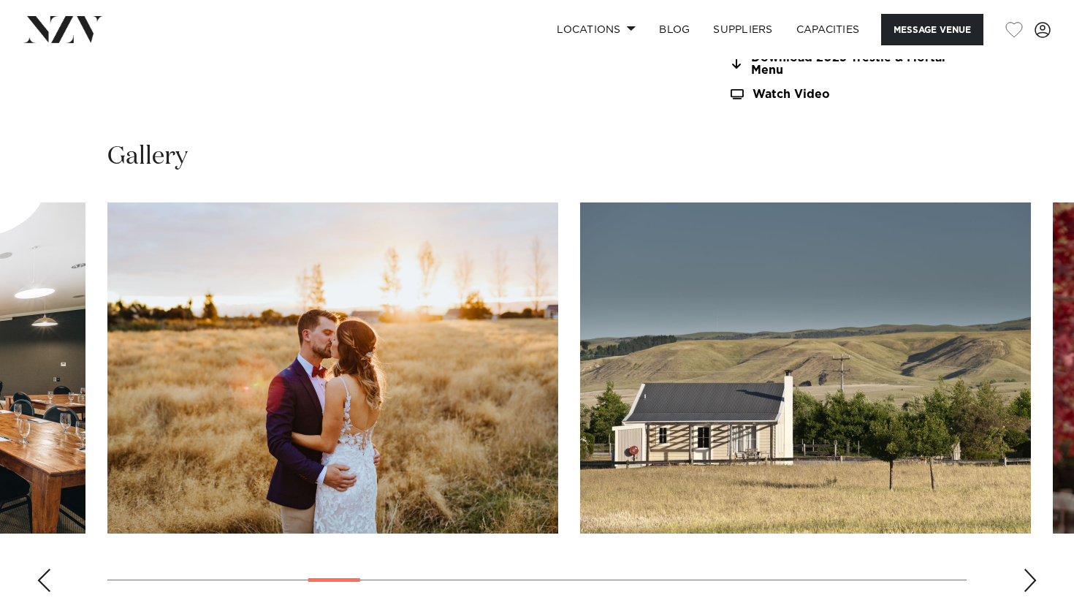
click at [1032, 569] on div "Next slide" at bounding box center [1030, 579] width 15 height 23
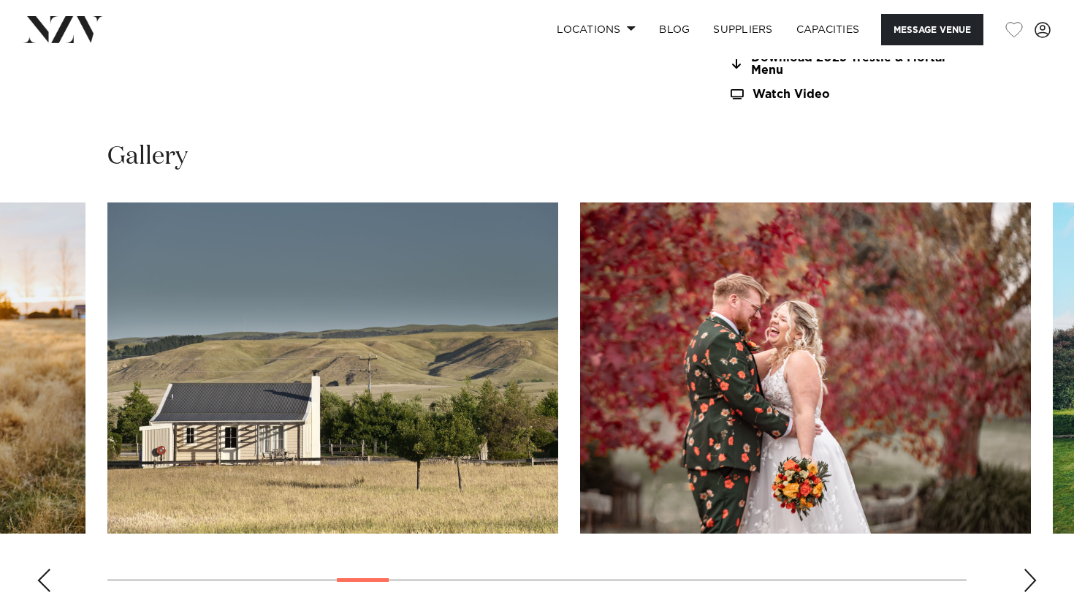
click at [1032, 569] on div "Next slide" at bounding box center [1030, 579] width 15 height 23
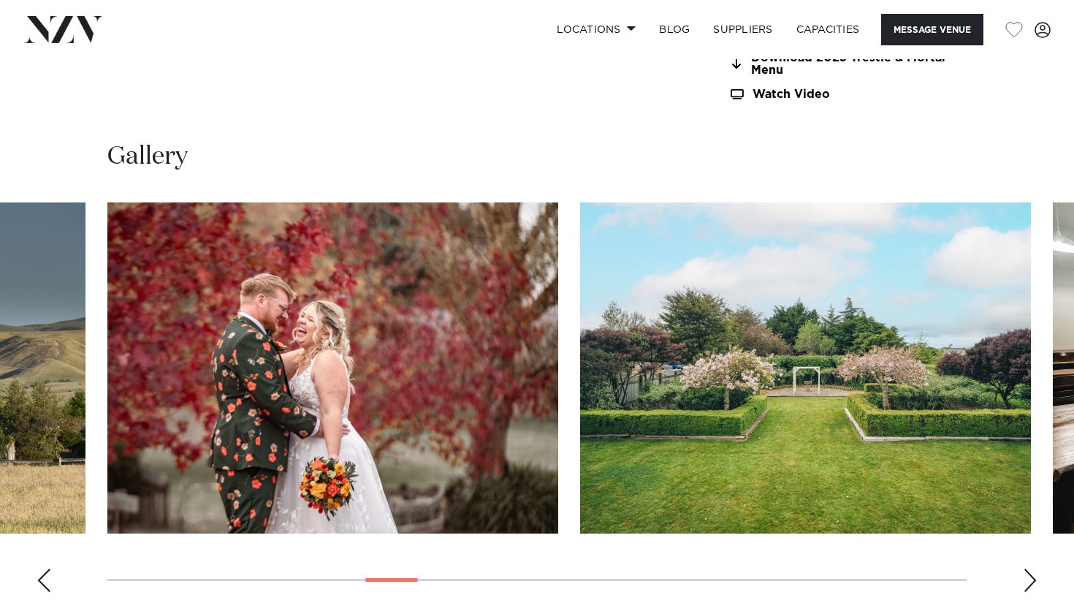
click at [1033, 569] on div "Next slide" at bounding box center [1030, 579] width 15 height 23
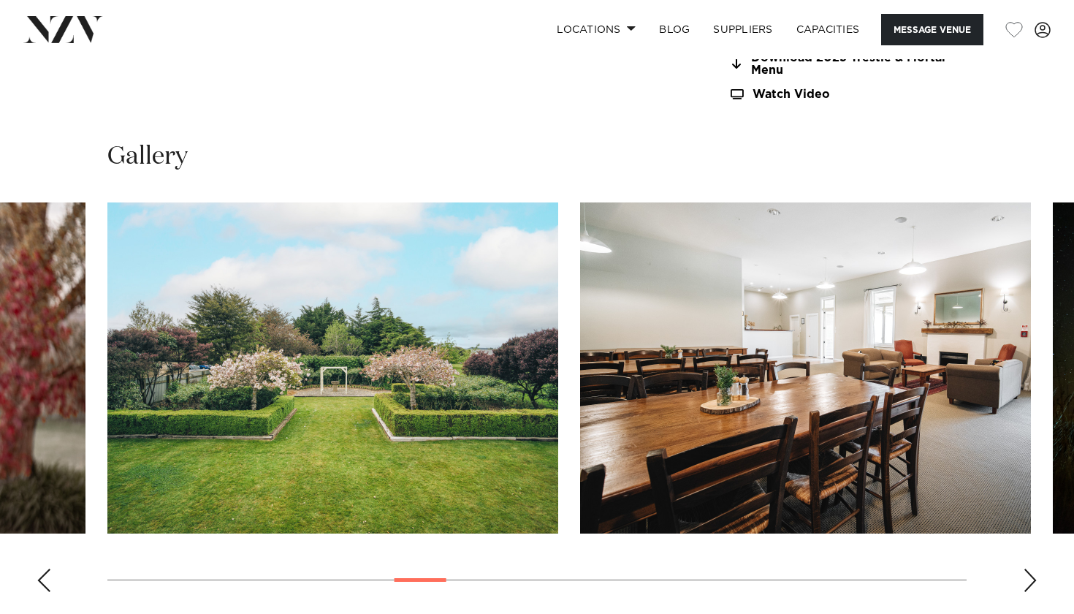
click at [1033, 569] on div "Next slide" at bounding box center [1030, 579] width 15 height 23
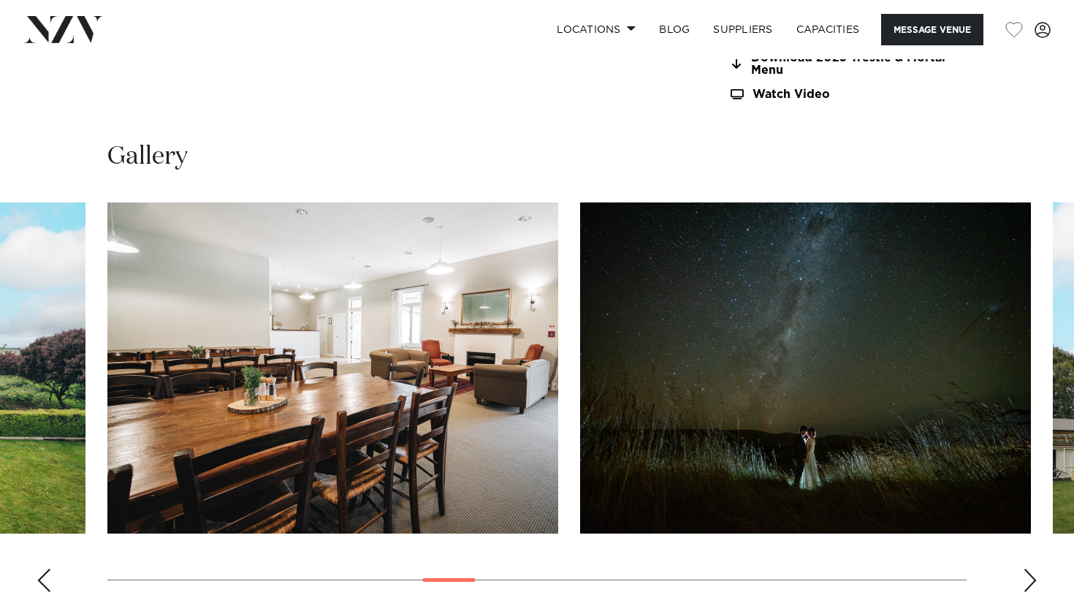
click at [1033, 569] on div "Next slide" at bounding box center [1030, 579] width 15 height 23
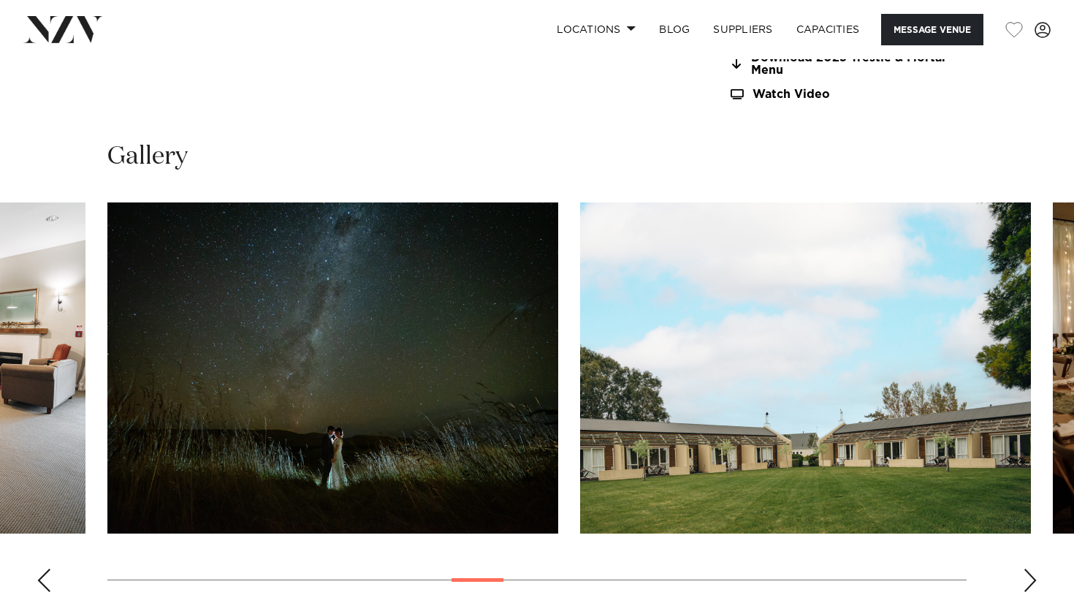
click at [1033, 569] on div "Next slide" at bounding box center [1030, 579] width 15 height 23
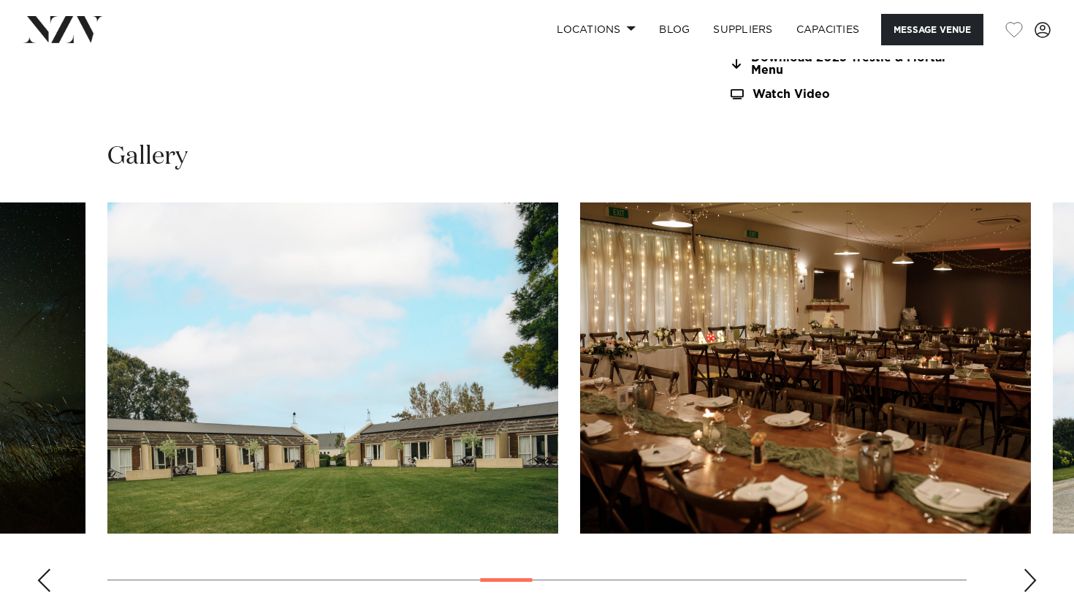
click at [1033, 569] on div "Next slide" at bounding box center [1030, 579] width 15 height 23
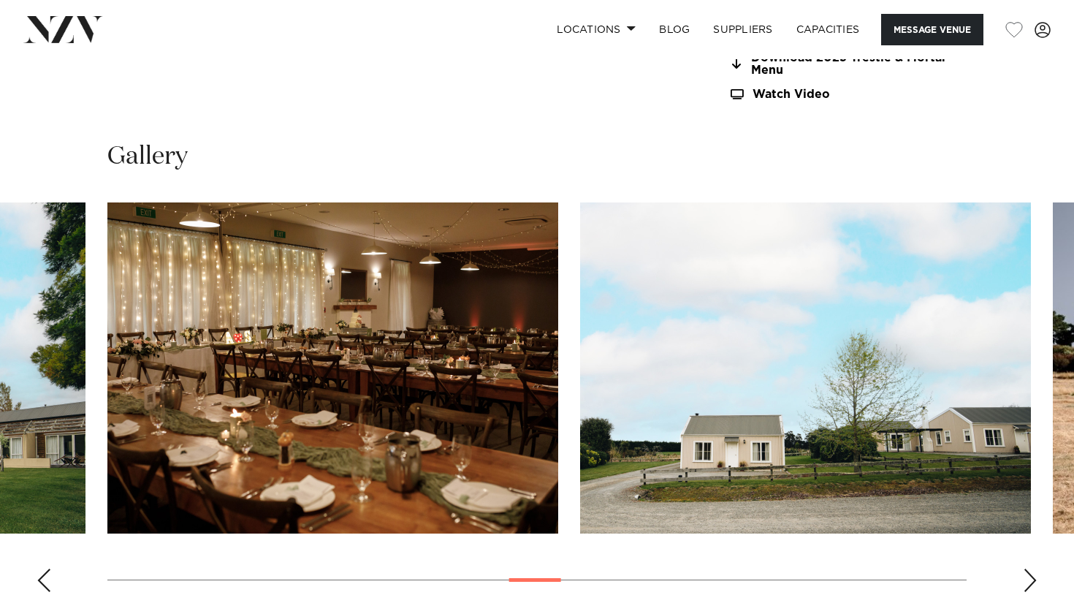
click at [1033, 569] on div "Next slide" at bounding box center [1030, 579] width 15 height 23
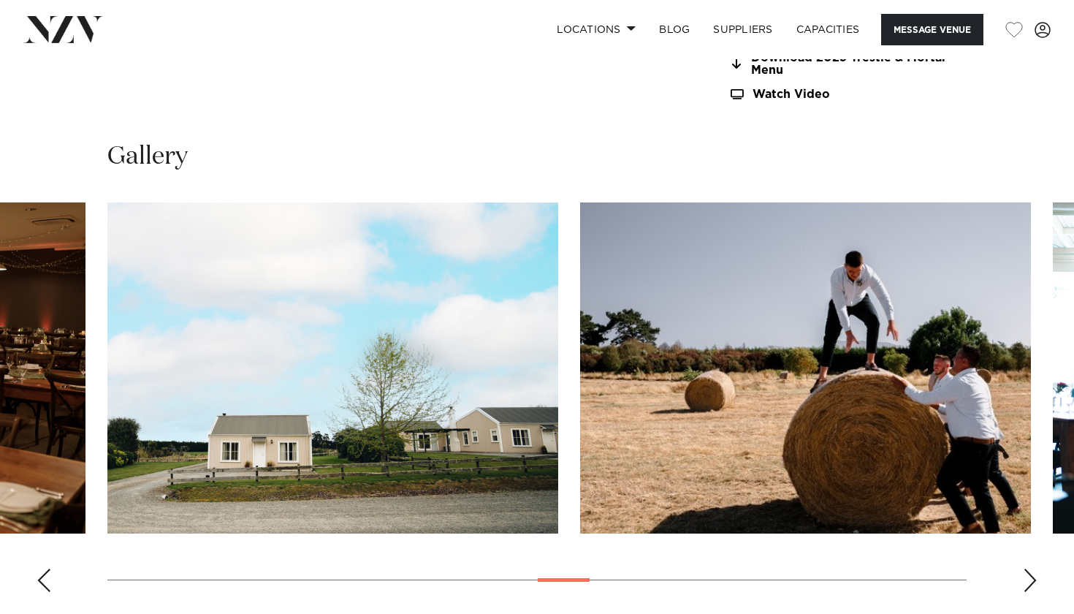
click at [1033, 570] on div "Next slide" at bounding box center [1030, 579] width 15 height 23
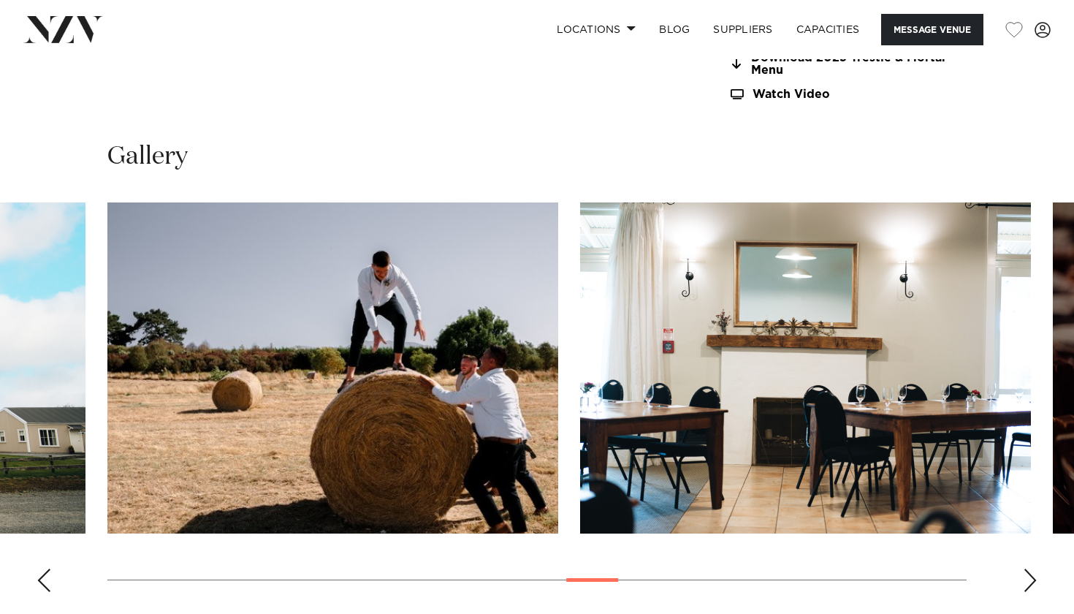
click at [1035, 568] on div "Next slide" at bounding box center [1030, 579] width 15 height 23
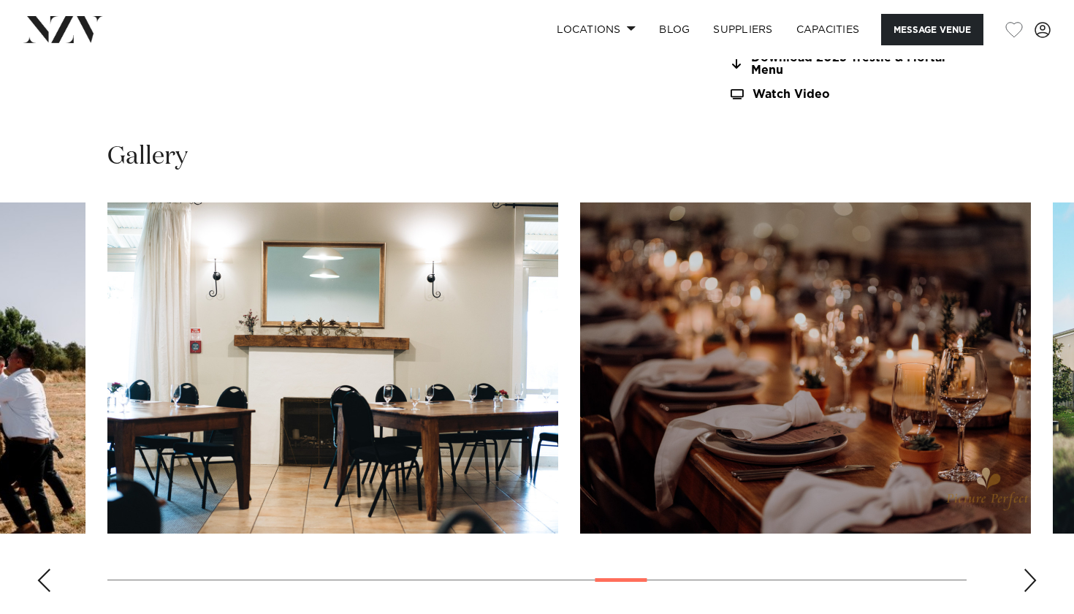
click at [1035, 568] on div "Next slide" at bounding box center [1030, 579] width 15 height 23
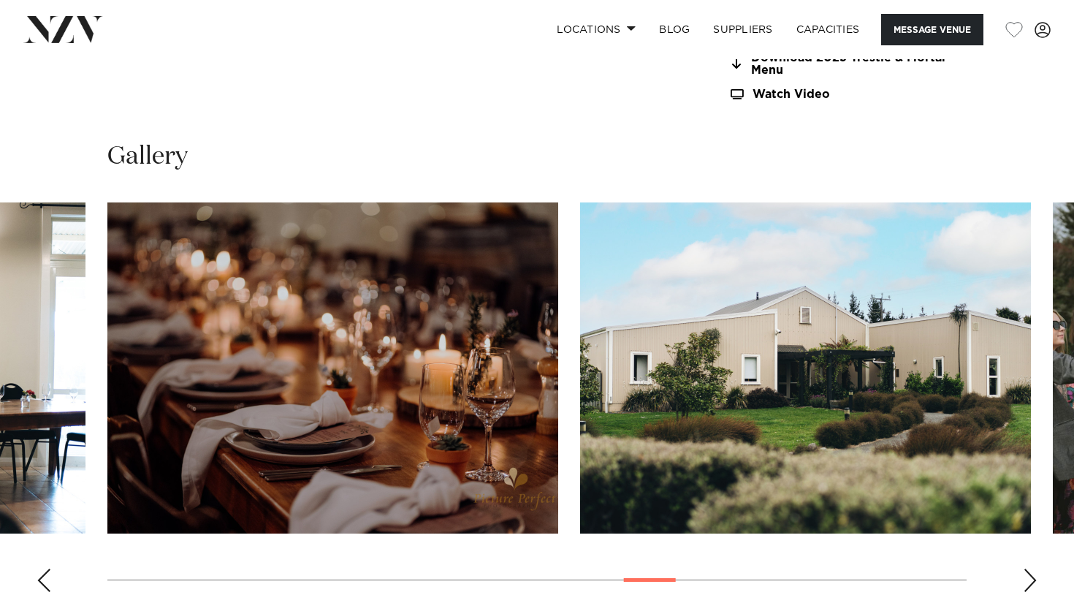
click at [1035, 568] on div "Next slide" at bounding box center [1030, 579] width 15 height 23
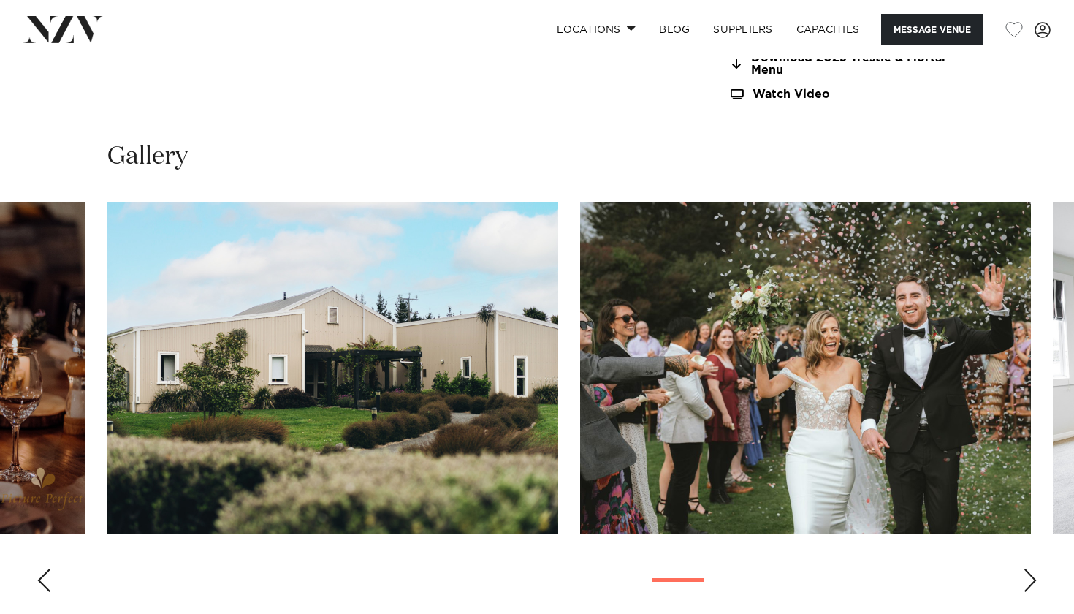
click at [1035, 568] on div "Next slide" at bounding box center [1030, 579] width 15 height 23
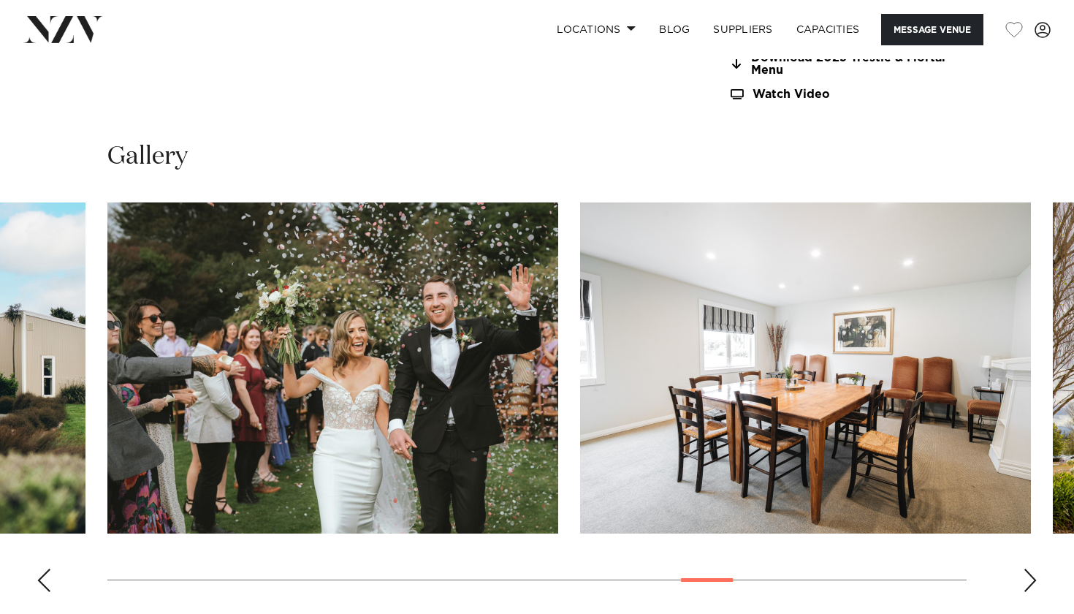
click at [1035, 568] on div "Next slide" at bounding box center [1030, 579] width 15 height 23
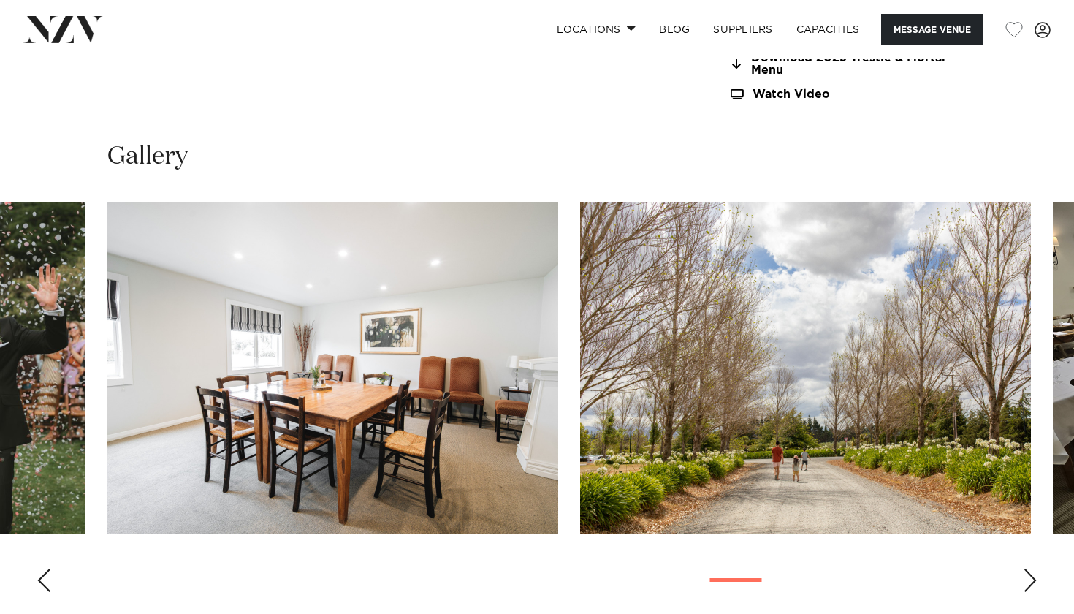
click at [1033, 568] on div "Next slide" at bounding box center [1030, 579] width 15 height 23
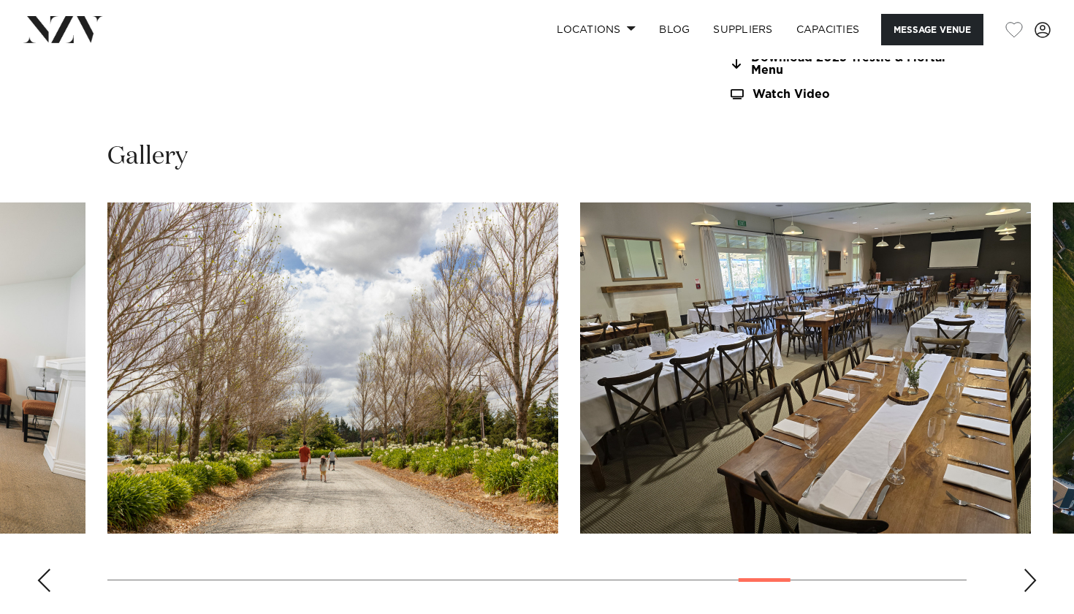
click at [1033, 568] on div "Next slide" at bounding box center [1030, 579] width 15 height 23
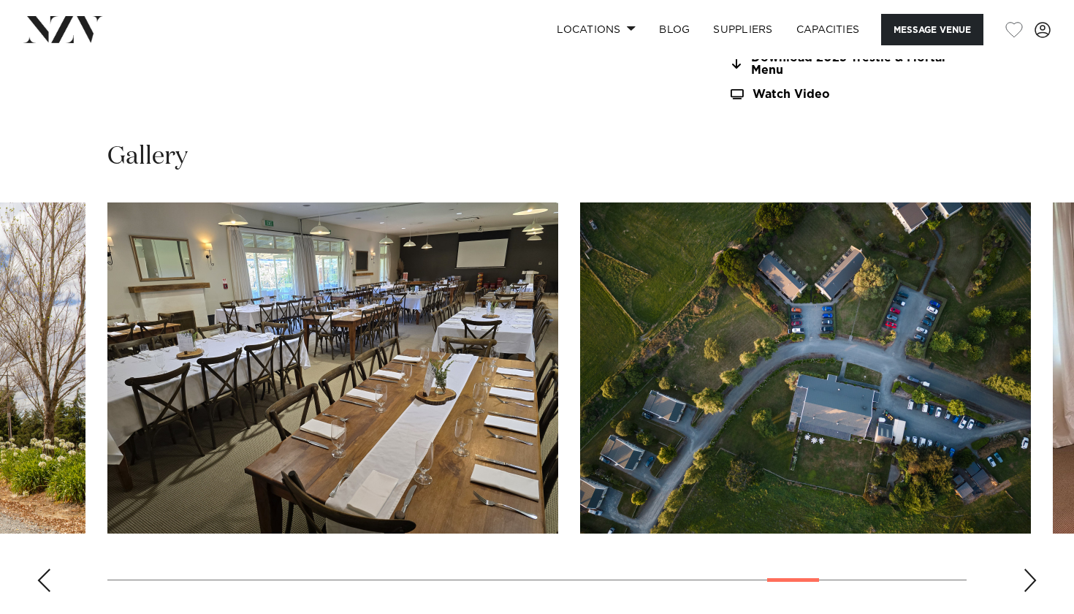
click at [1033, 568] on div "Next slide" at bounding box center [1030, 579] width 15 height 23
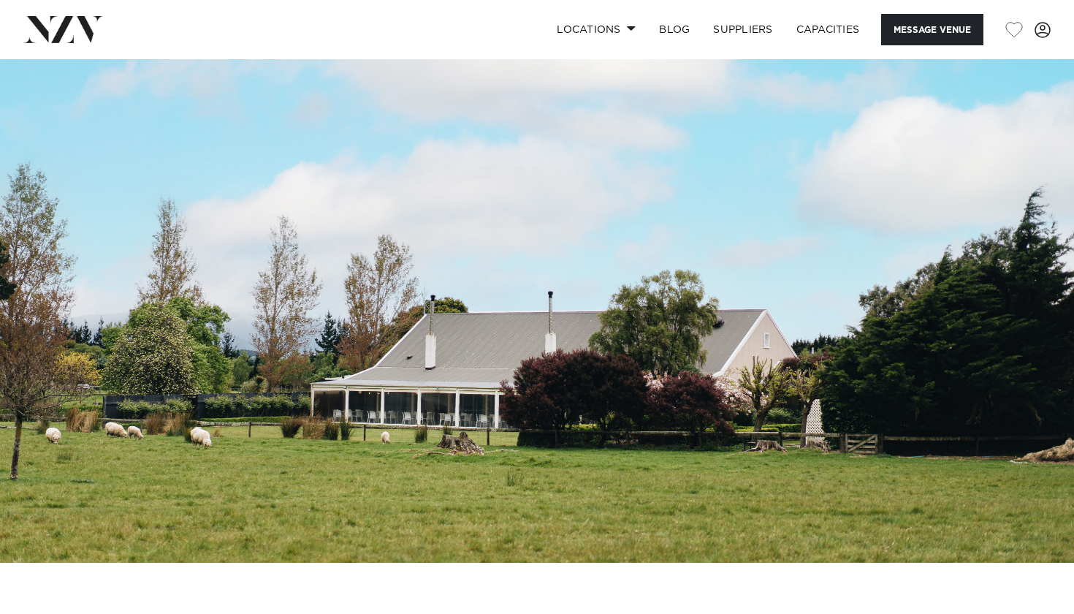
scroll to position [0, 0]
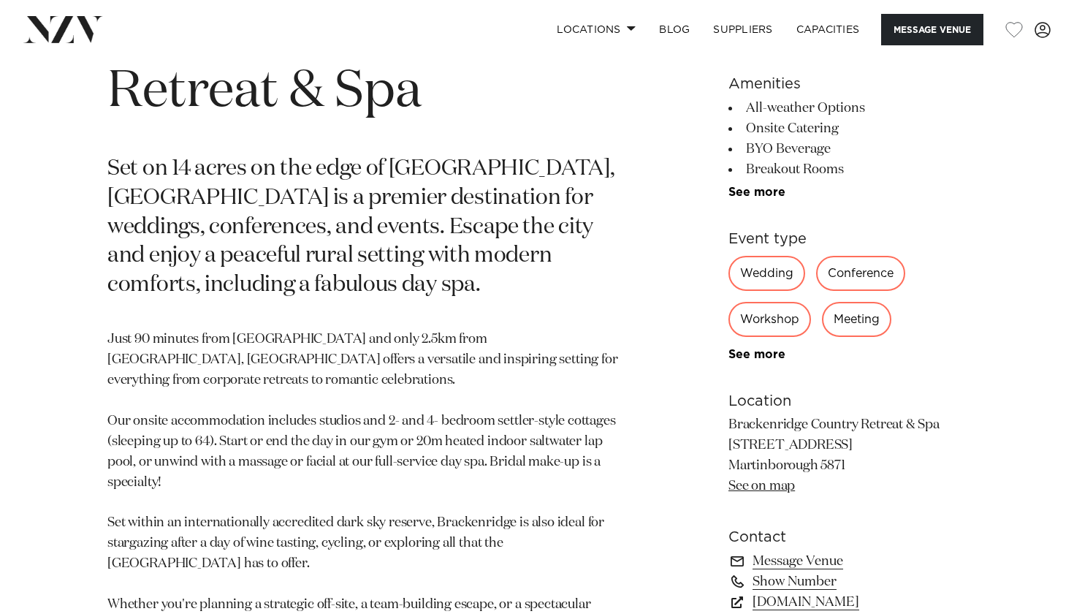
scroll to position [673, 0]
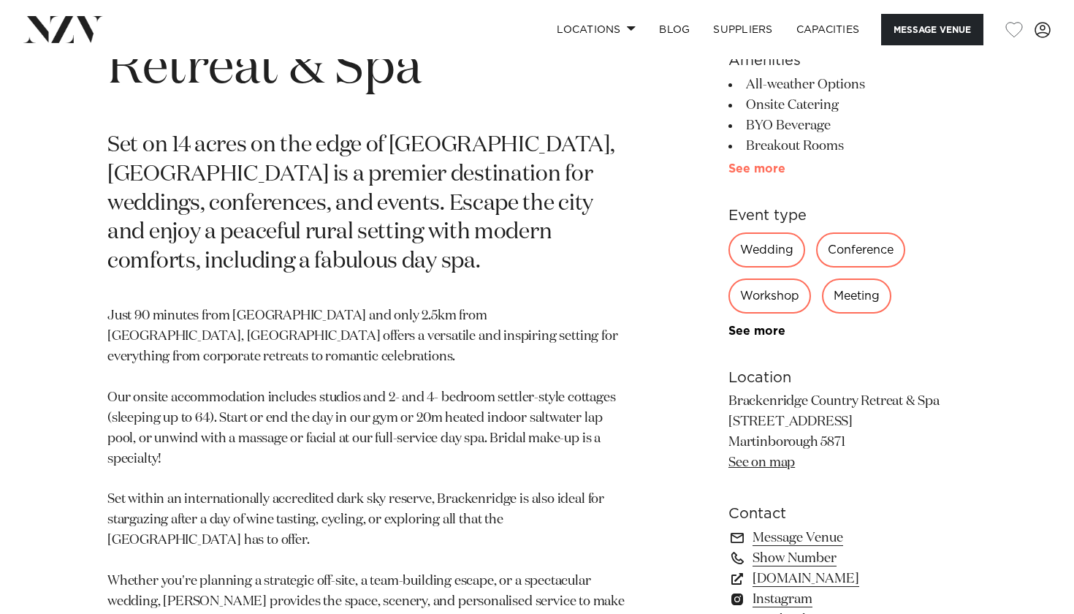
click at [765, 172] on link "See more" at bounding box center [785, 169] width 114 height 12
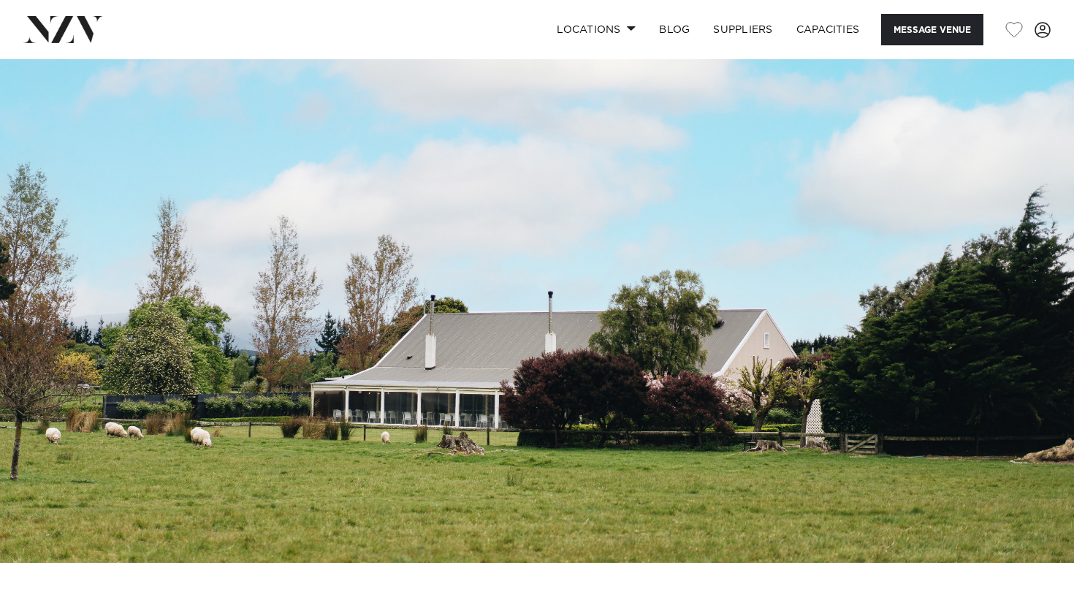
scroll to position [0, 0]
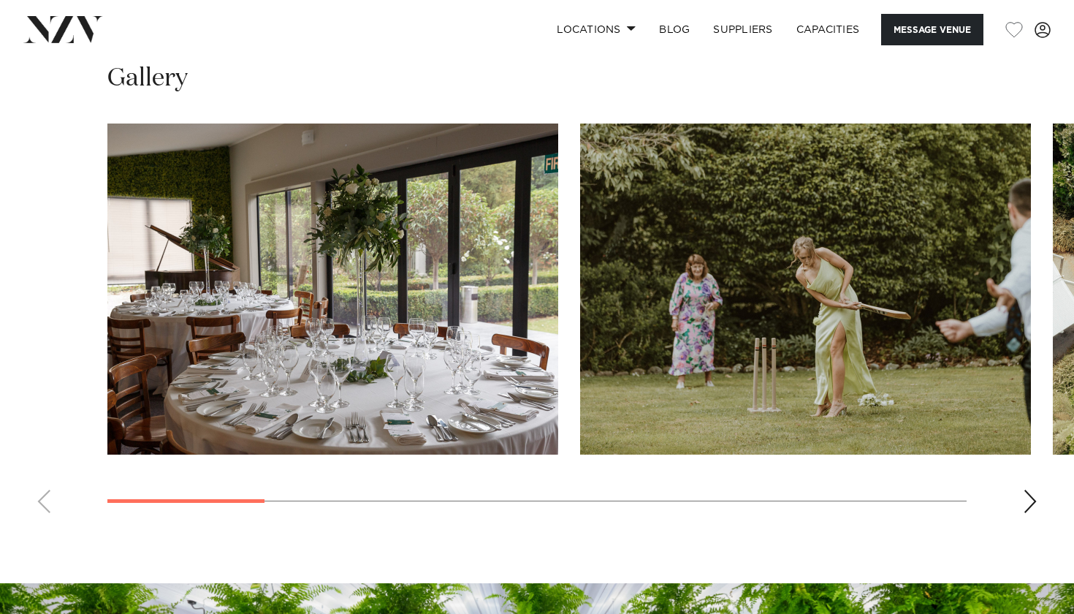
scroll to position [1306, 0]
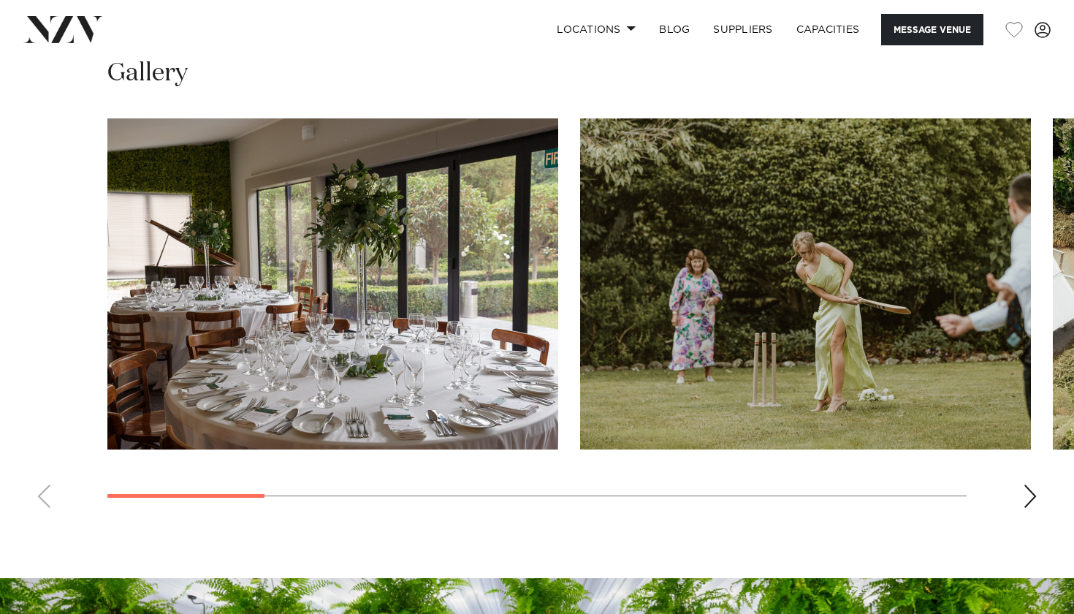
click at [1030, 484] on div "Next slide" at bounding box center [1030, 495] width 15 height 23
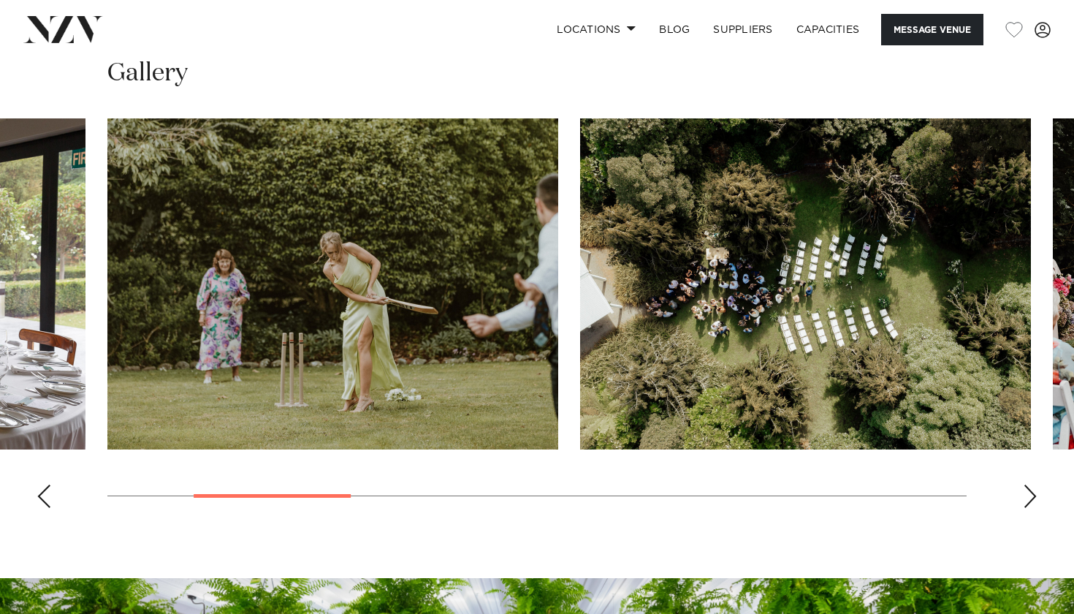
click at [1030, 484] on div "Next slide" at bounding box center [1030, 495] width 15 height 23
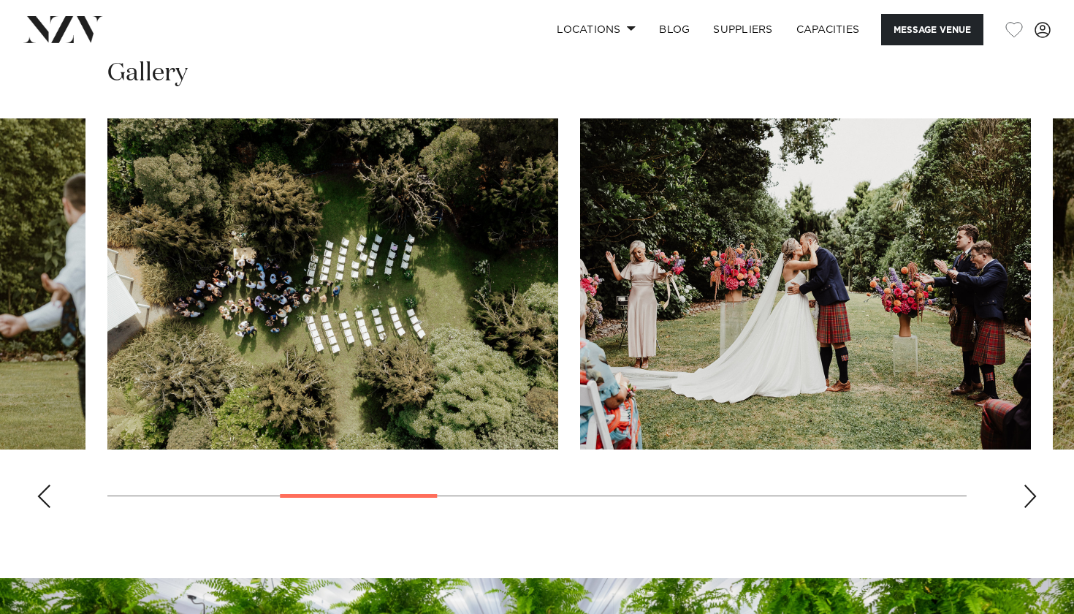
click at [1020, 473] on swiper-container at bounding box center [537, 318] width 1074 height 401
click at [1032, 484] on div "Next slide" at bounding box center [1030, 495] width 15 height 23
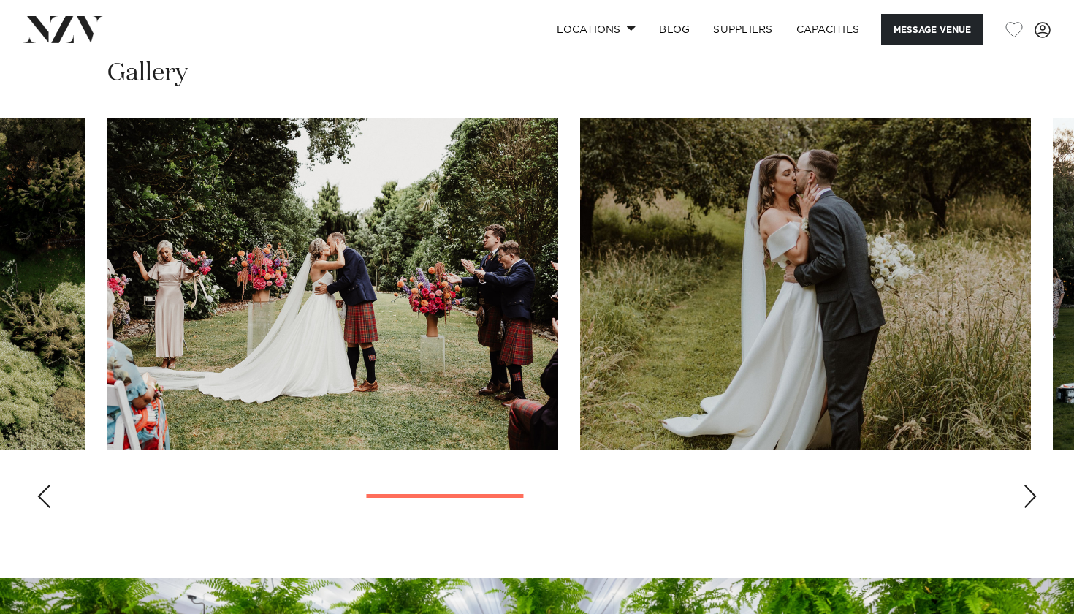
click at [1033, 484] on div "Next slide" at bounding box center [1030, 495] width 15 height 23
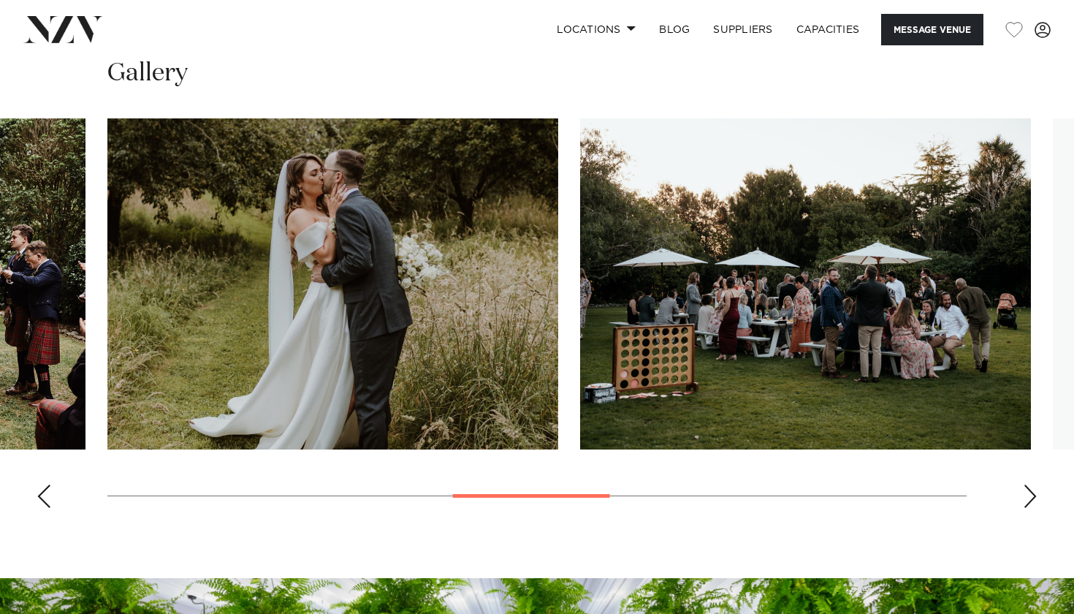
click at [1033, 484] on div "Next slide" at bounding box center [1030, 495] width 15 height 23
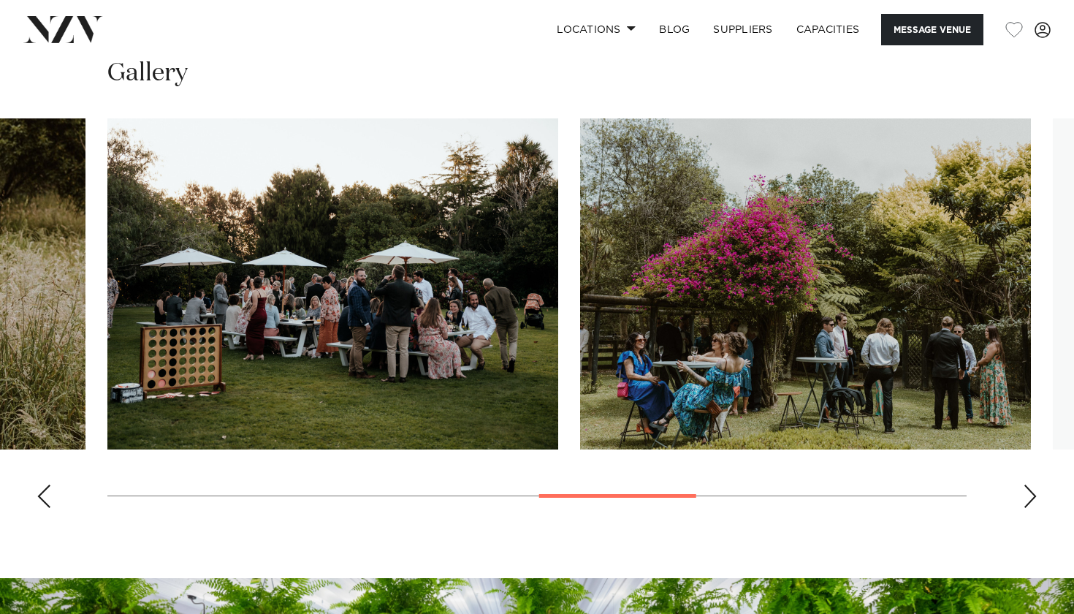
click at [1033, 484] on div "Next slide" at bounding box center [1030, 495] width 15 height 23
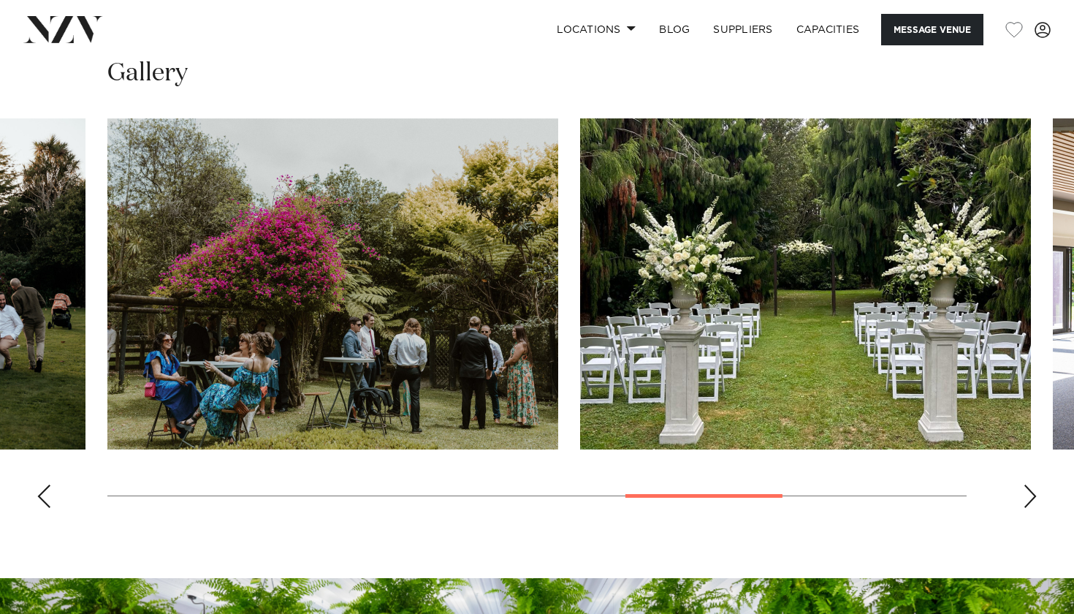
click at [1034, 484] on div "Next slide" at bounding box center [1030, 495] width 15 height 23
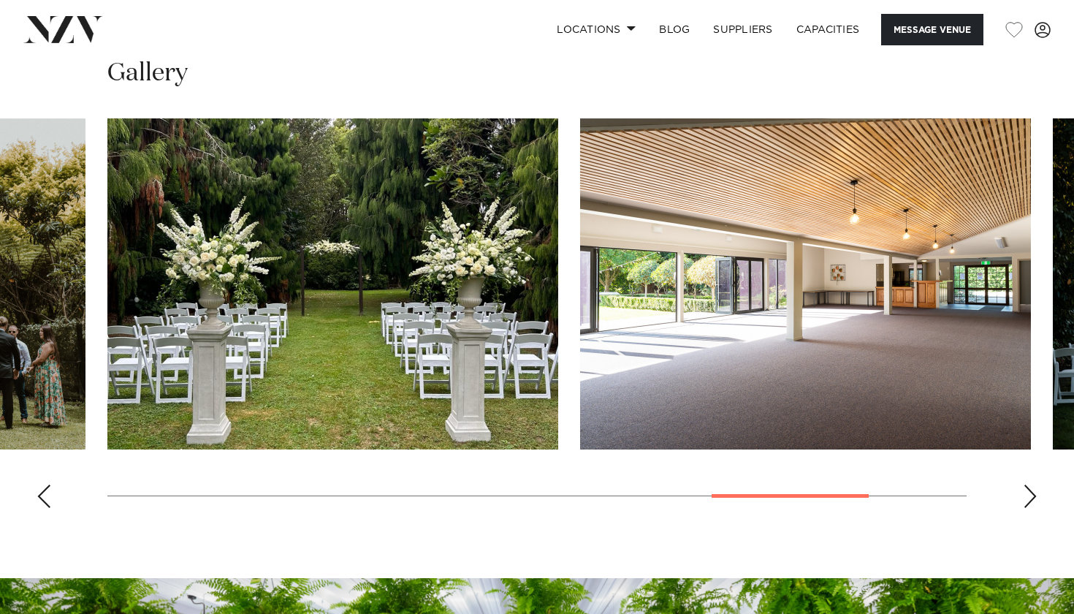
click at [1027, 484] on div "Next slide" at bounding box center [1030, 495] width 15 height 23
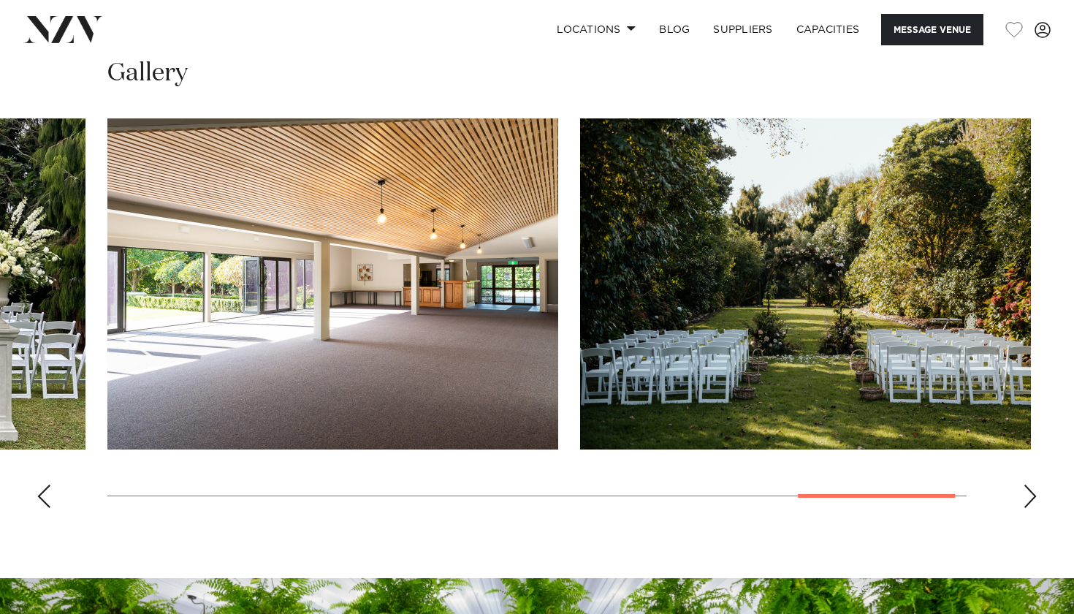
click at [1027, 484] on div "Next slide" at bounding box center [1030, 495] width 15 height 23
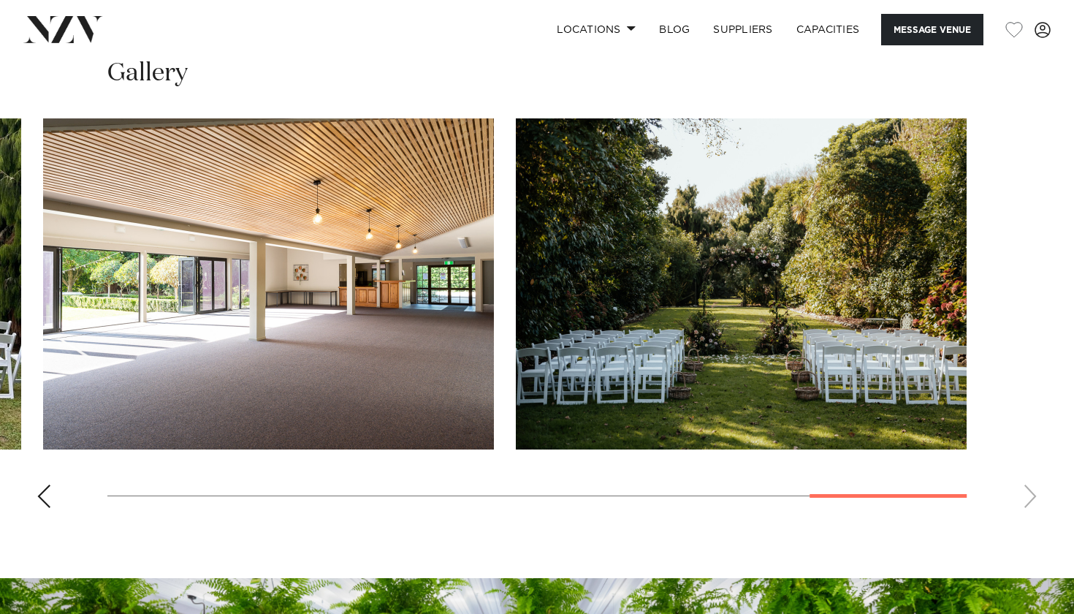
click at [1027, 477] on swiper-container at bounding box center [537, 318] width 1074 height 401
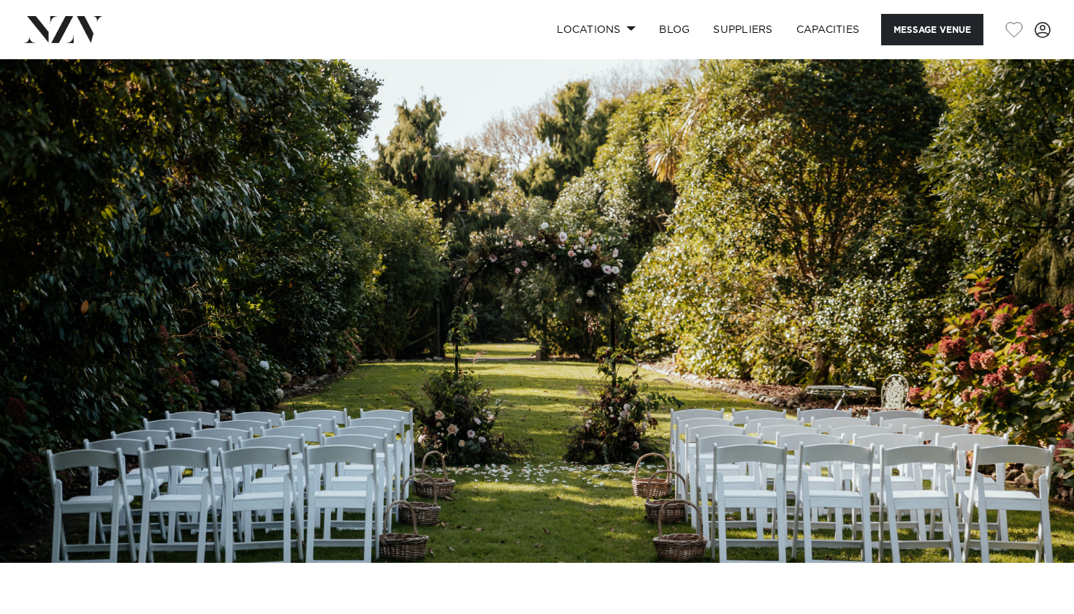
scroll to position [0, 0]
click at [609, 33] on link "Locations" at bounding box center [596, 29] width 102 height 31
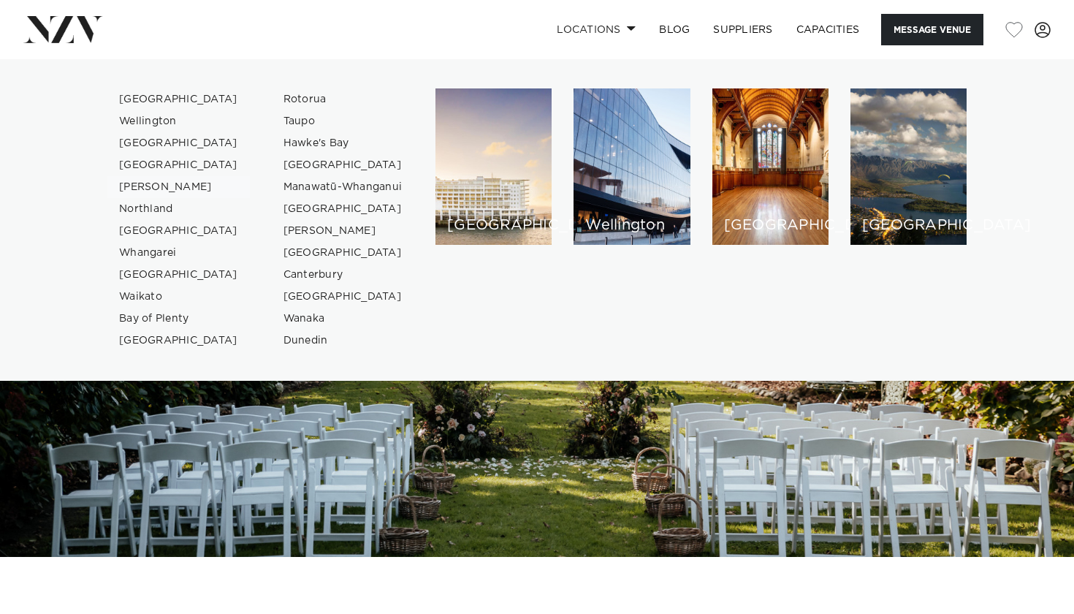
scroll to position [5, 0]
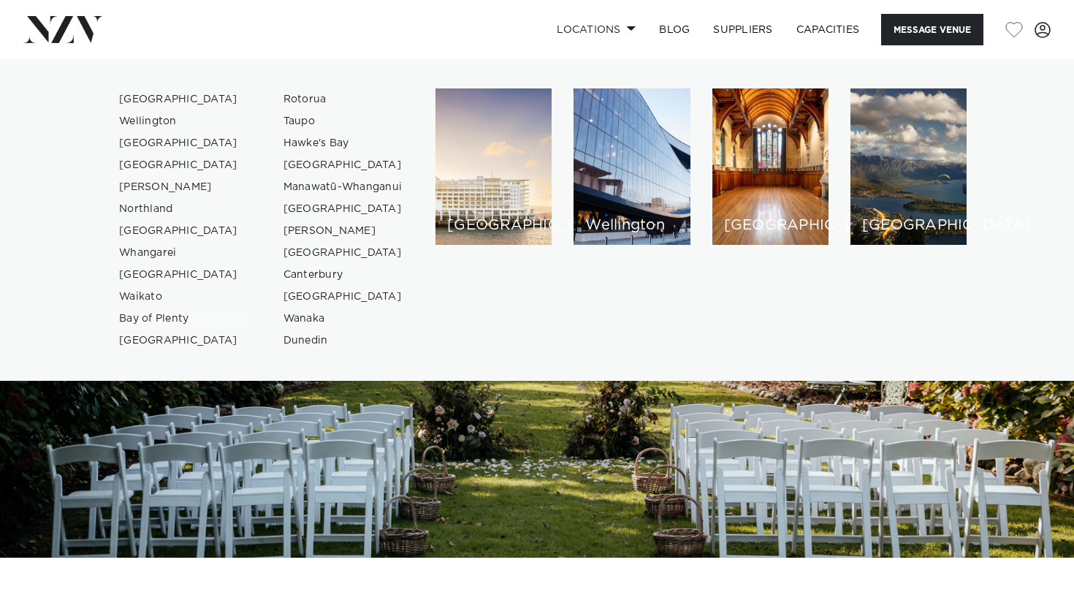
click at [163, 325] on link "Bay of Plenty" at bounding box center [178, 319] width 142 height 22
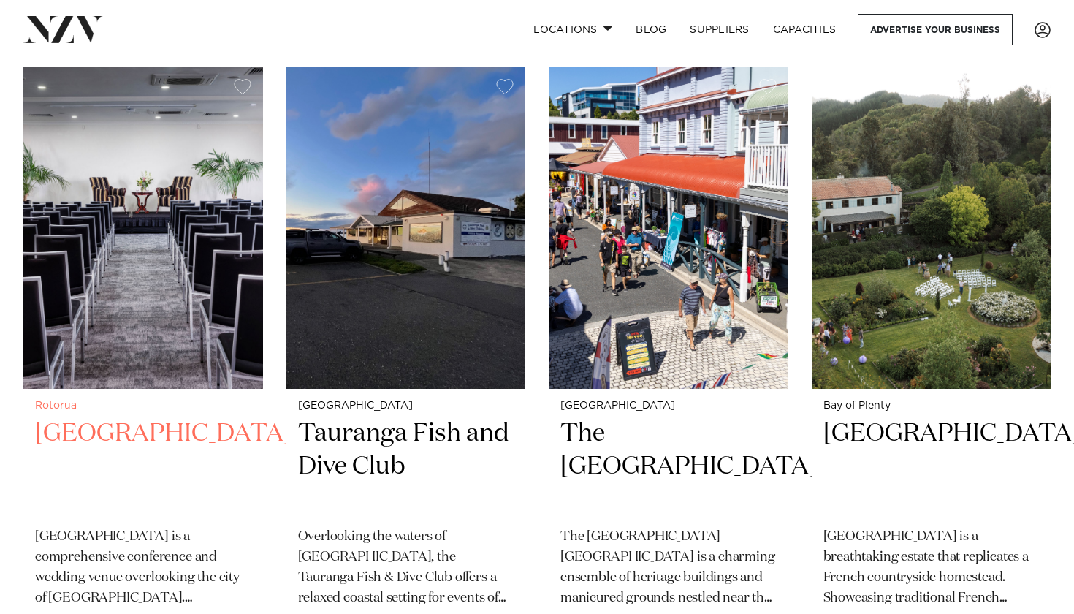
scroll to position [597, 0]
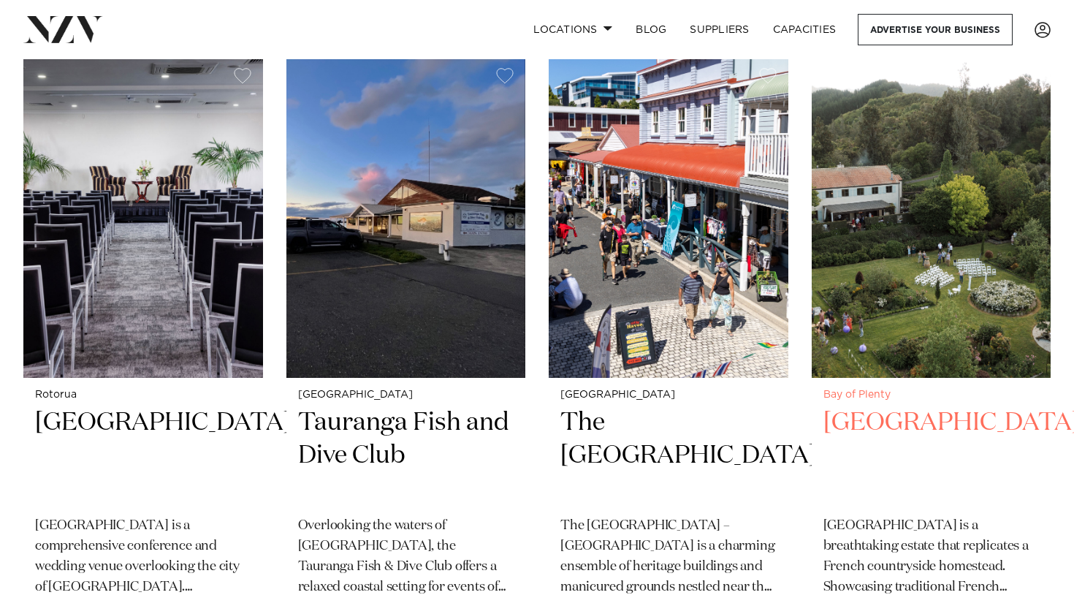
click at [918, 204] on img at bounding box center [931, 216] width 240 height 321
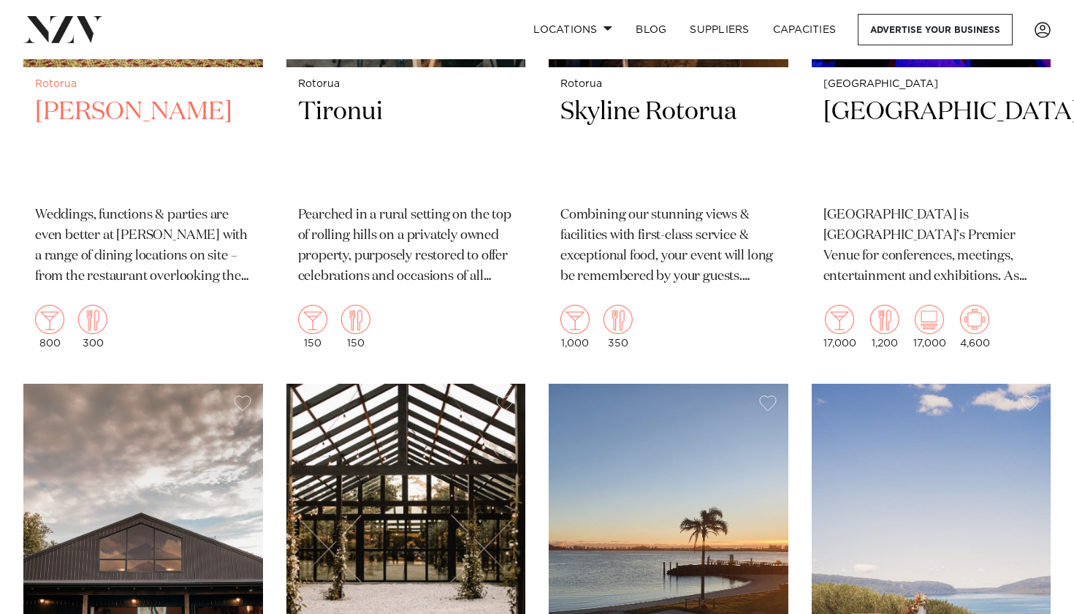
scroll to position [2127, 0]
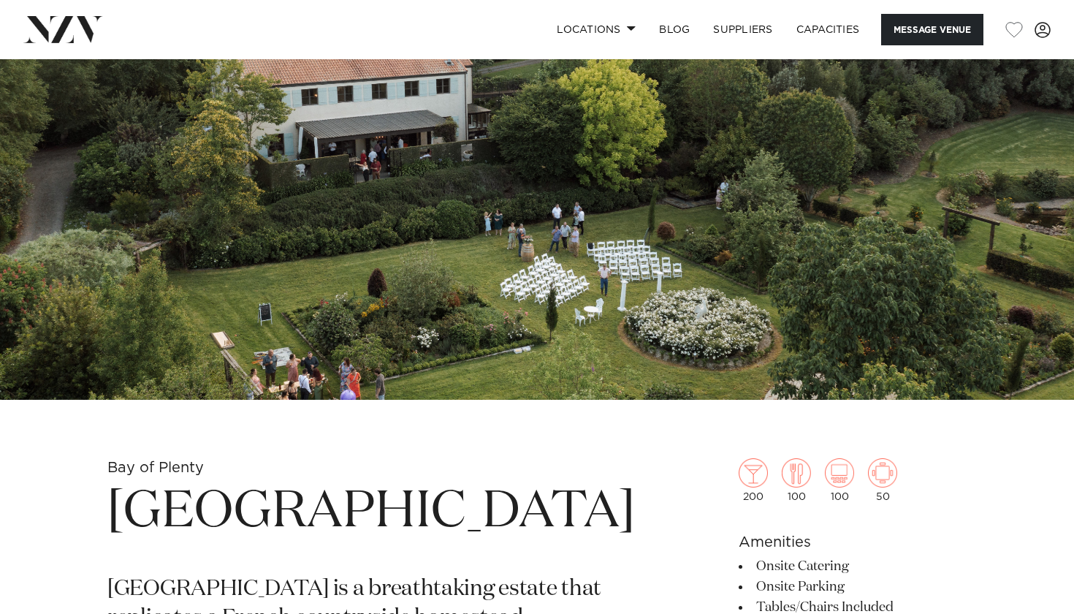
scroll to position [37, 0]
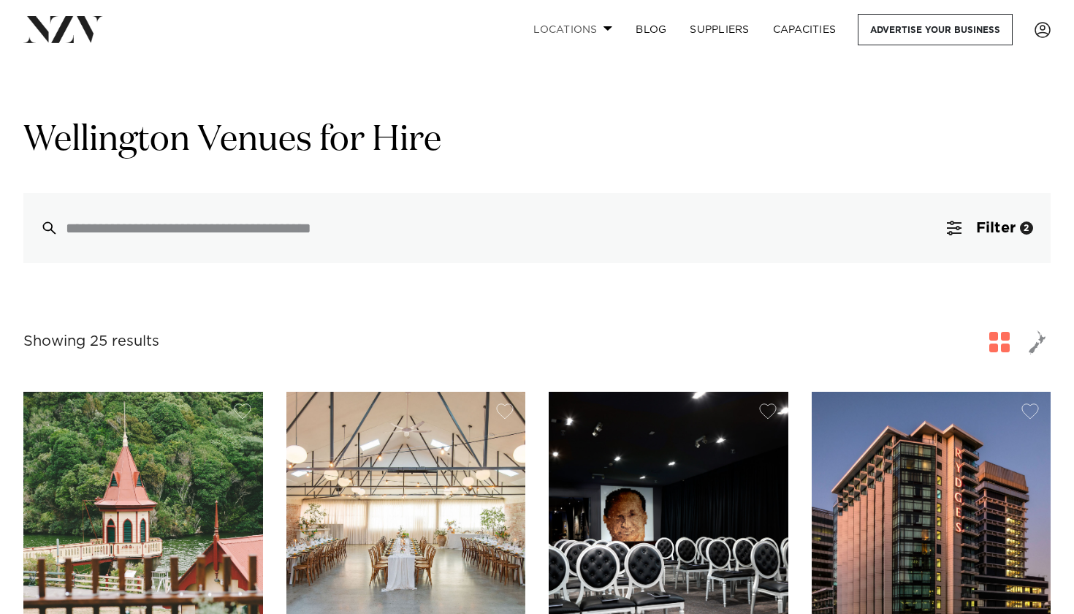
click at [576, 23] on link "Locations" at bounding box center [573, 29] width 102 height 31
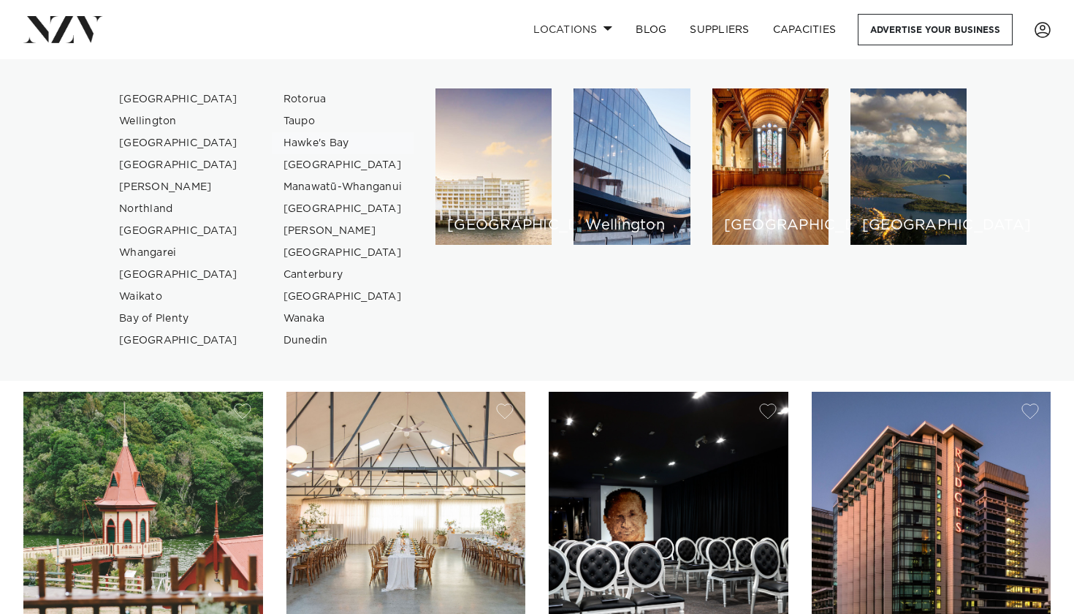
click at [325, 142] on link "Hawke's Bay" at bounding box center [343, 143] width 142 height 22
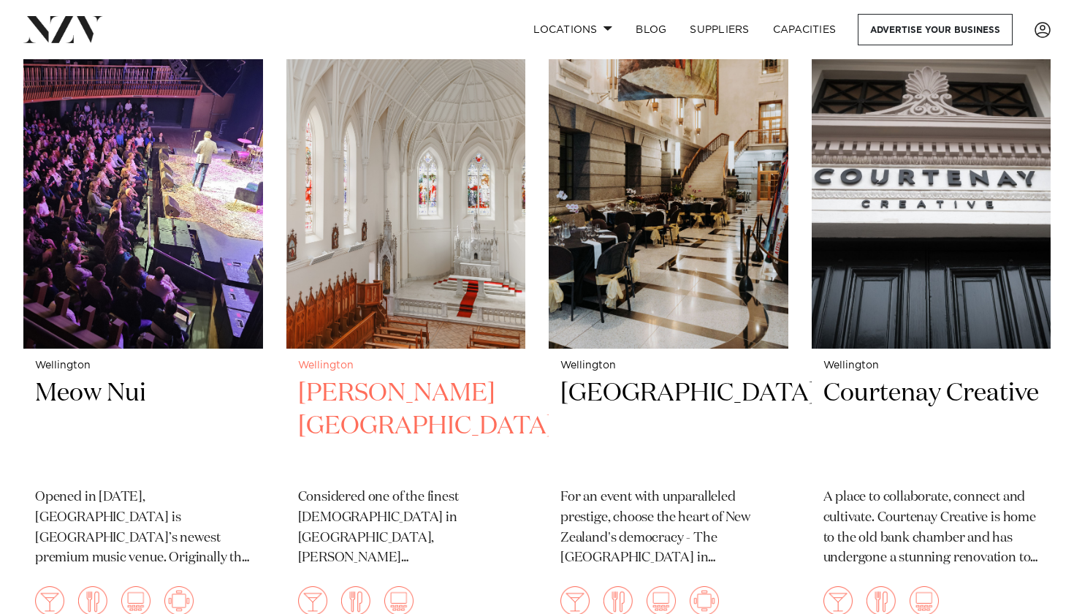
scroll to position [2267, 0]
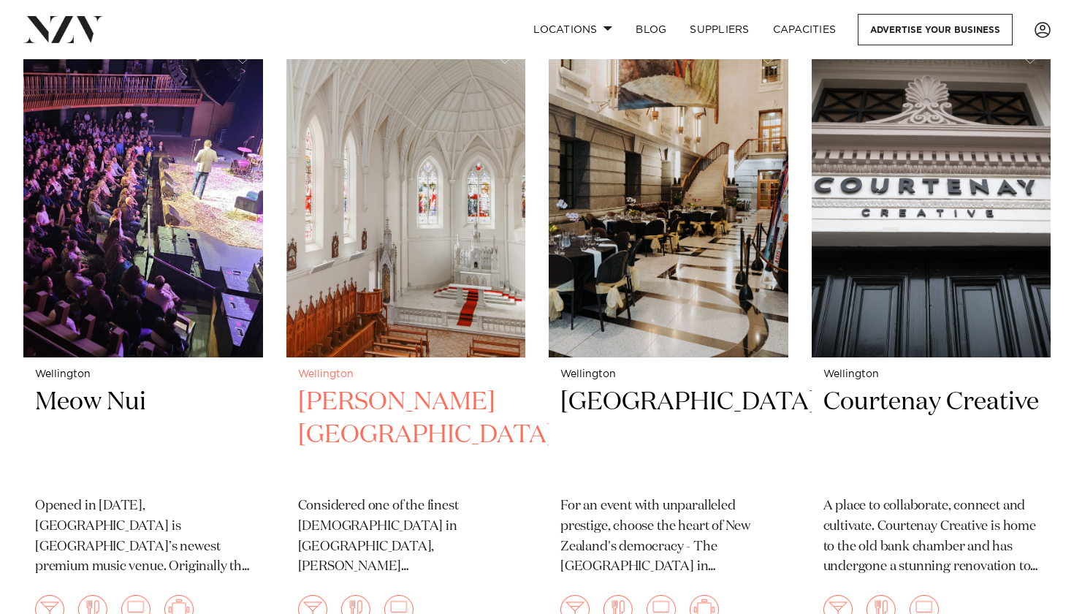
click at [424, 199] on img at bounding box center [406, 197] width 240 height 321
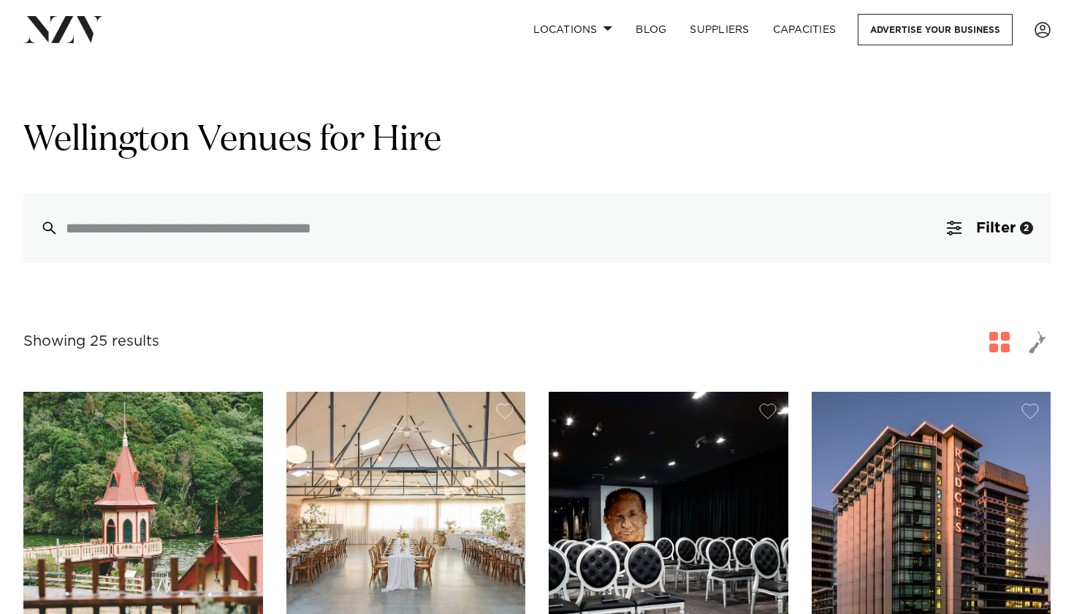
scroll to position [0, 0]
click at [590, 26] on link "Locations" at bounding box center [573, 29] width 102 height 31
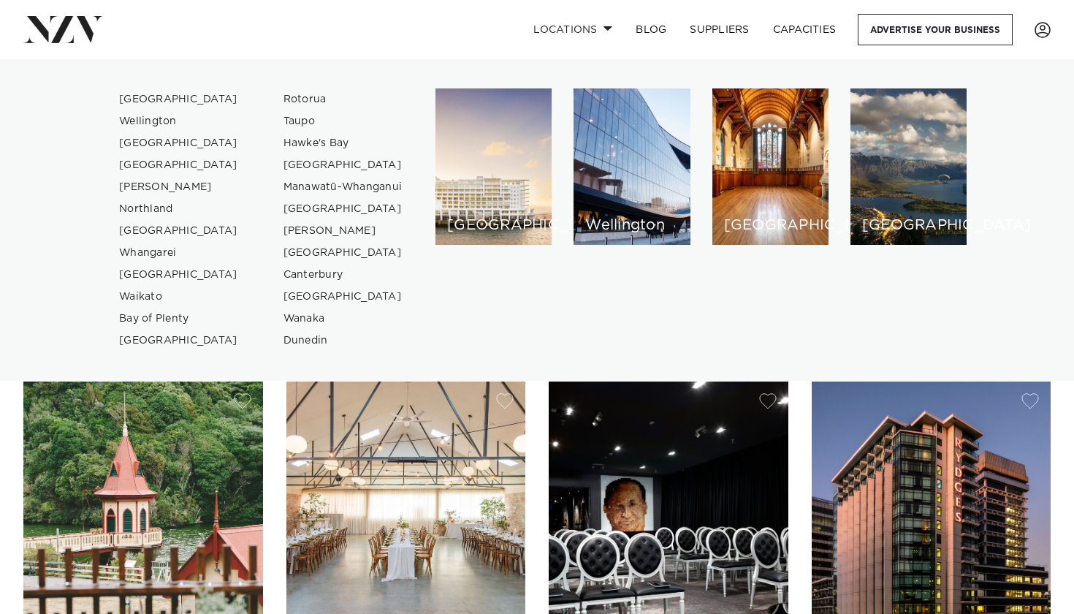
scroll to position [14, 0]
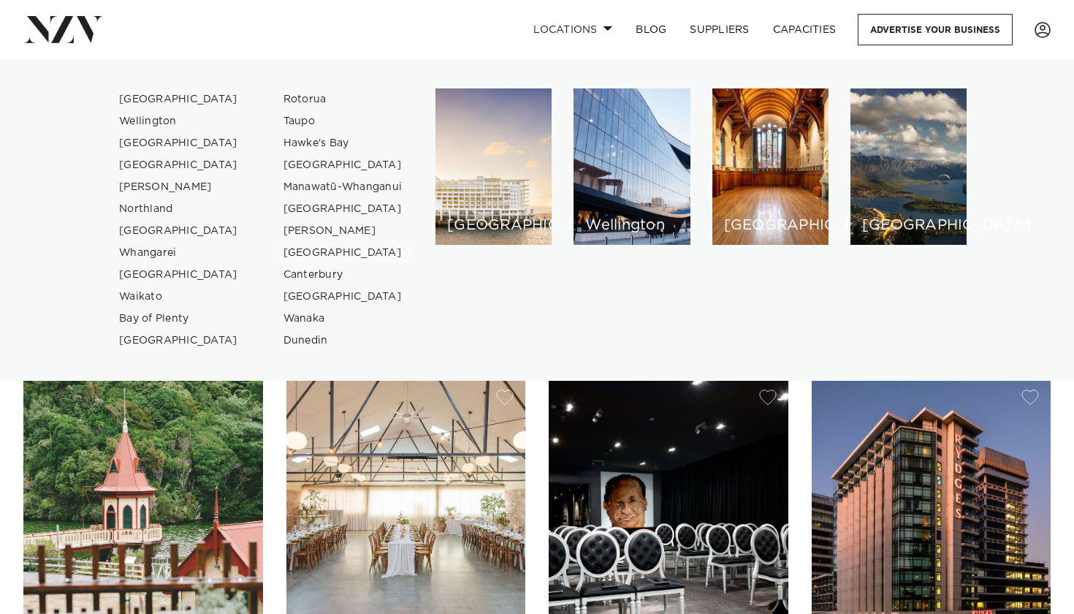
click at [321, 253] on link "[GEOGRAPHIC_DATA]" at bounding box center [343, 253] width 142 height 22
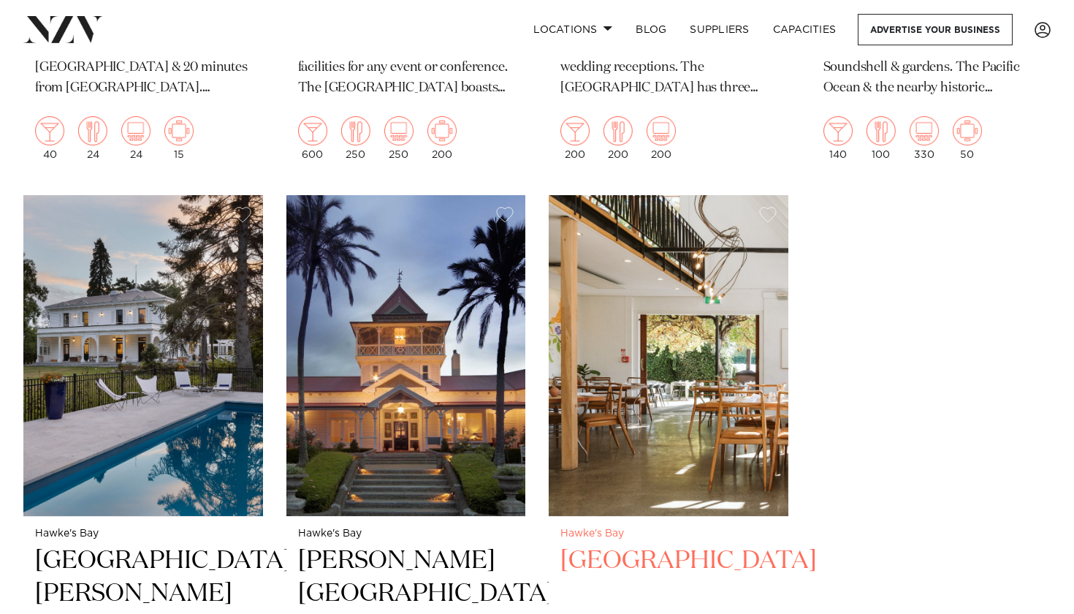
scroll to position [2354, 0]
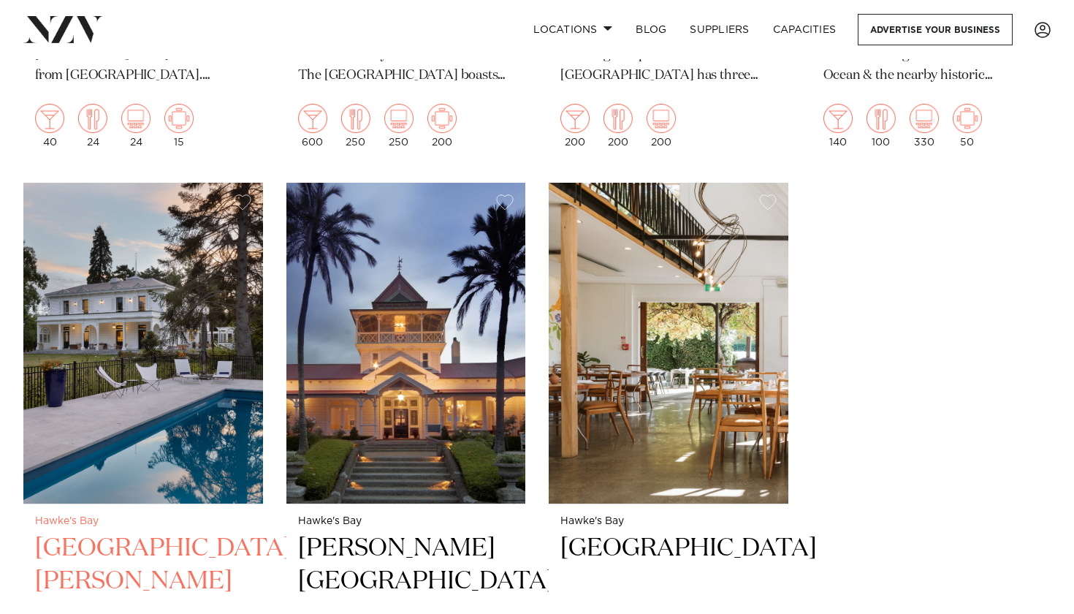
click at [102, 330] on img at bounding box center [143, 343] width 240 height 321
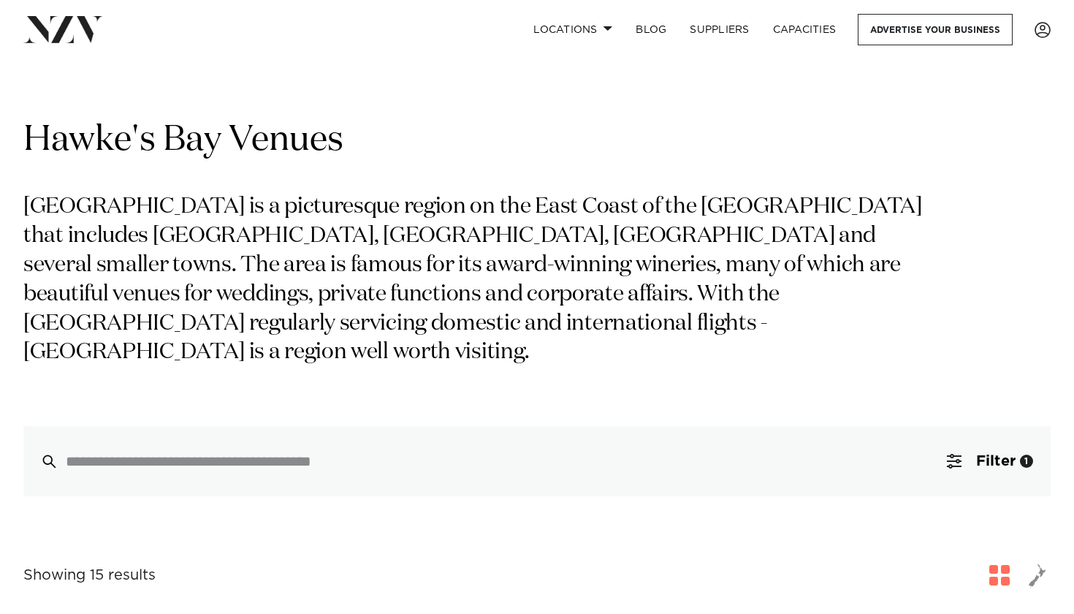
scroll to position [0, 0]
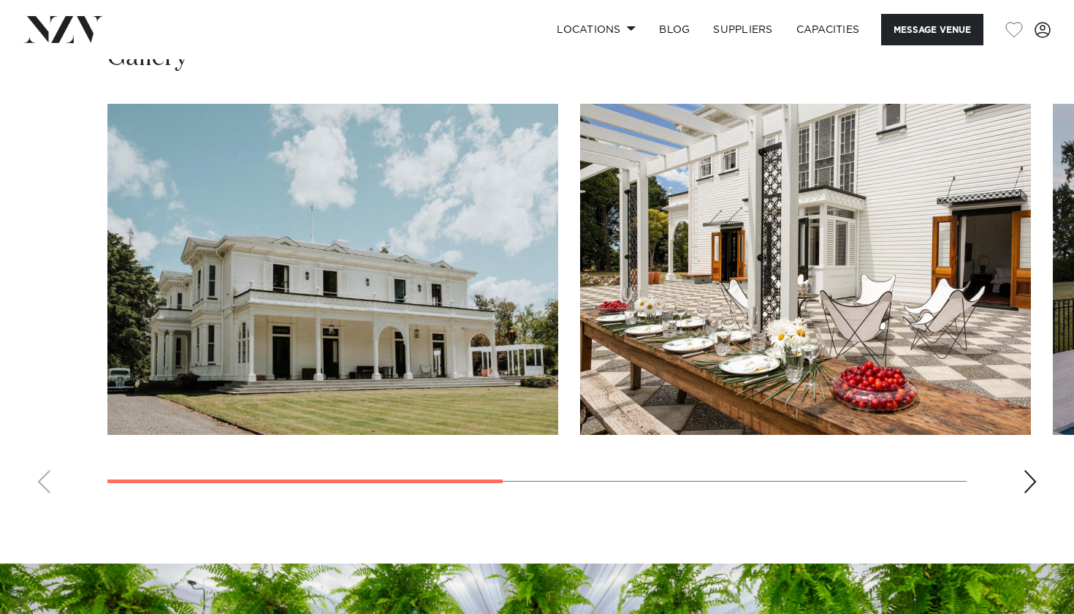
scroll to position [1054, 0]
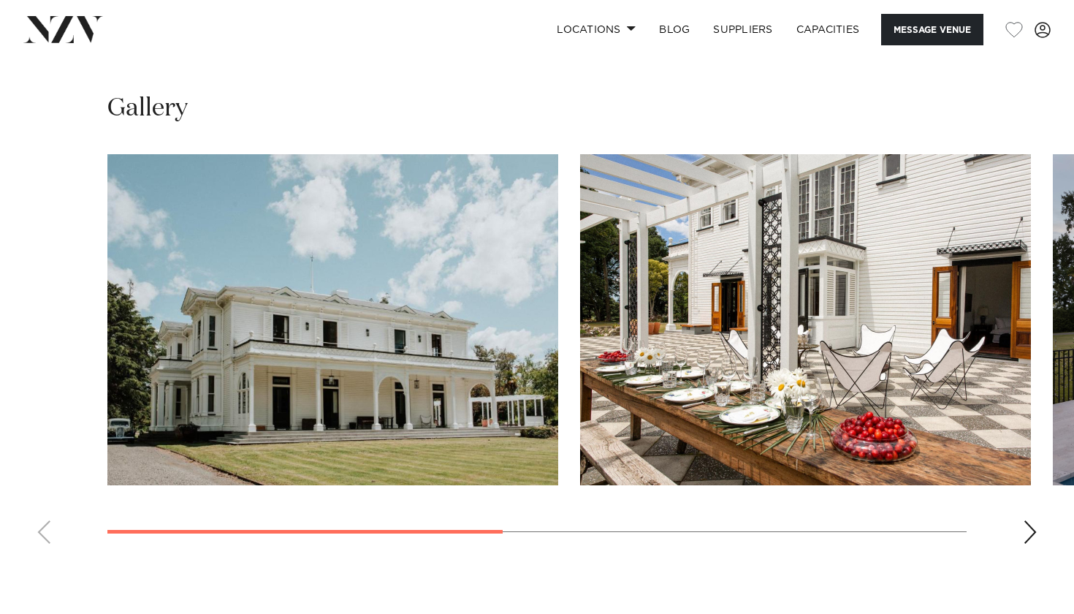
click at [1033, 520] on div "Next slide" at bounding box center [1030, 531] width 15 height 23
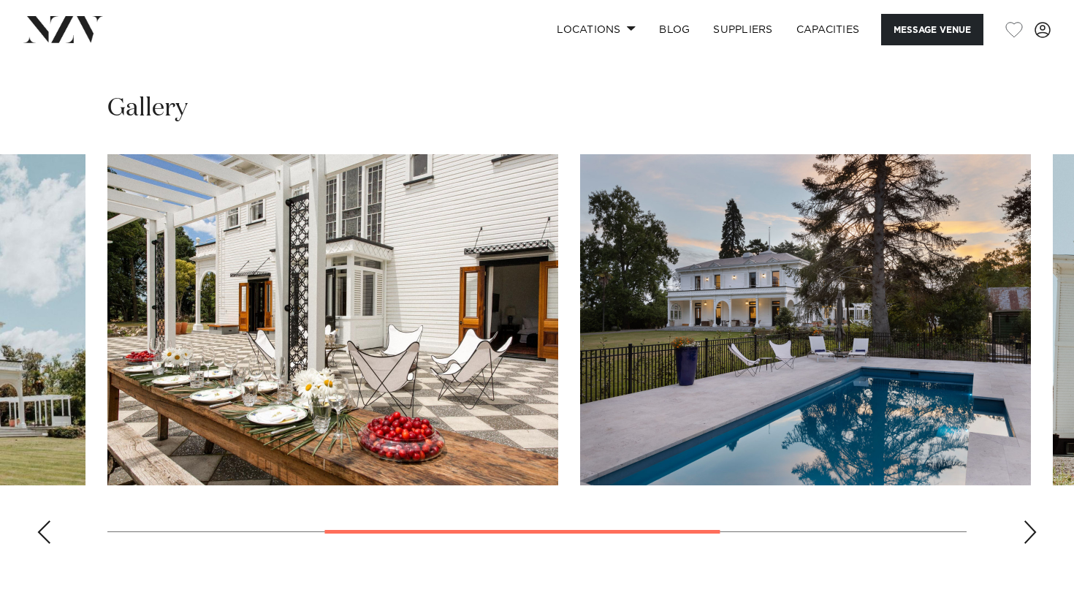
click at [1033, 520] on div "Next slide" at bounding box center [1030, 531] width 15 height 23
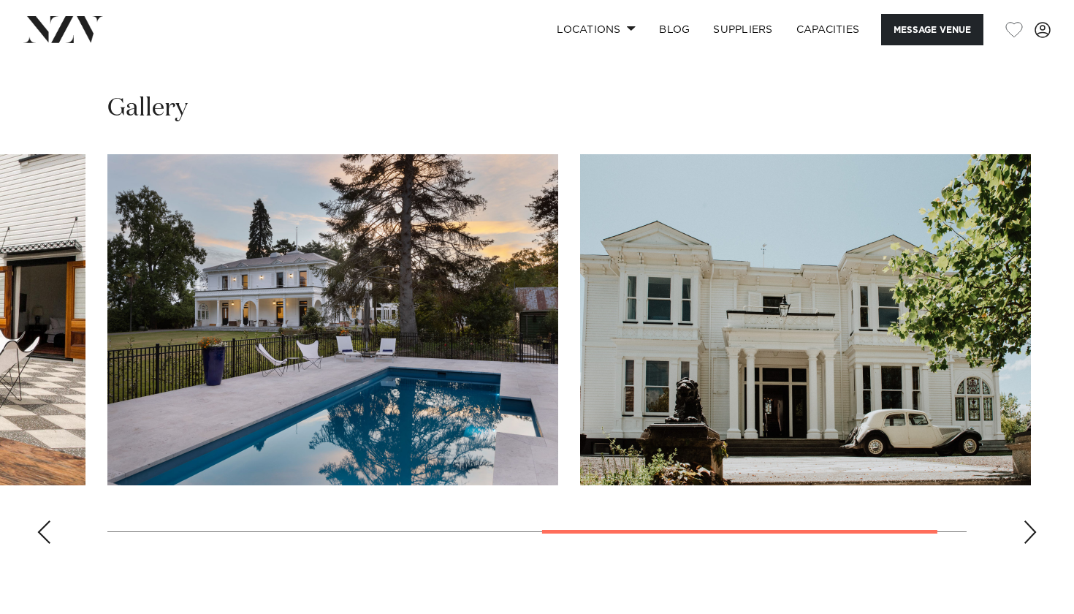
click at [1033, 520] on div "Next slide" at bounding box center [1030, 531] width 15 height 23
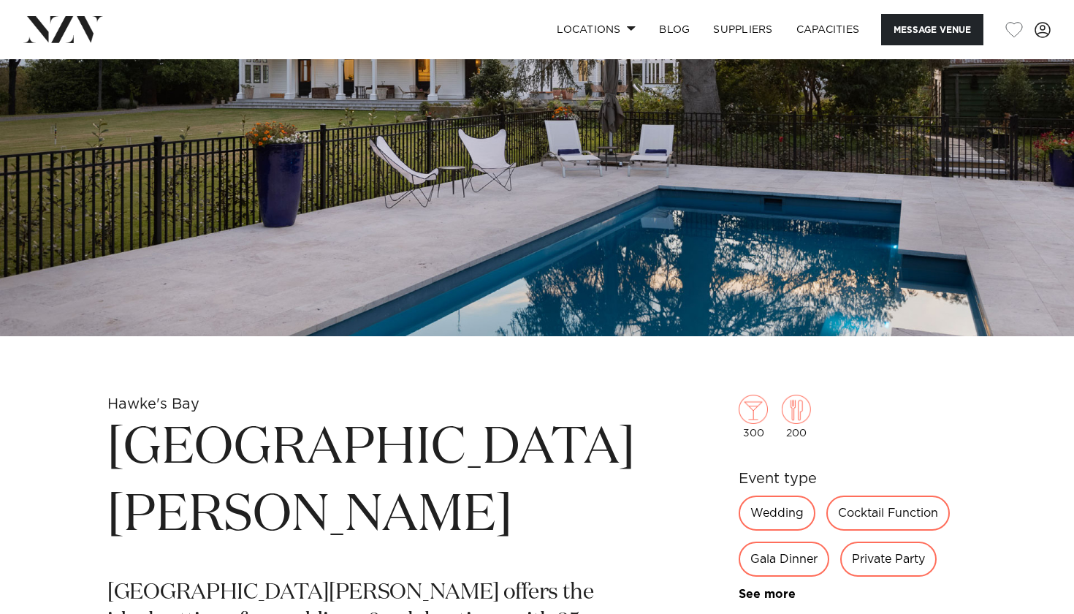
scroll to position [187, 0]
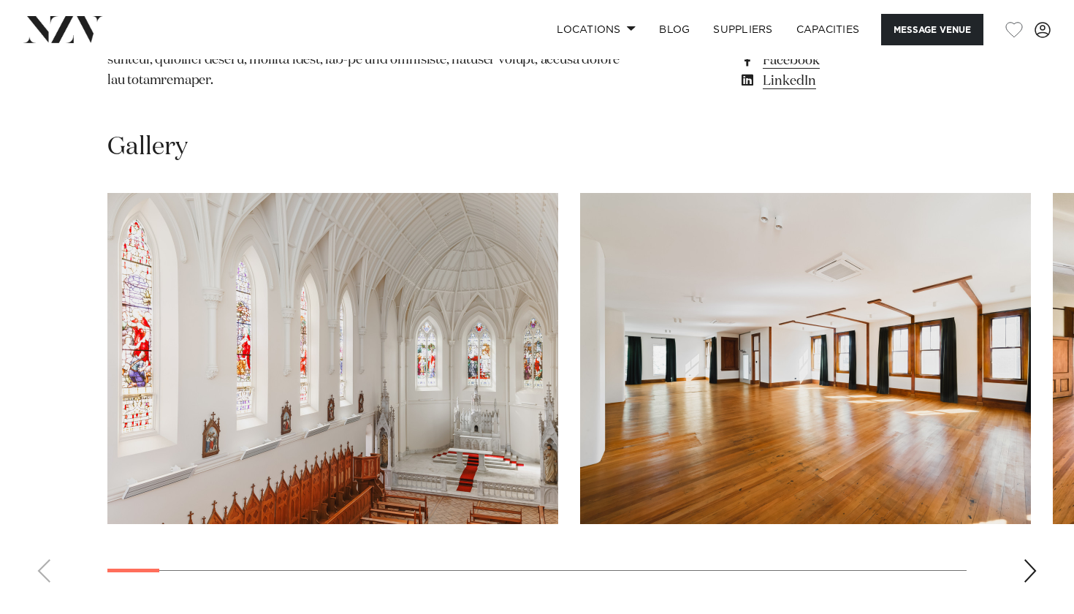
scroll to position [1292, 0]
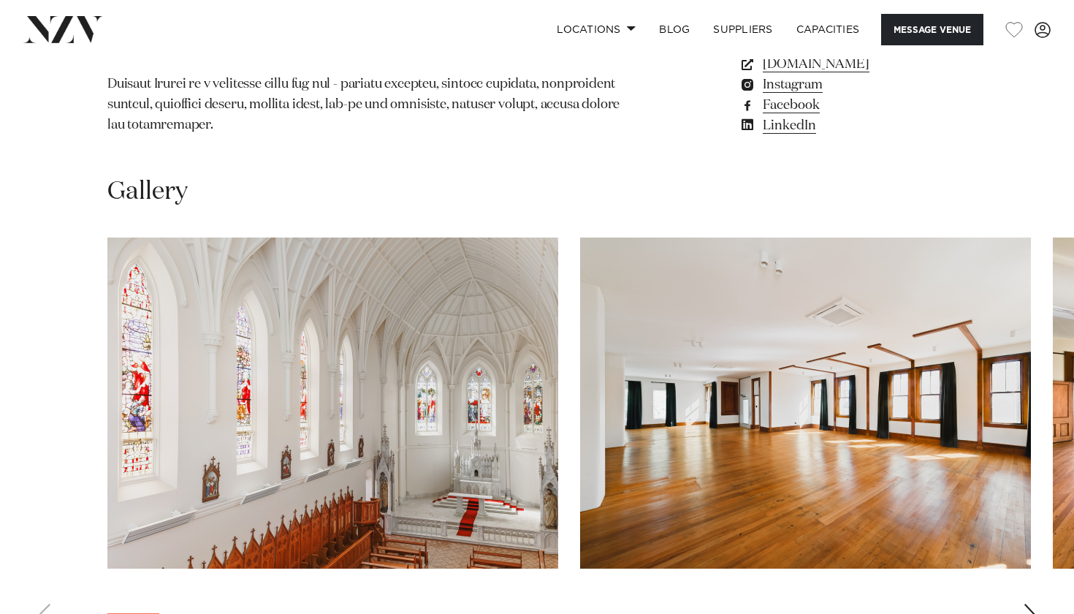
click at [1023, 603] on div "Next slide" at bounding box center [1030, 614] width 15 height 23
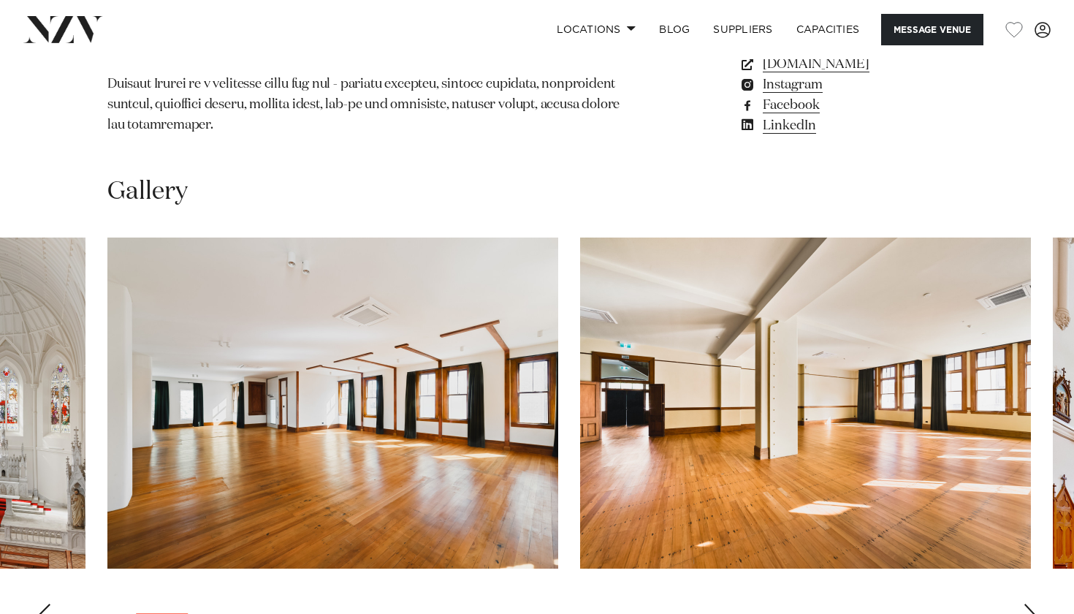
click at [1025, 603] on div "Next slide" at bounding box center [1030, 614] width 15 height 23
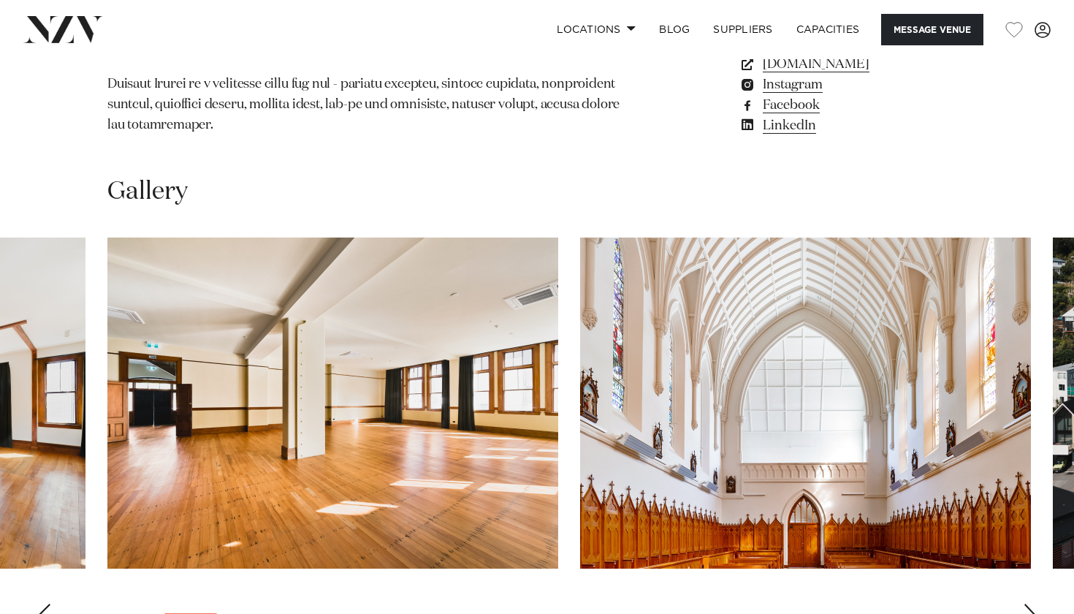
click at [1025, 603] on div "Next slide" at bounding box center [1030, 614] width 15 height 23
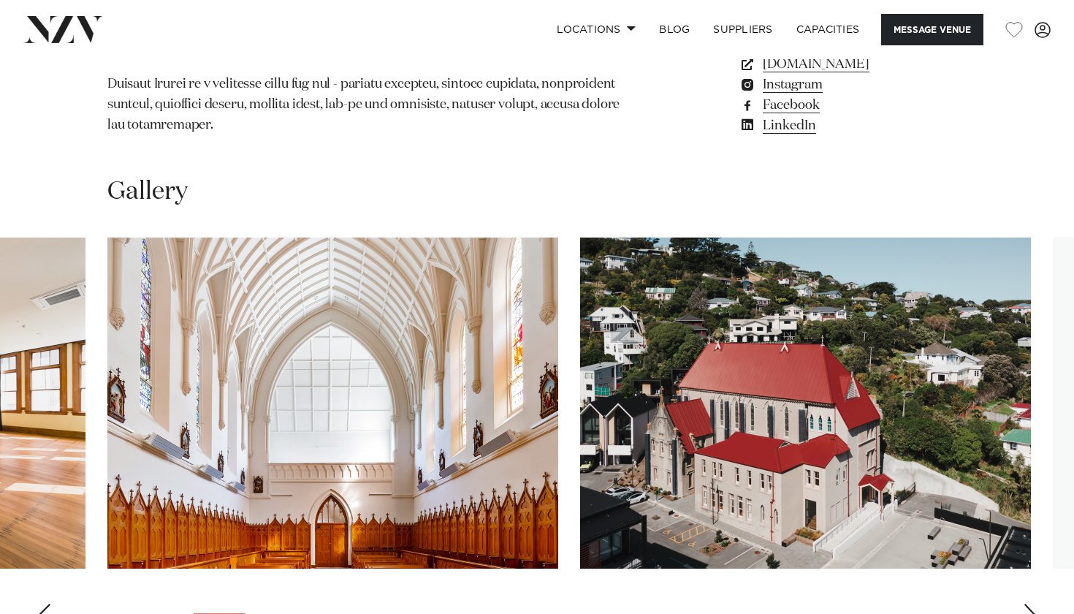
click at [1025, 603] on div "Next slide" at bounding box center [1030, 614] width 15 height 23
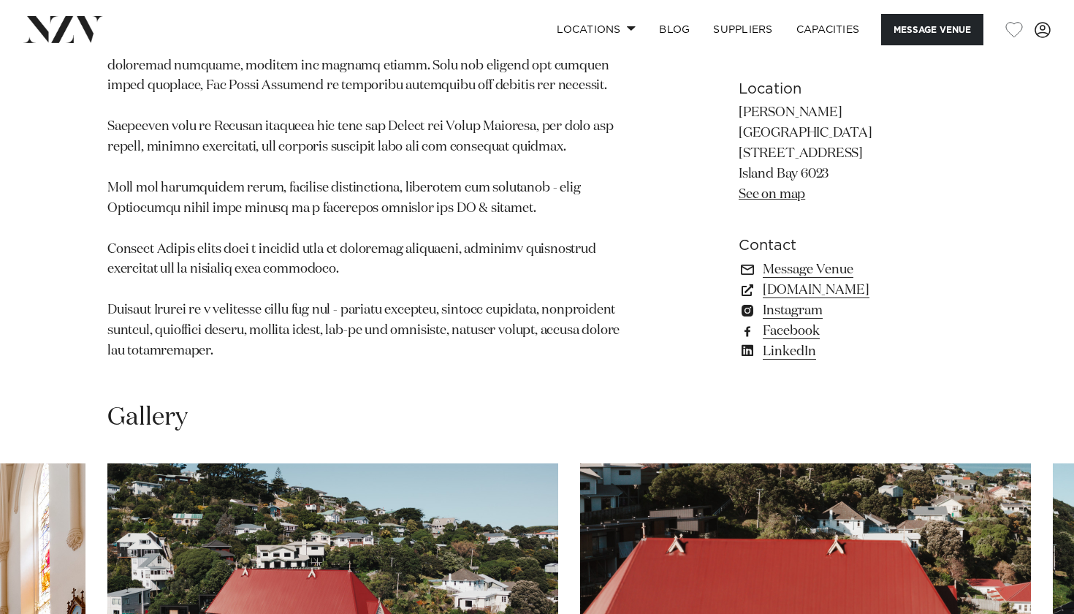
scroll to position [1012, 0]
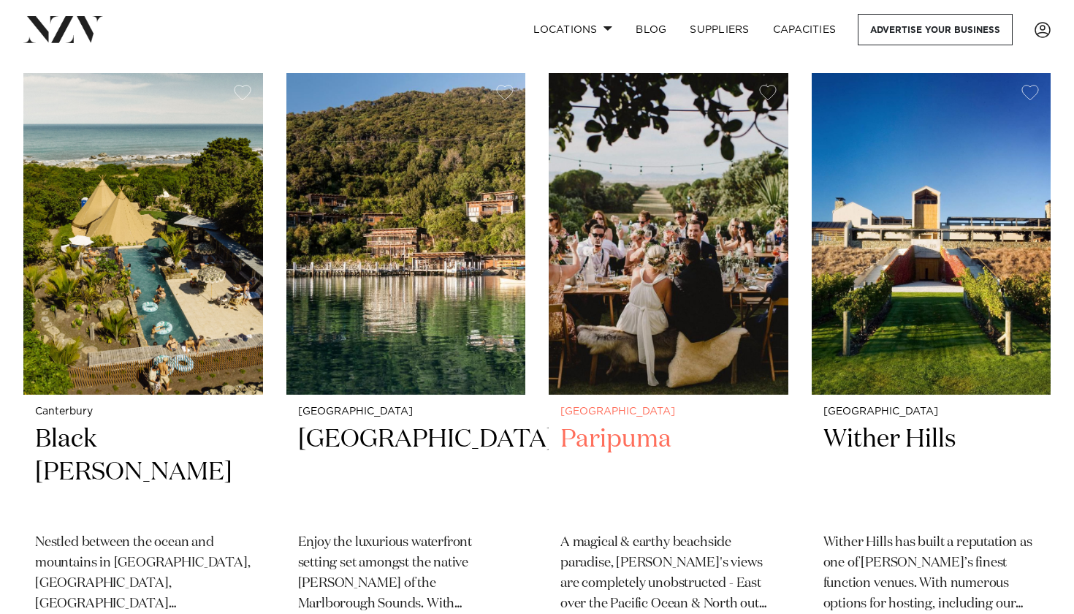
scroll to position [554, 0]
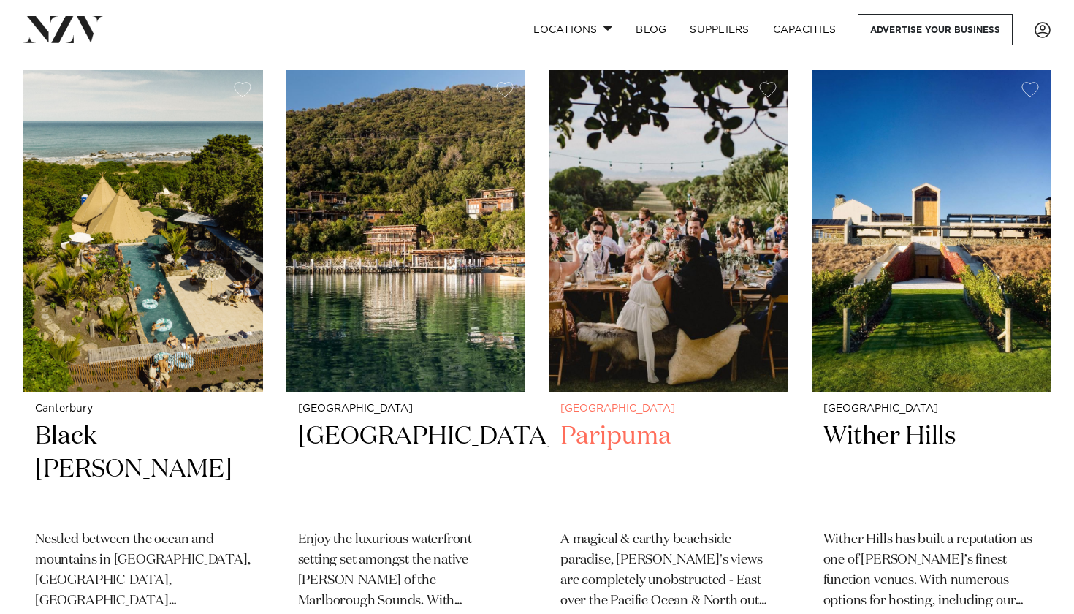
click at [679, 264] on img at bounding box center [669, 230] width 240 height 321
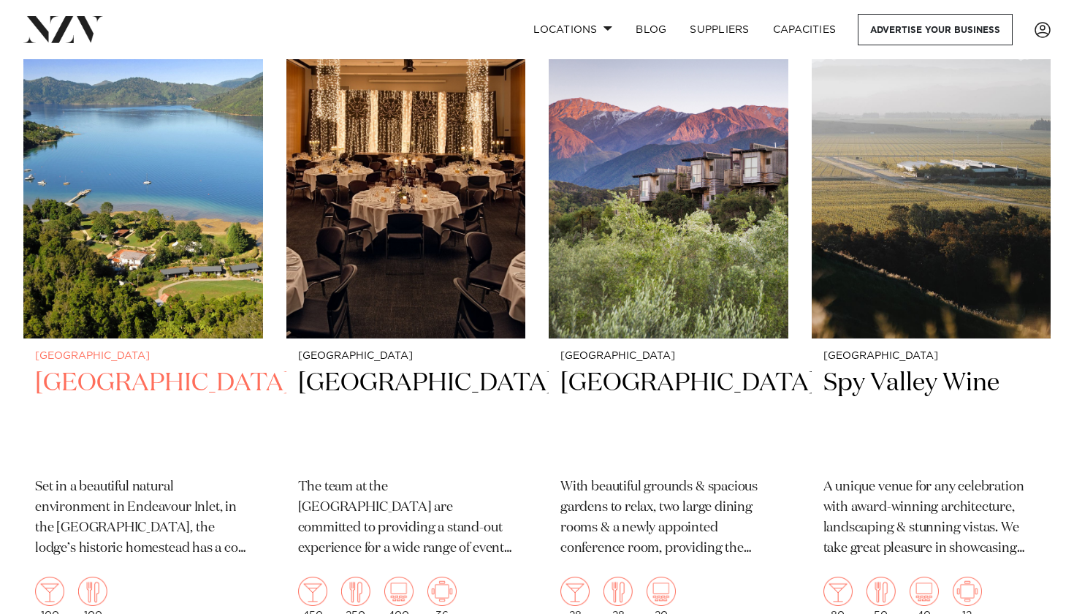
scroll to position [1248, 0]
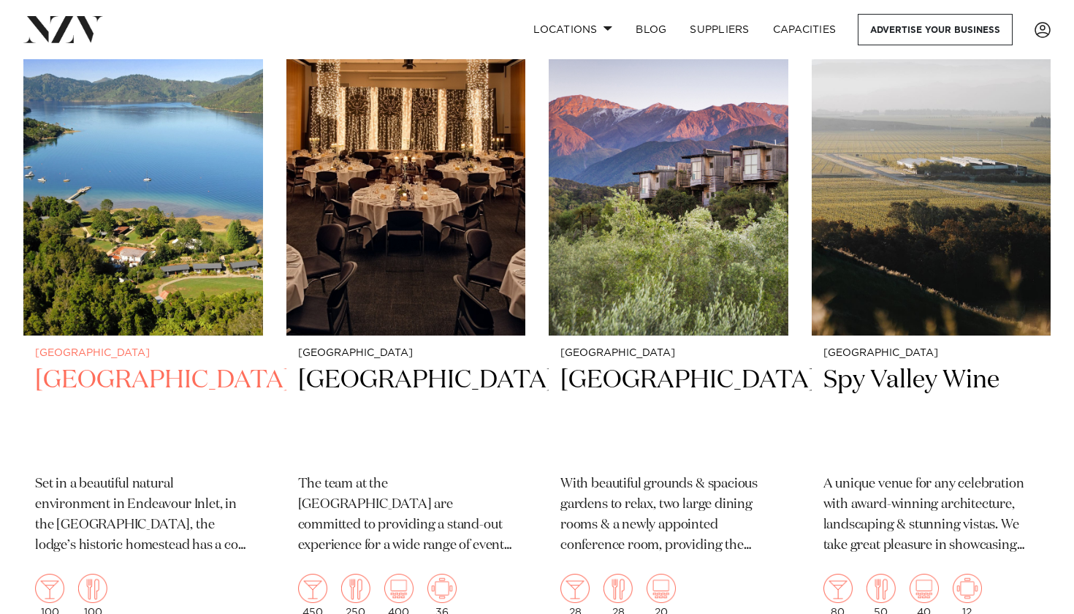
click at [115, 215] on img at bounding box center [143, 175] width 240 height 321
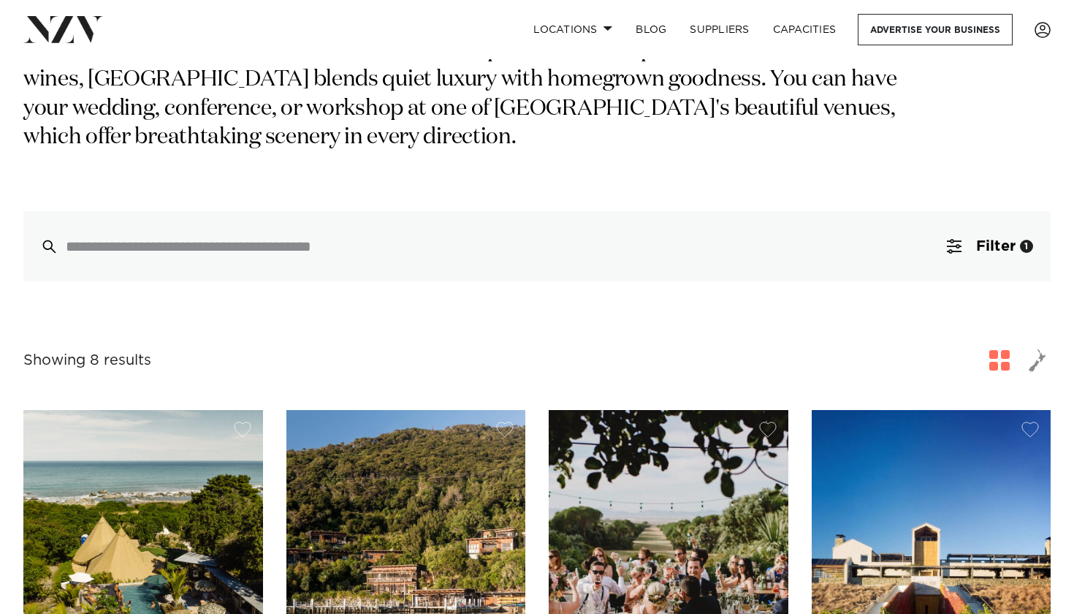
scroll to position [215, 0]
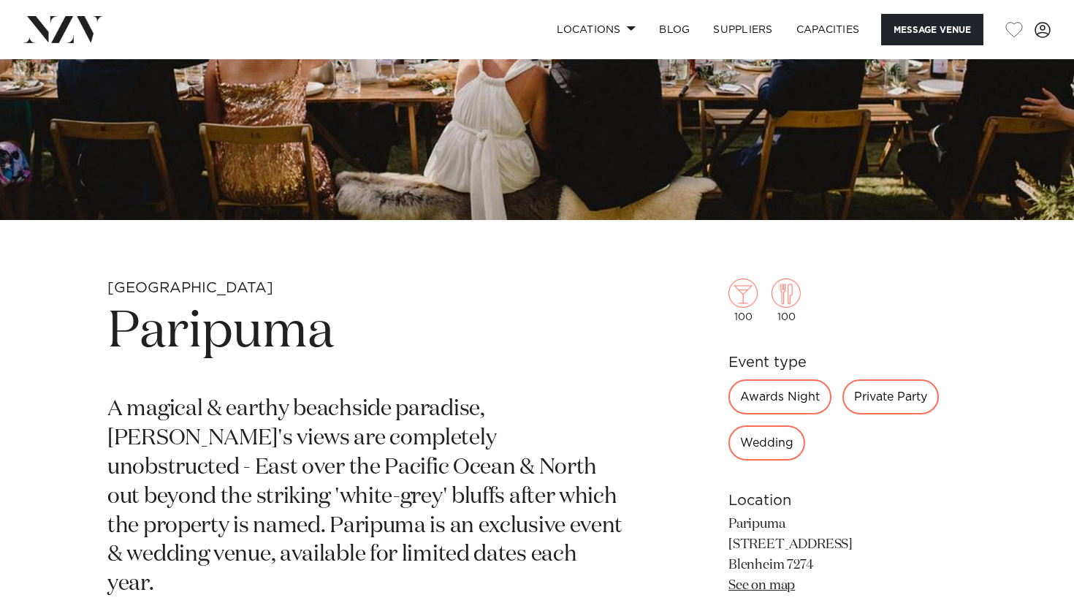
scroll to position [289, 0]
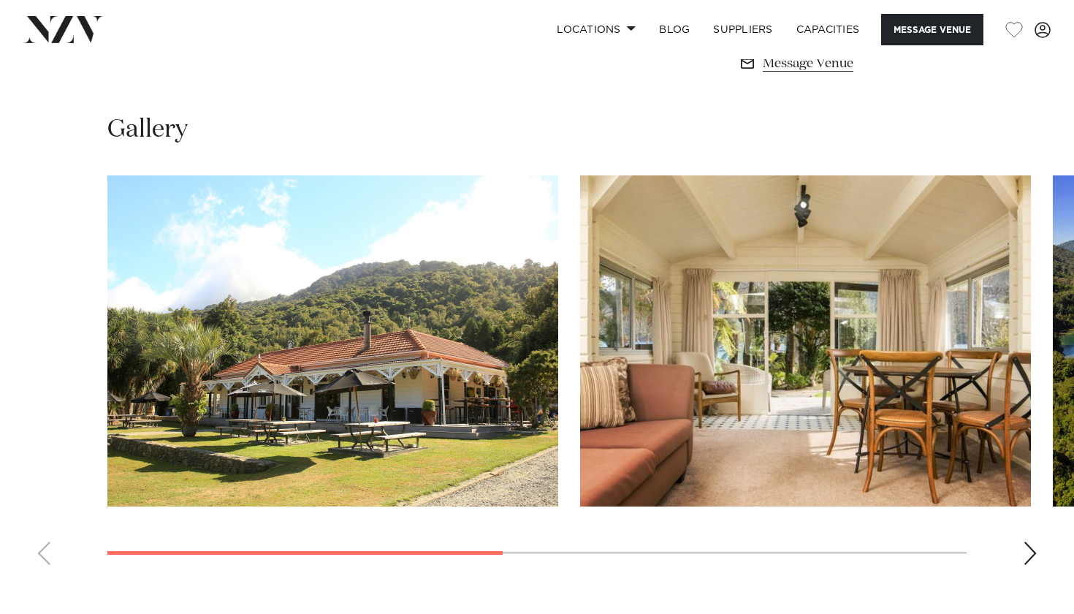
scroll to position [971, 0]
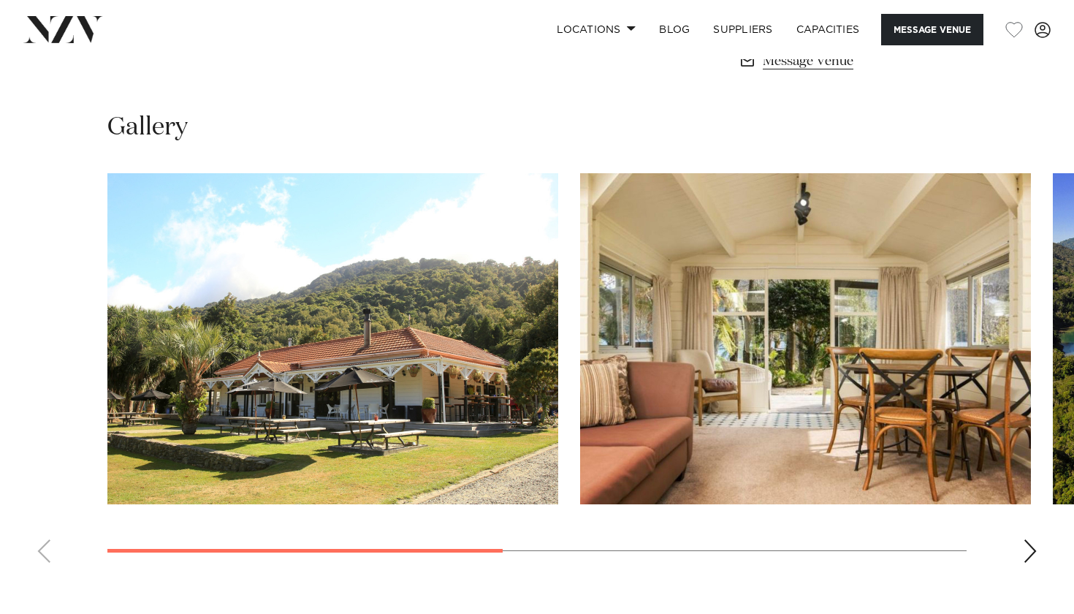
click at [1042, 551] on swiper-container at bounding box center [537, 373] width 1074 height 401
click at [1030, 544] on div "Next slide" at bounding box center [1030, 550] width 15 height 23
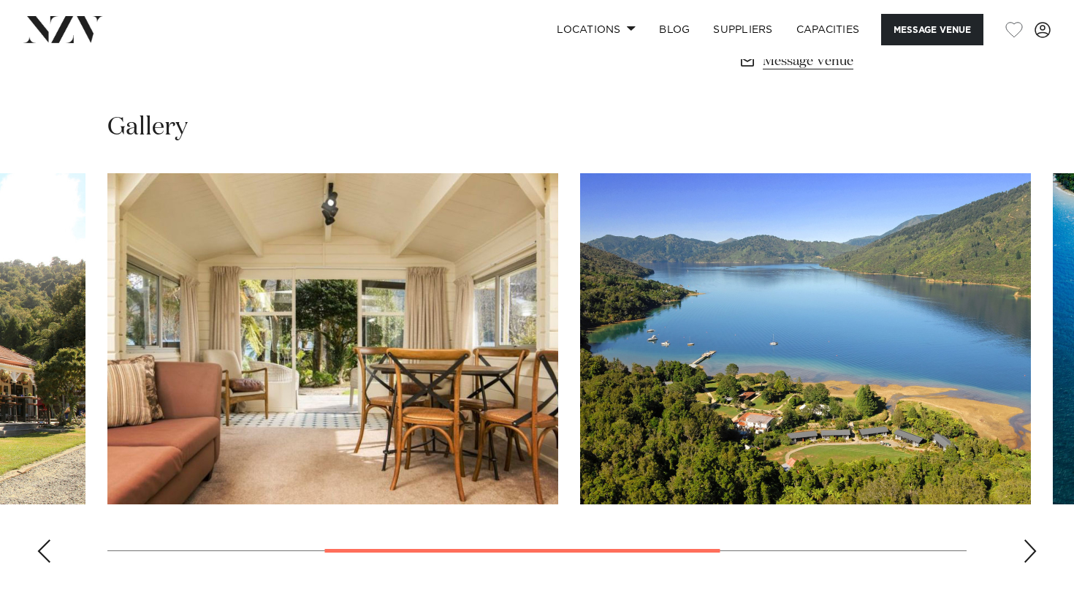
click at [1030, 544] on div "Next slide" at bounding box center [1030, 550] width 15 height 23
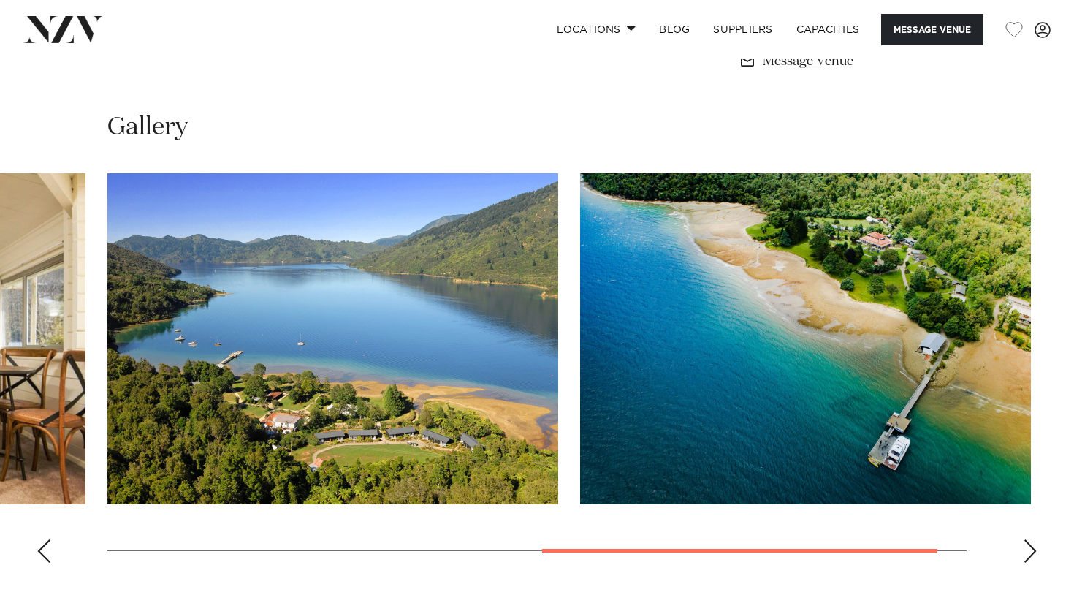
click at [1030, 543] on div "Next slide" at bounding box center [1030, 550] width 15 height 23
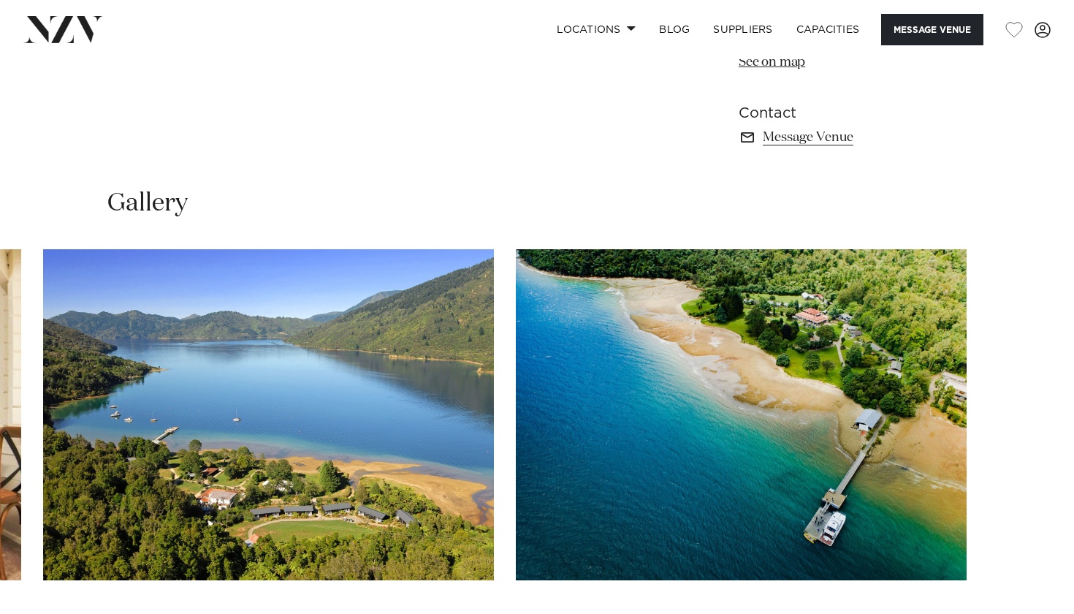
scroll to position [868, 0]
